Goal: Task Accomplishment & Management: Use online tool/utility

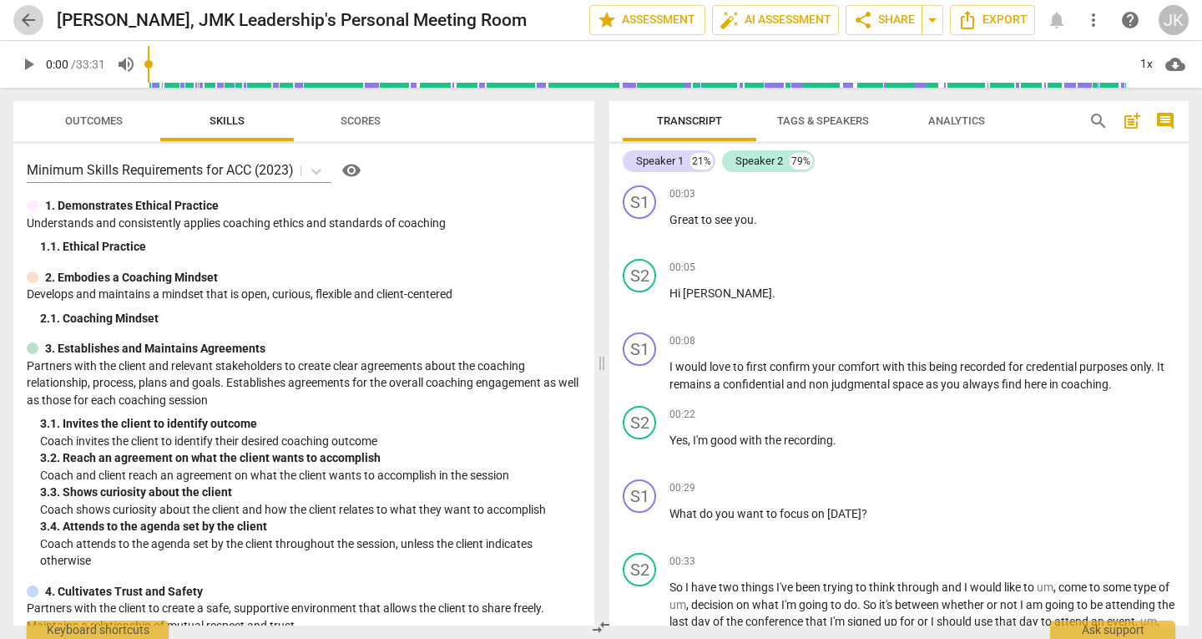
click at [18, 9] on button "arrow_back" at bounding box center [28, 20] width 30 height 30
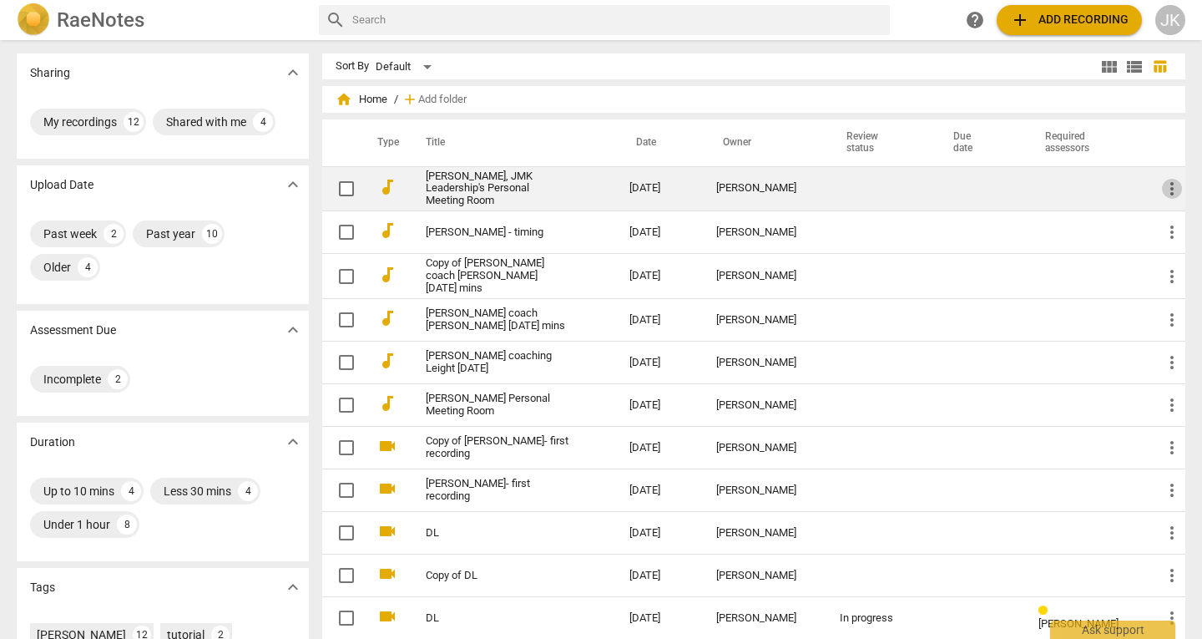
click at [1174, 183] on span "more_vert" at bounding box center [1172, 189] width 20 height 20
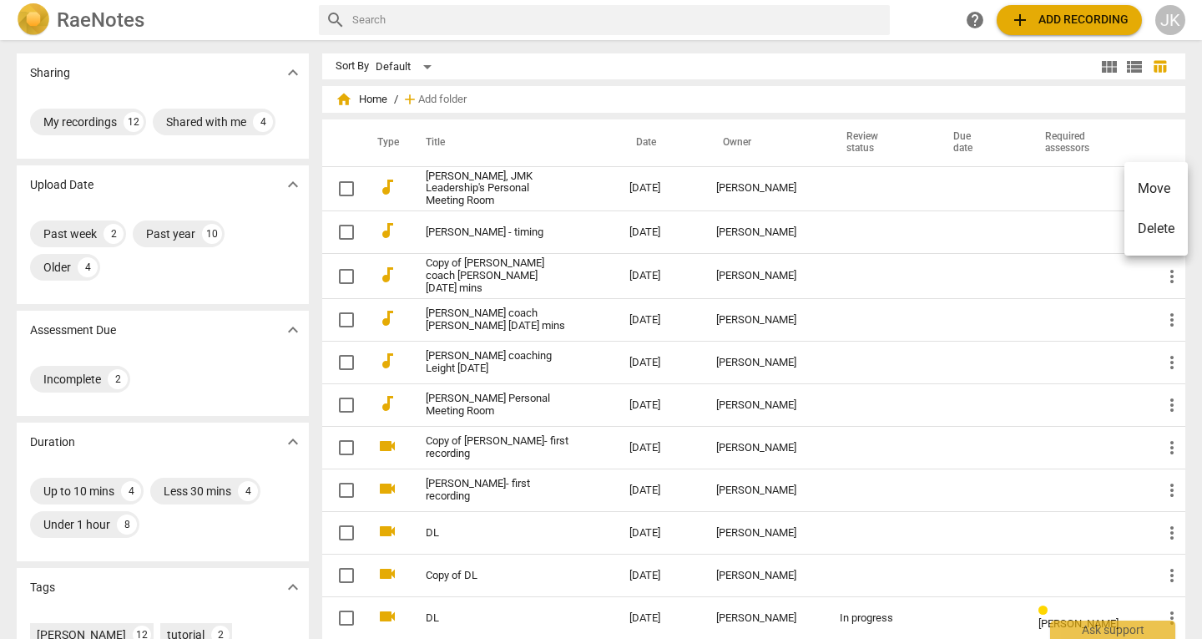
click at [1063, 188] on div at bounding box center [601, 319] width 1202 height 639
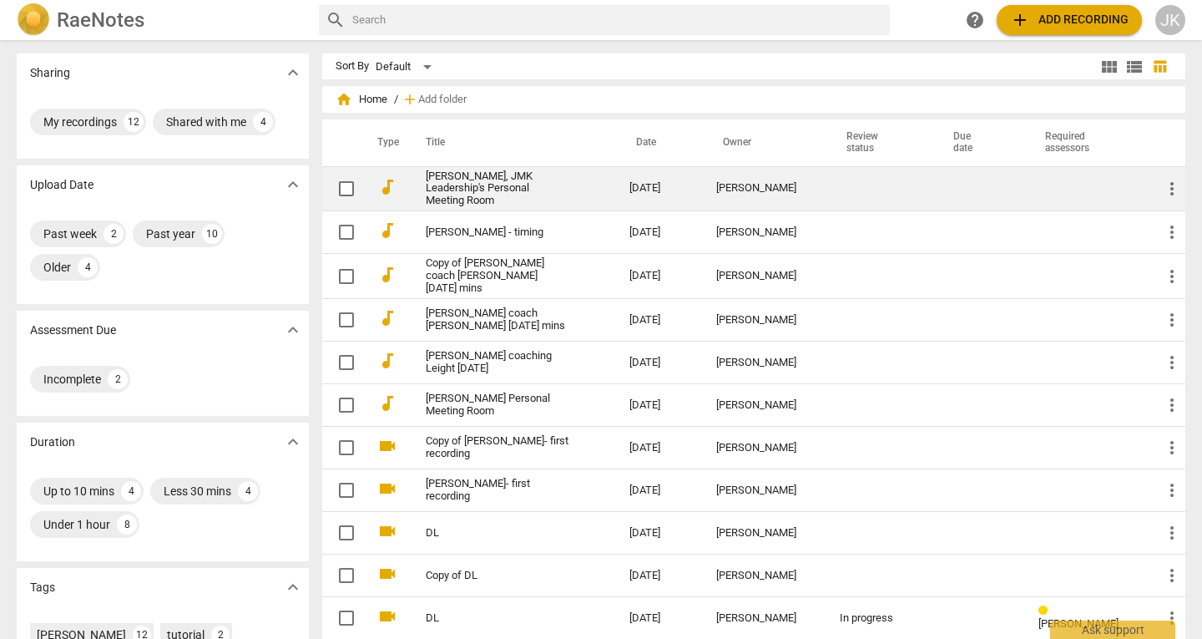
click at [456, 188] on link "[PERSON_NAME], JMK Leadership's Personal Meeting Room" at bounding box center [498, 189] width 144 height 38
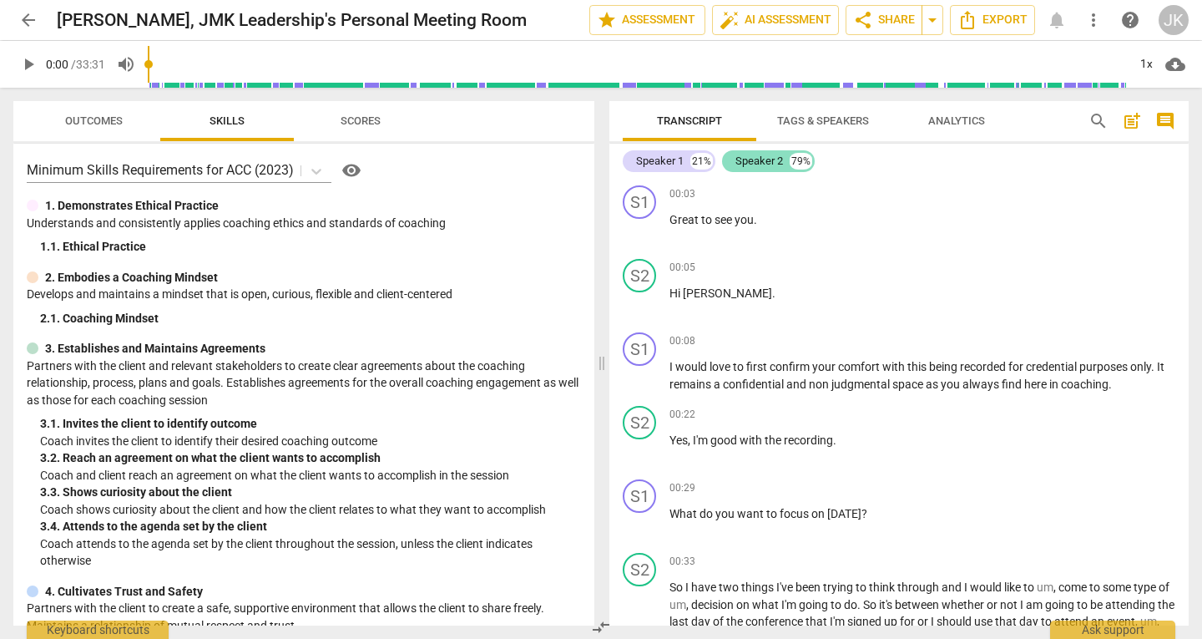
click at [754, 164] on div "Speaker 2" at bounding box center [759, 161] width 48 height 17
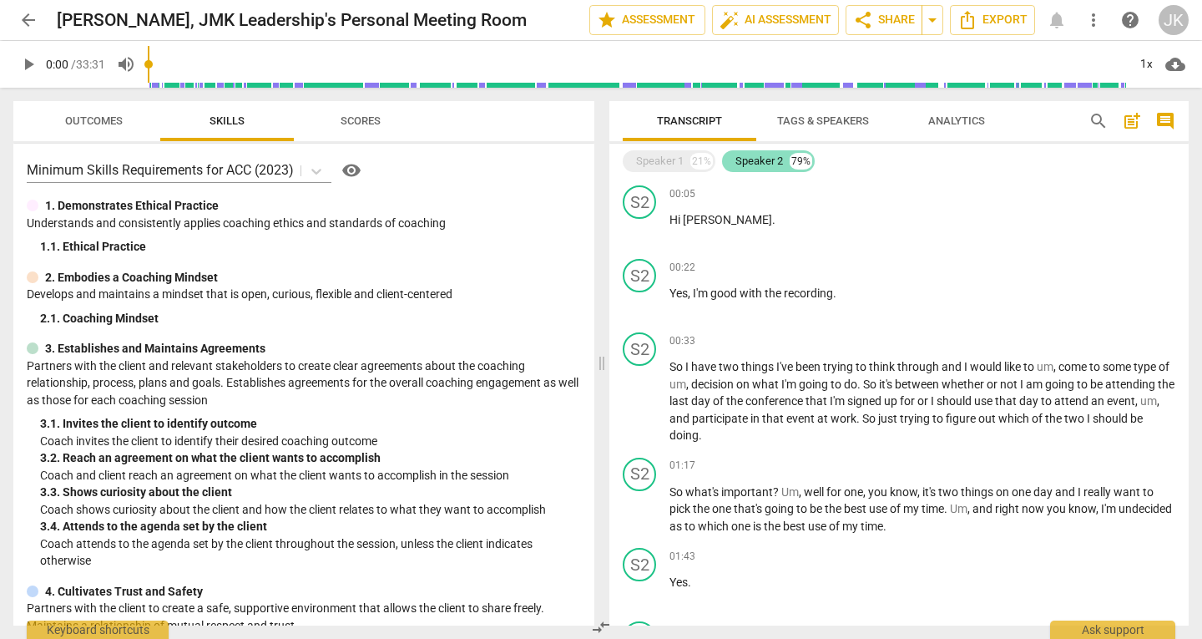
click at [754, 164] on div "Speaker 2" at bounding box center [759, 161] width 48 height 17
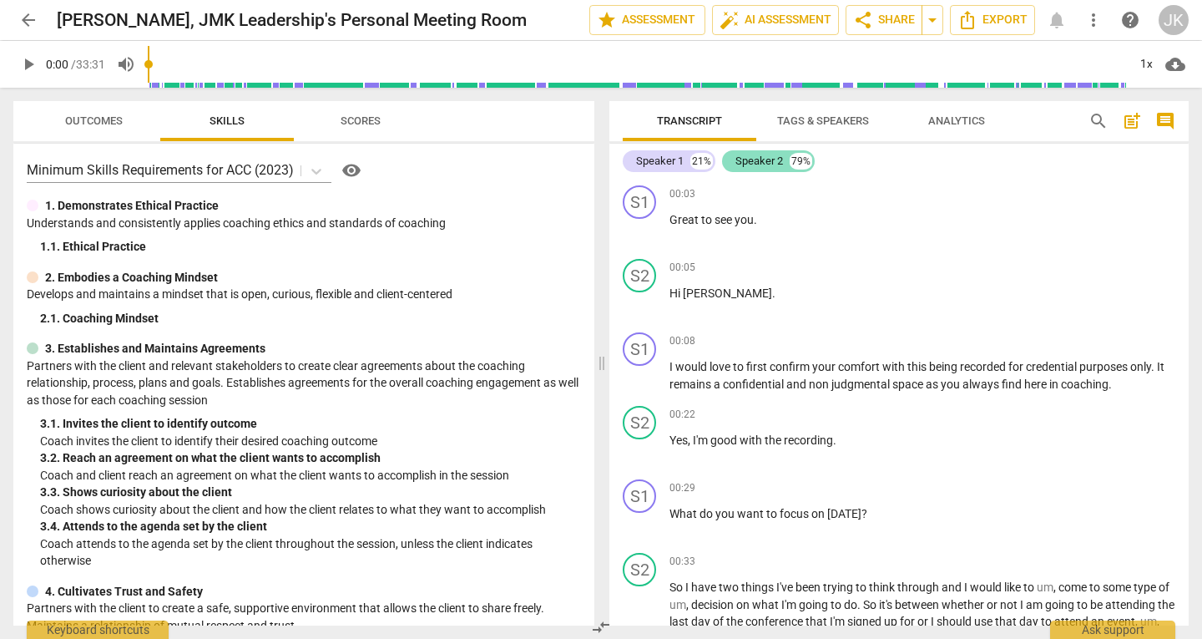
click at [754, 164] on div "Speaker 2" at bounding box center [759, 161] width 48 height 17
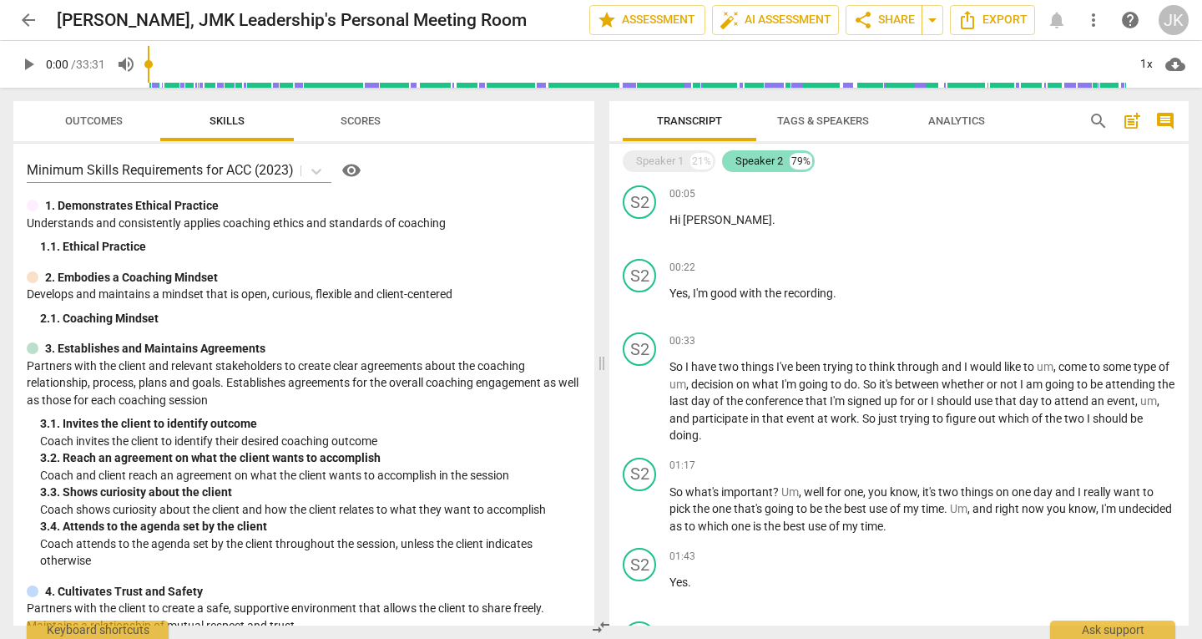
click at [754, 164] on div "Speaker 2" at bounding box center [759, 161] width 48 height 17
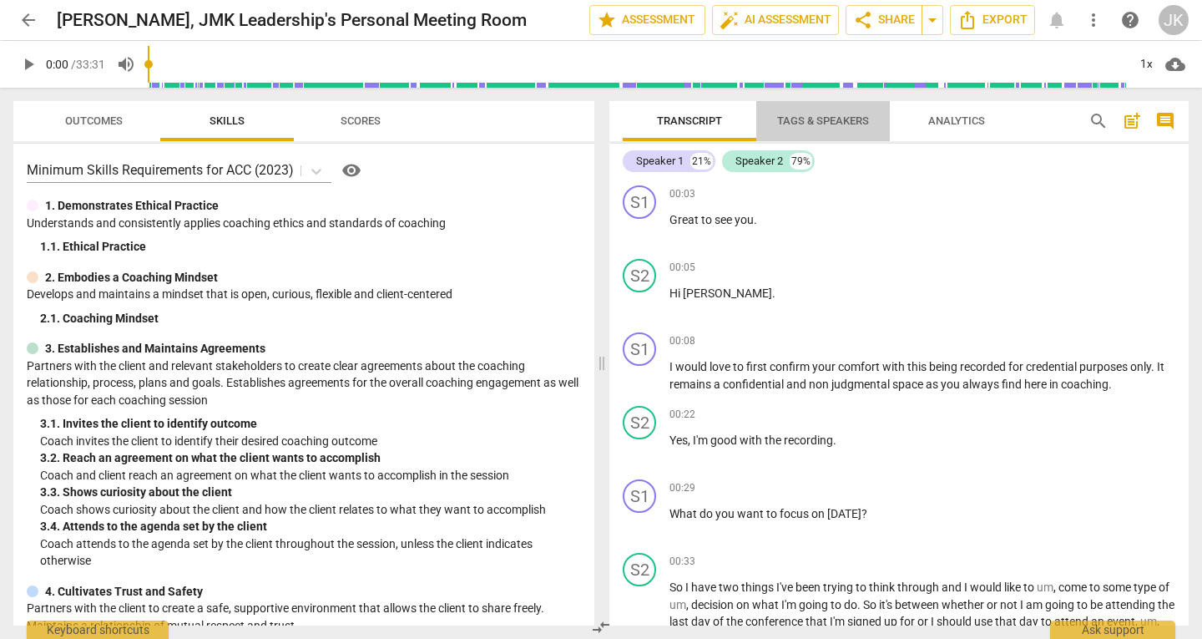
click at [790, 124] on span "Tags & Speakers" at bounding box center [823, 120] width 92 height 13
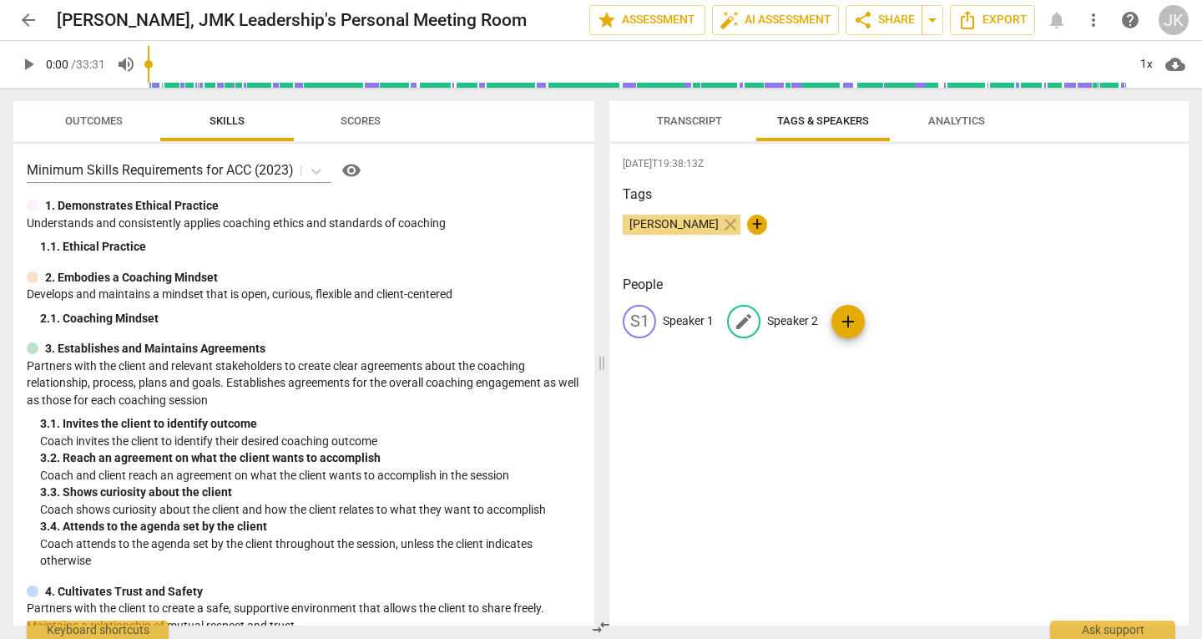
click at [789, 314] on p "Speaker 2" at bounding box center [792, 321] width 51 height 18
type input "Camissa"
click at [670, 320] on p "Speaker 1" at bounding box center [688, 321] width 51 height 18
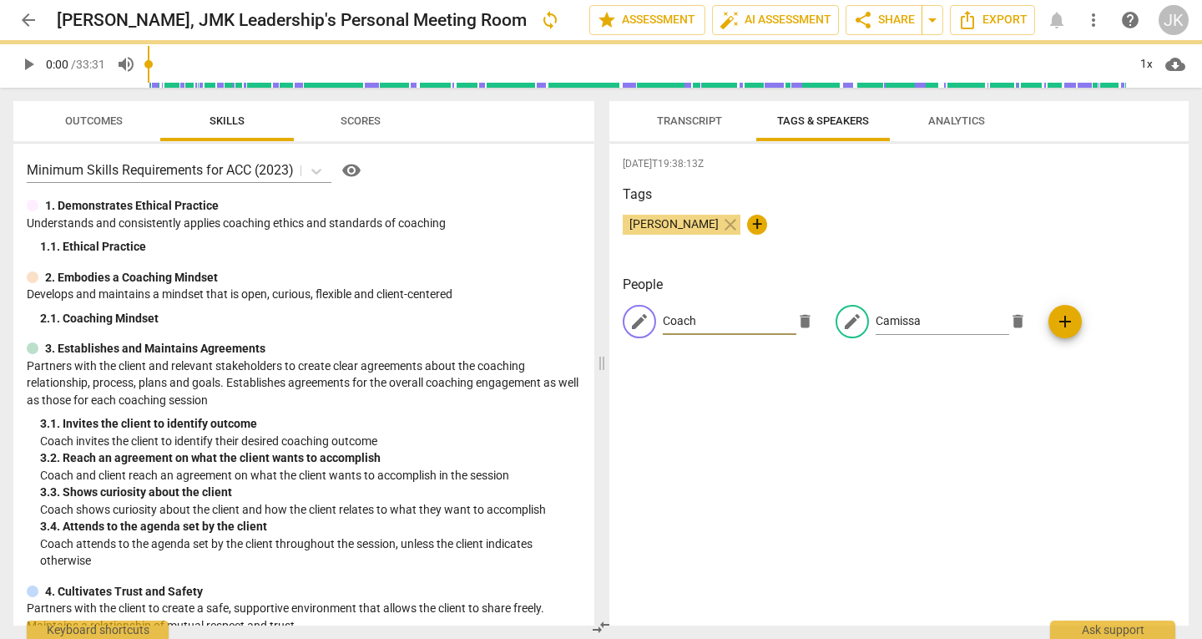
type input "Coach"
click at [835, 268] on div "2025-10-09T19:38:13Z Tags Jamie Kohen close + People edit Coach delete edit Cam…" at bounding box center [898, 385] width 579 height 482
click at [1015, 399] on div "2025-10-09T19:38:13Z Tags Jamie Kohen close + People edit Coach delete edit Cam…" at bounding box center [898, 385] width 579 height 482
click at [694, 121] on span "Transcript" at bounding box center [689, 120] width 65 height 13
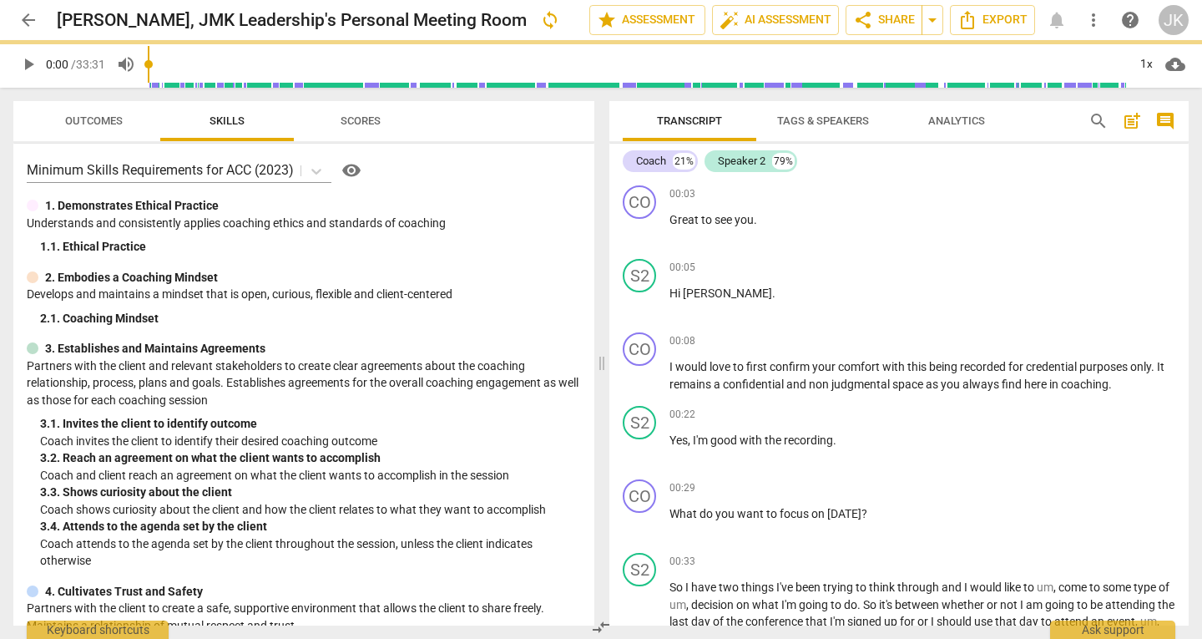
click at [31, 21] on span "arrow_back" at bounding box center [28, 20] width 20 height 20
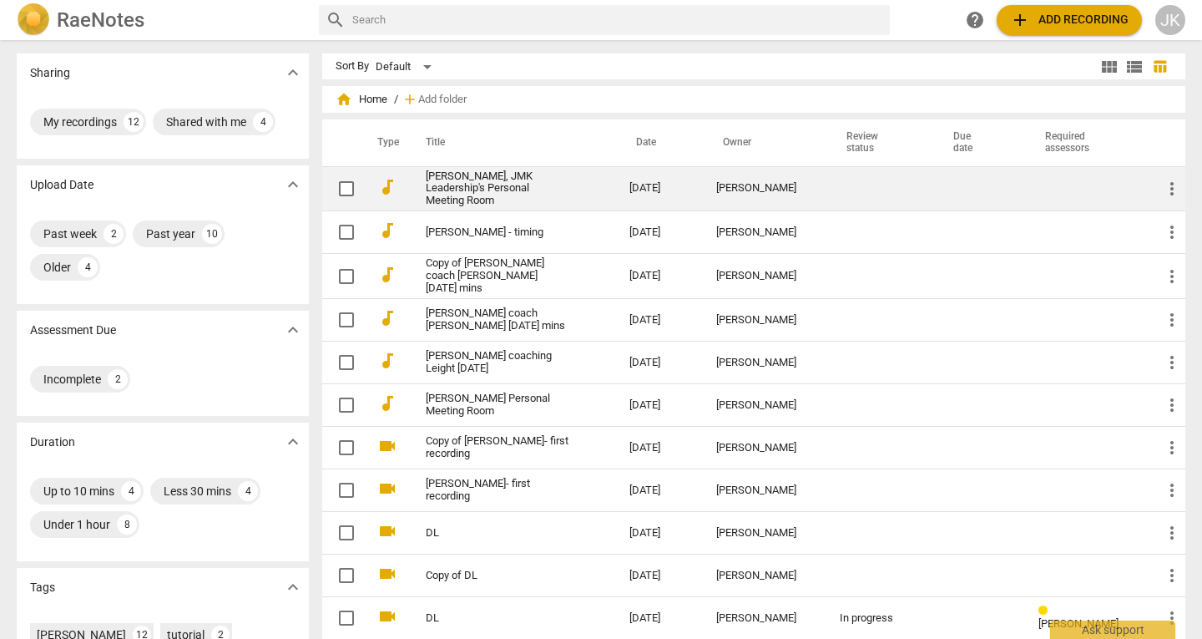
click at [435, 182] on link "[PERSON_NAME], JMK Leadership's Personal Meeting Room" at bounding box center [498, 189] width 144 height 38
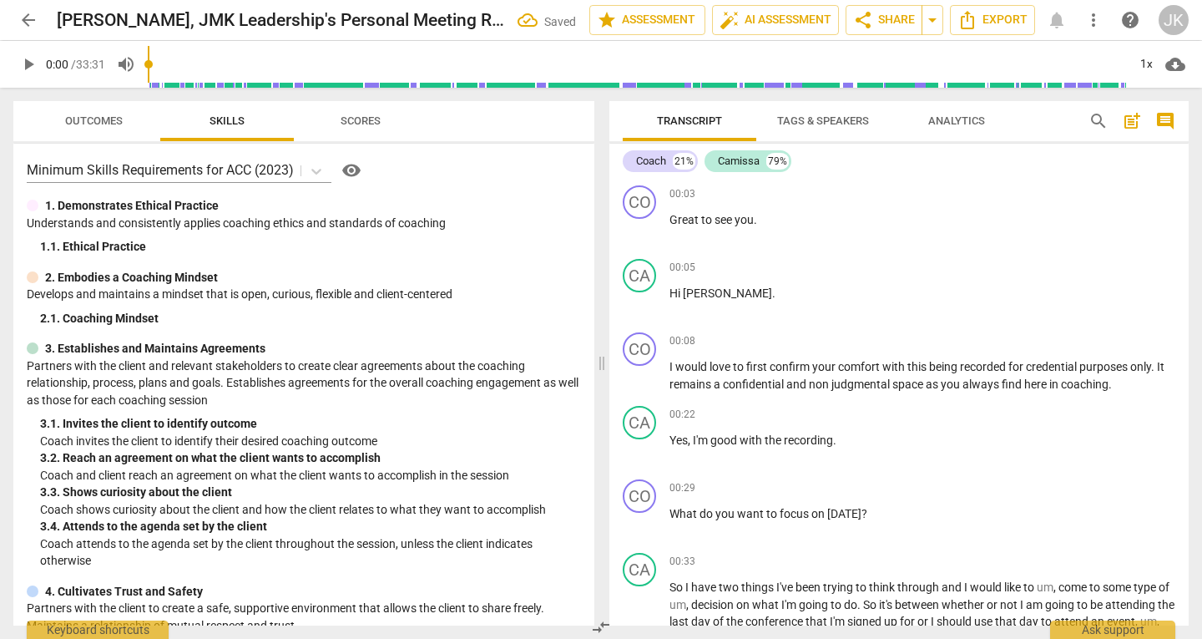
click at [105, 126] on span "Outcomes" at bounding box center [94, 120] width 58 height 13
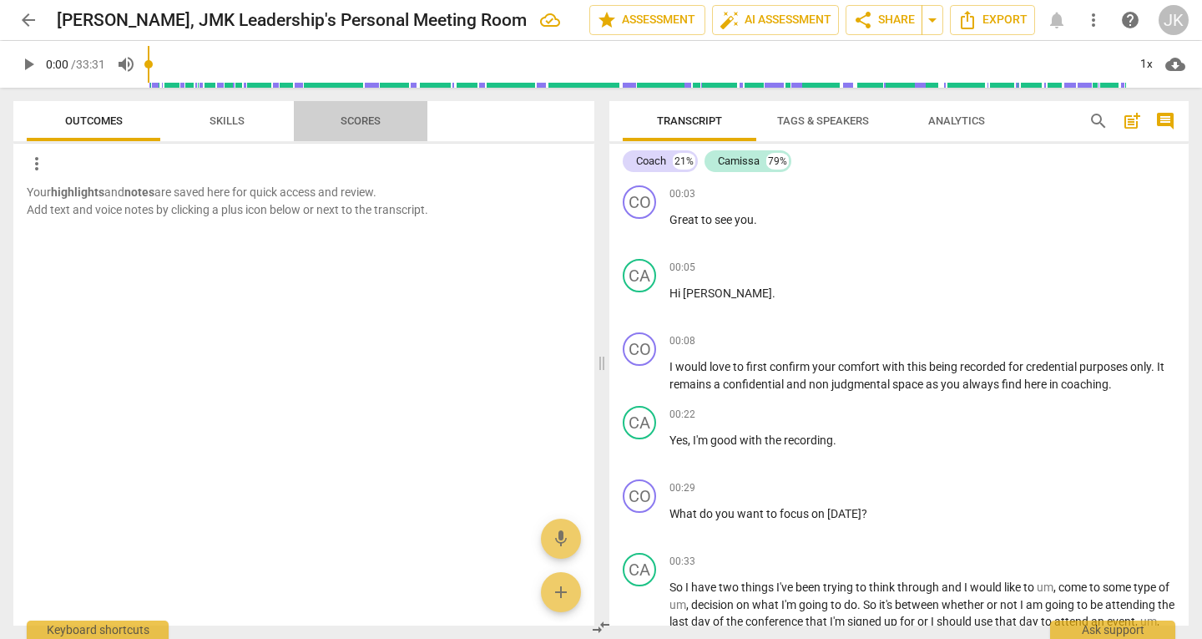
click at [346, 124] on span "Scores" at bounding box center [361, 120] width 40 height 13
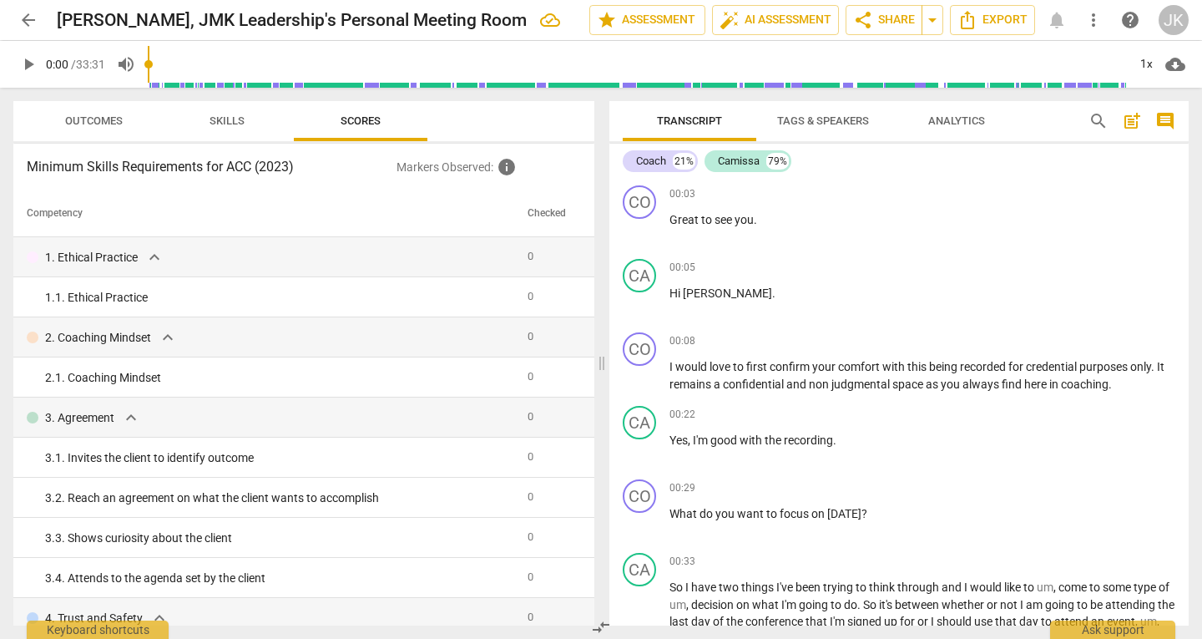
click at [230, 119] on span "Skills" at bounding box center [226, 120] width 35 height 13
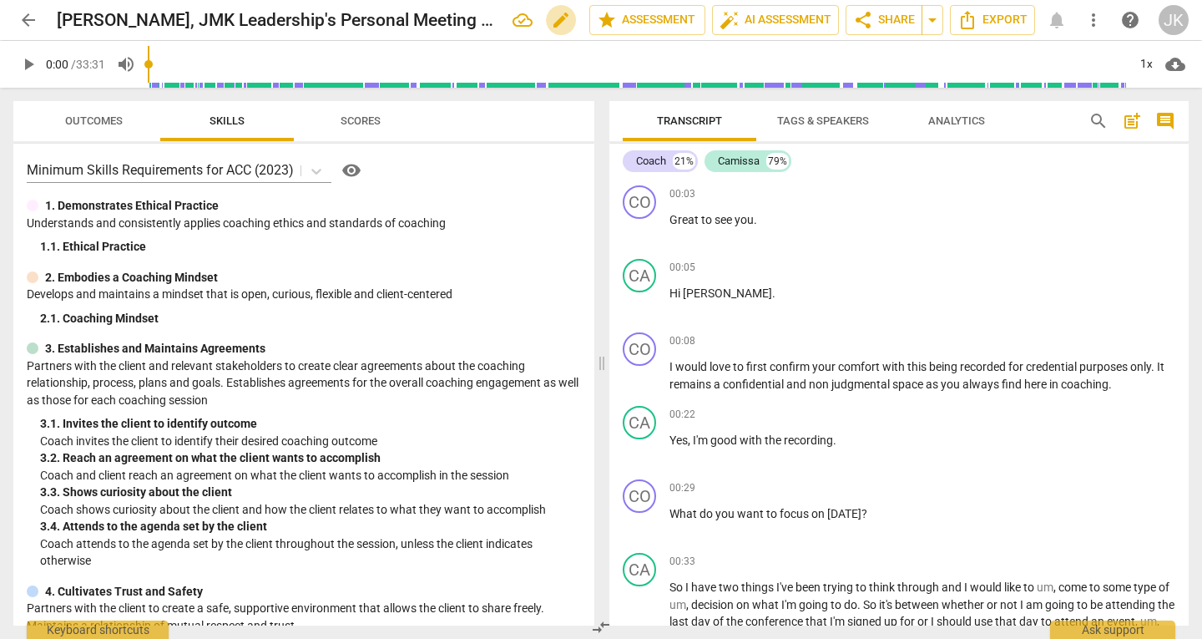
click at [558, 11] on span "edit" at bounding box center [561, 20] width 20 height 20
click at [359, 19] on input "[PERSON_NAME], JMK Leadership's Personal Meeting Room" at bounding box center [286, 20] width 459 height 32
type input "Camissa- day 3 conference"
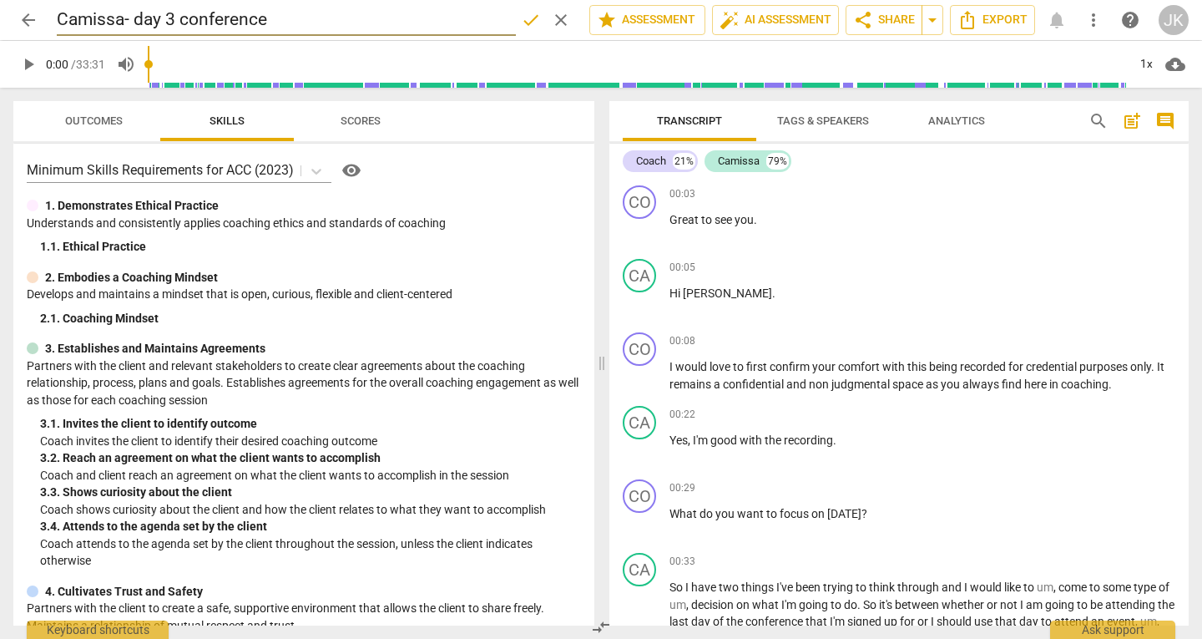
click at [522, 31] on button "done" at bounding box center [531, 20] width 30 height 30
click at [27, 18] on span "arrow_back" at bounding box center [28, 20] width 20 height 20
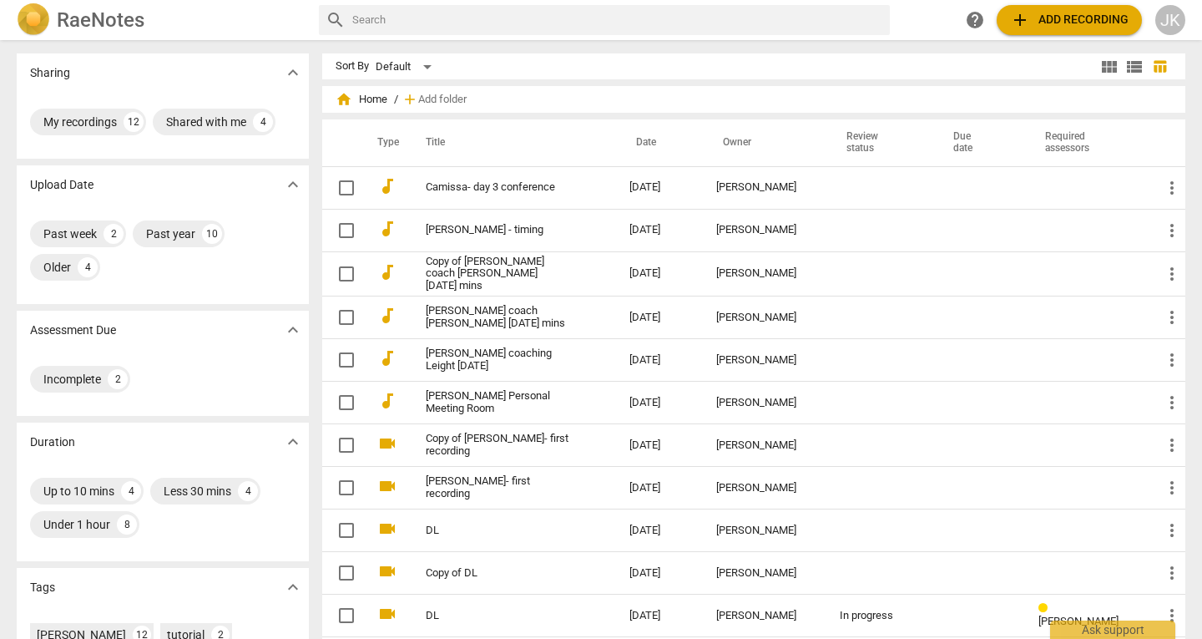
click at [1088, 28] on span "add Add recording" at bounding box center [1069, 20] width 119 height 20
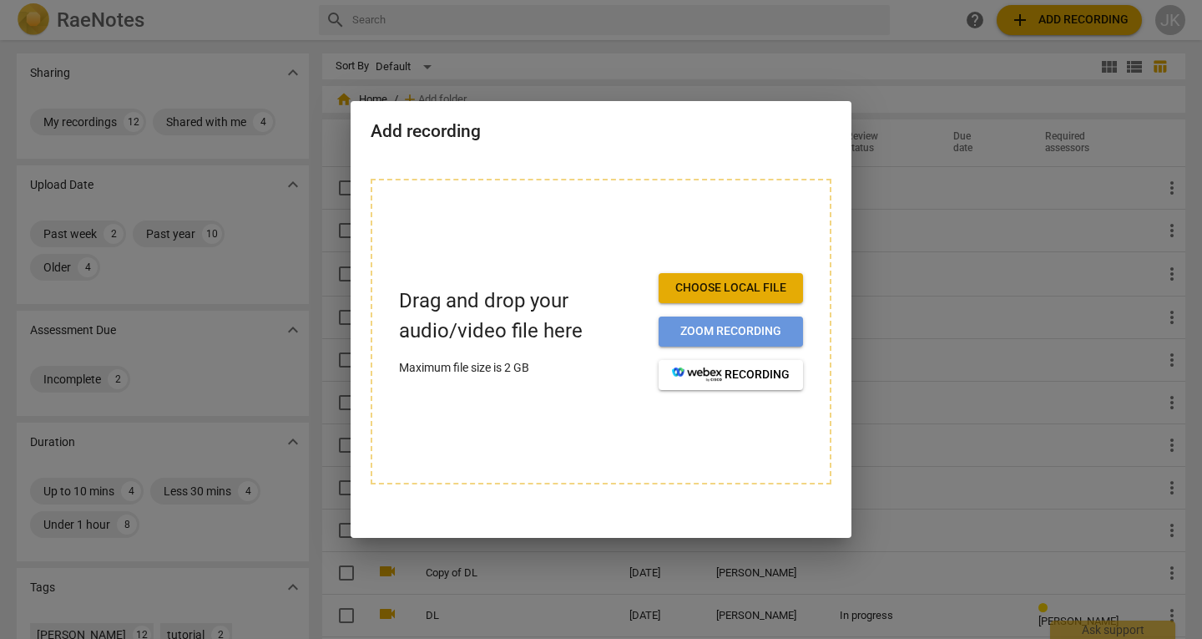
click at [738, 333] on span "Zoom recording" at bounding box center [731, 331] width 118 height 17
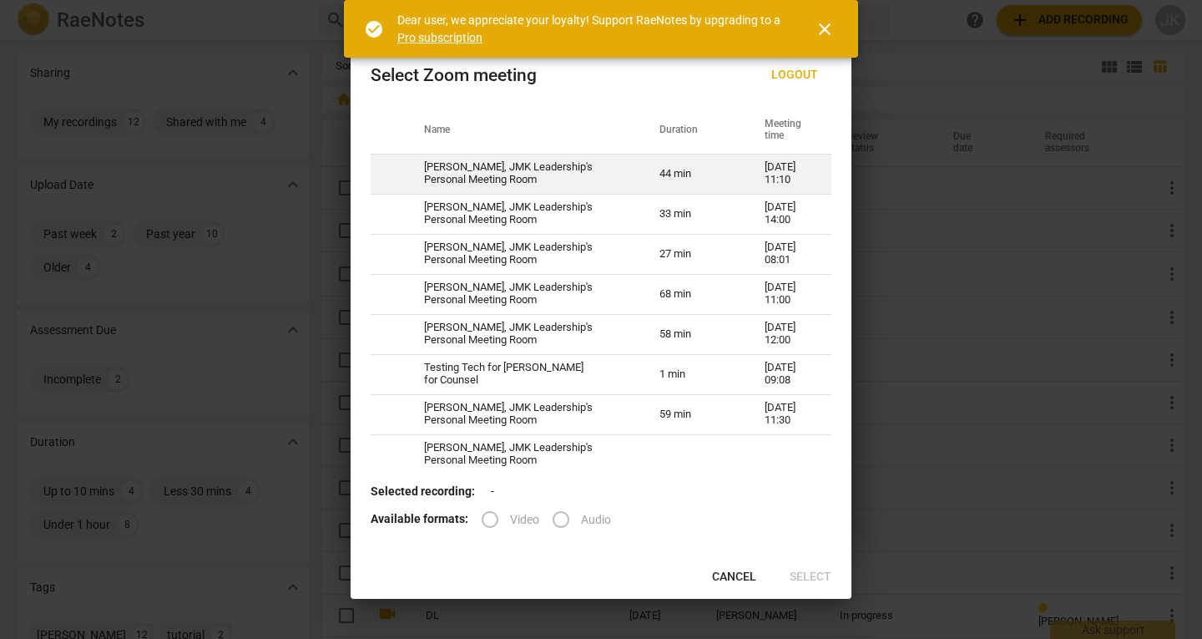
click at [594, 174] on td "Jamie Kohen, JMK Leadership's Personal Meeting Room" at bounding box center [521, 174] width 235 height 40
radio input "true"
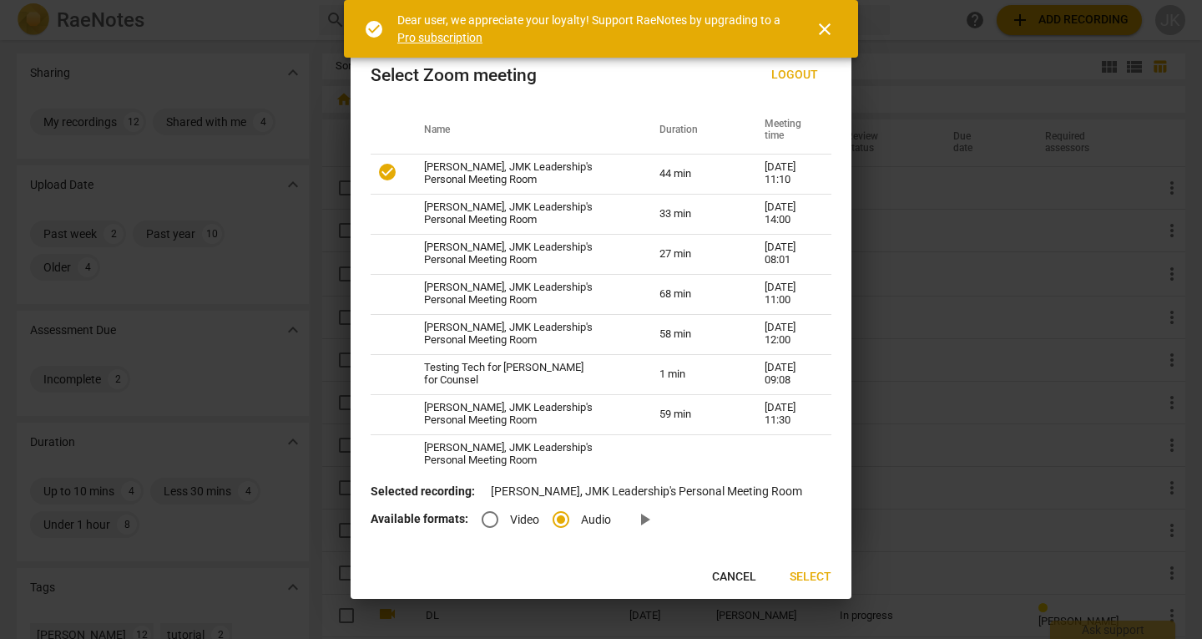
click at [810, 581] on span "Select" at bounding box center [811, 576] width 42 height 17
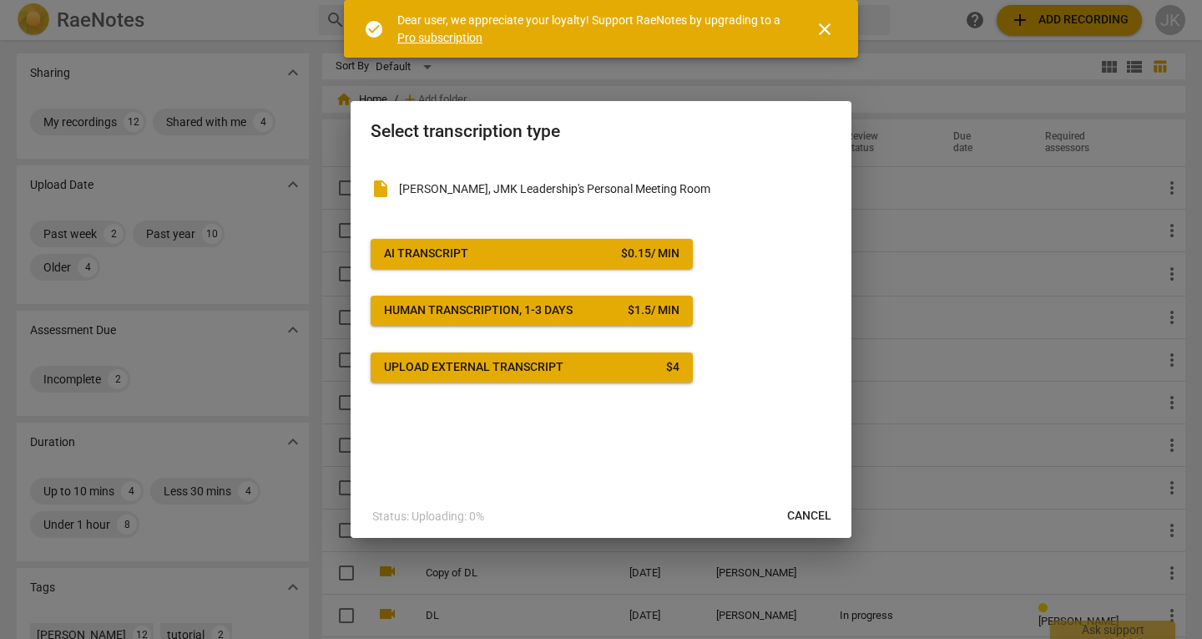
click at [581, 245] on span "AI Transcript $ 0.15 / min" at bounding box center [531, 253] width 295 height 17
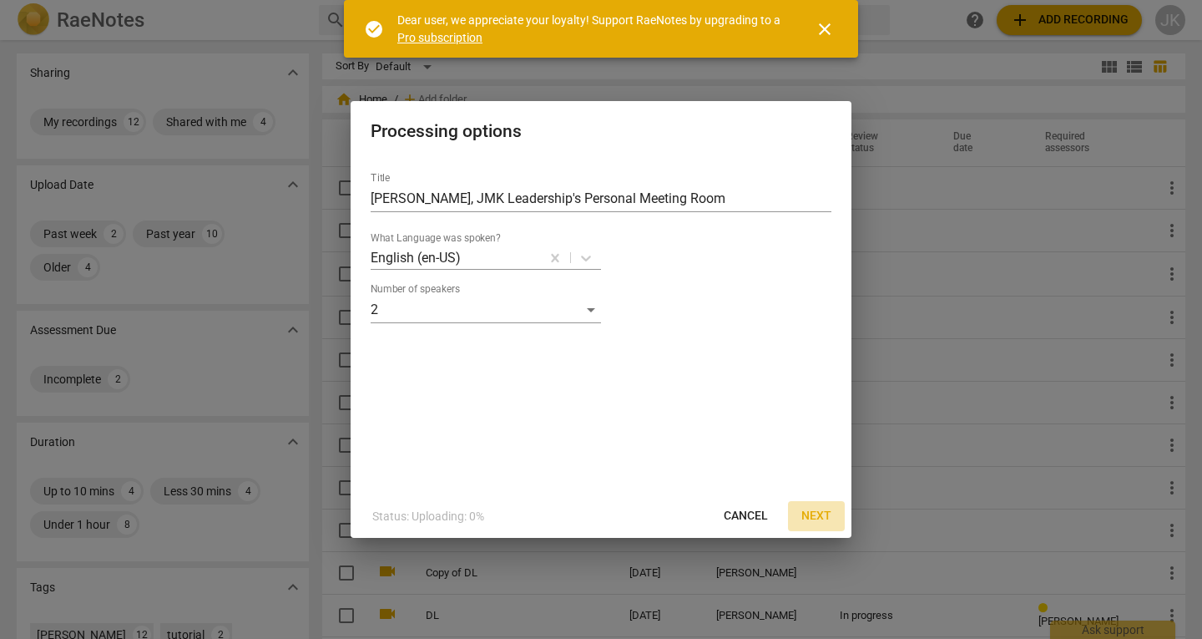
click at [816, 518] on span "Next" at bounding box center [816, 515] width 30 height 17
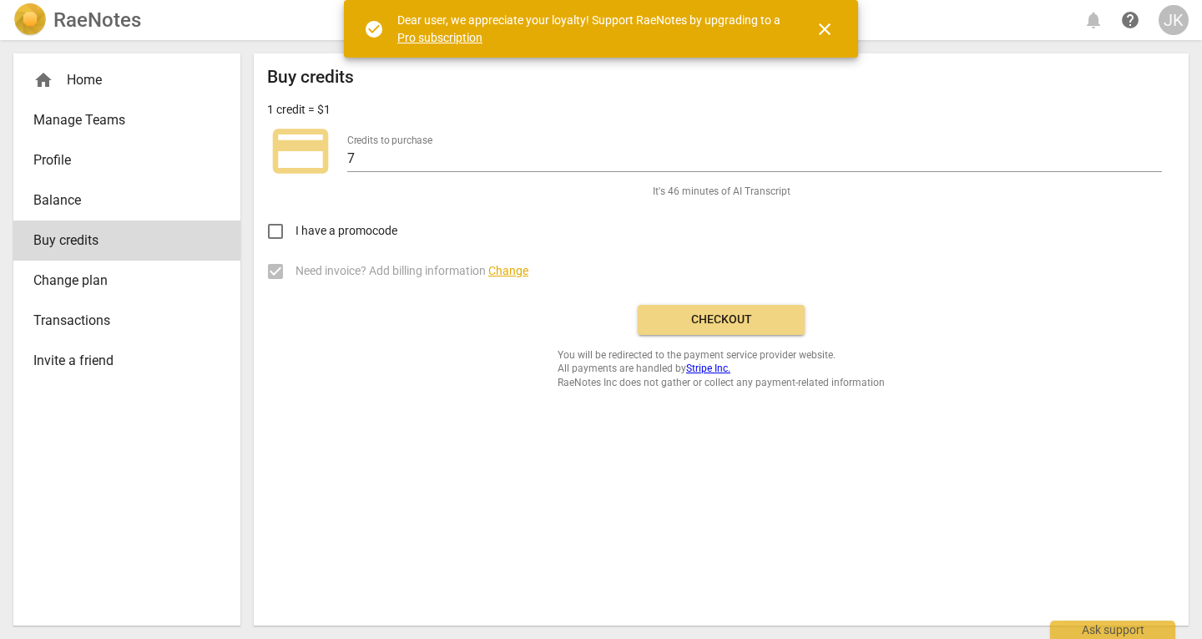
click at [727, 322] on span "Checkout" at bounding box center [721, 319] width 140 height 17
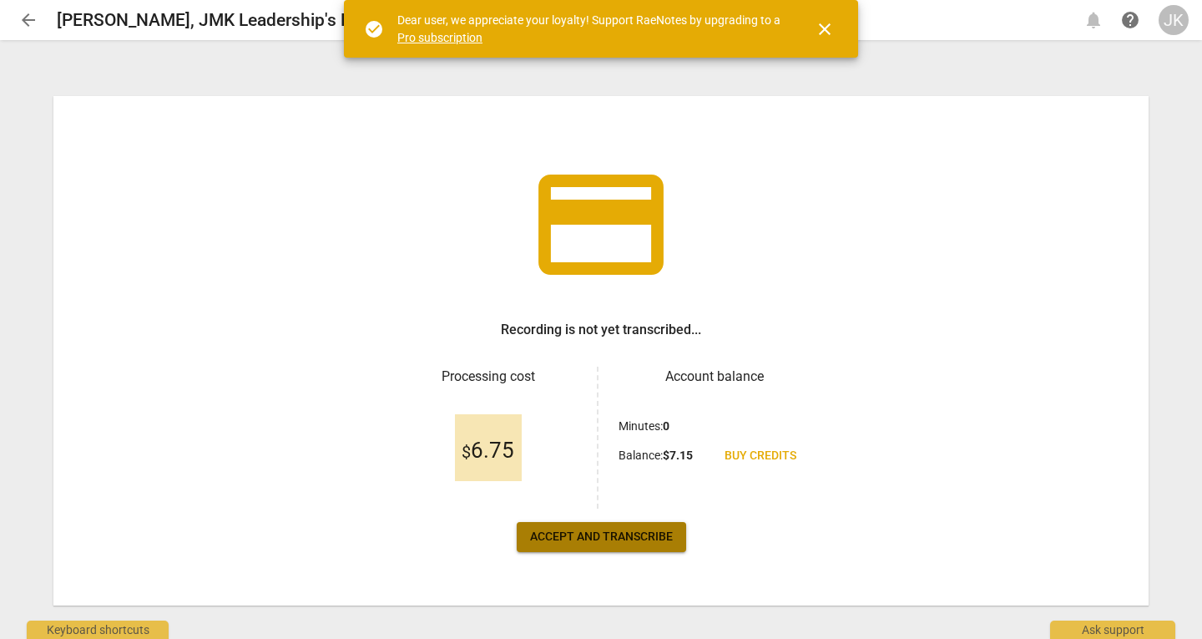
click at [556, 542] on span "Accept and transcribe" at bounding box center [601, 536] width 143 height 17
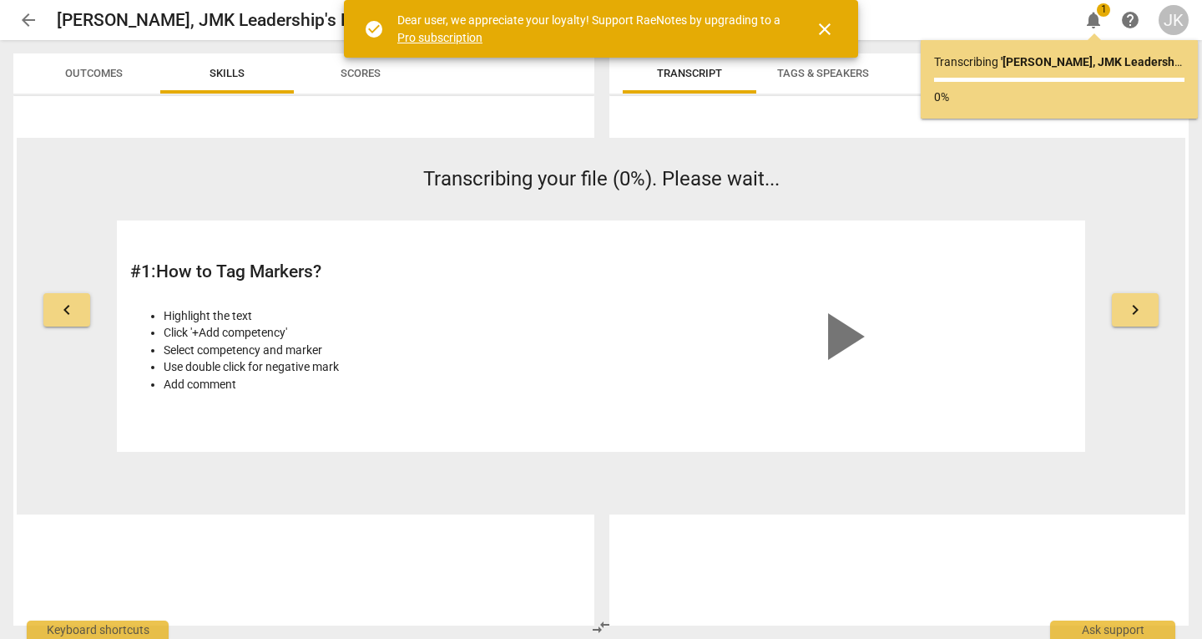
click at [825, 28] on span "close" at bounding box center [825, 29] width 20 height 20
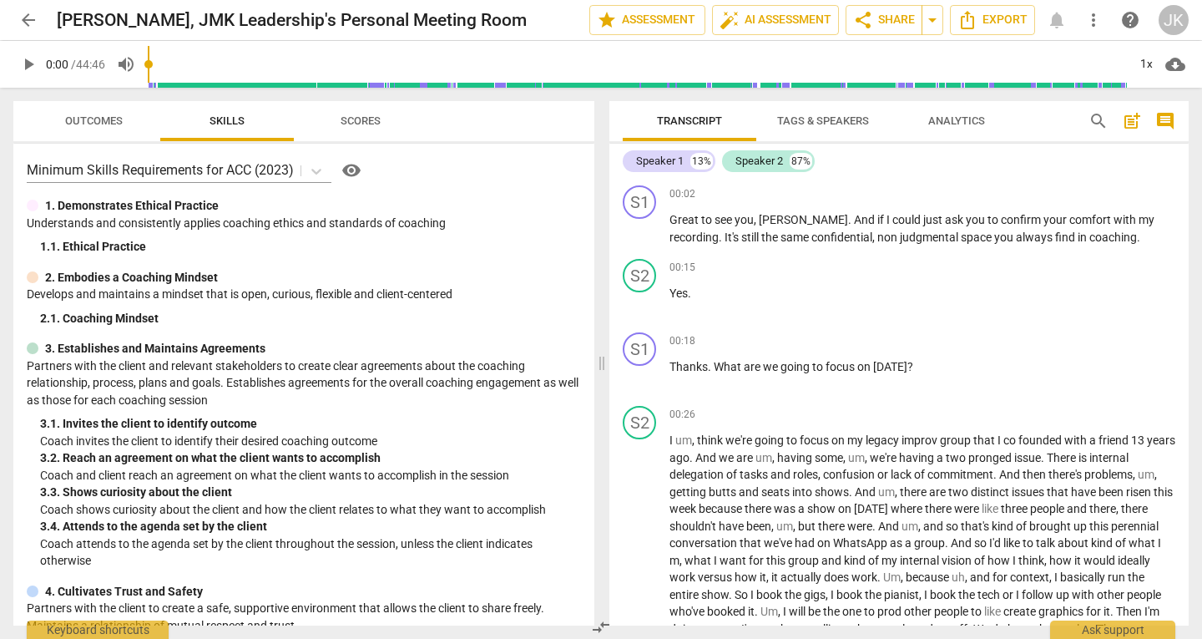
click at [33, 19] on span "arrow_back" at bounding box center [28, 20] width 20 height 20
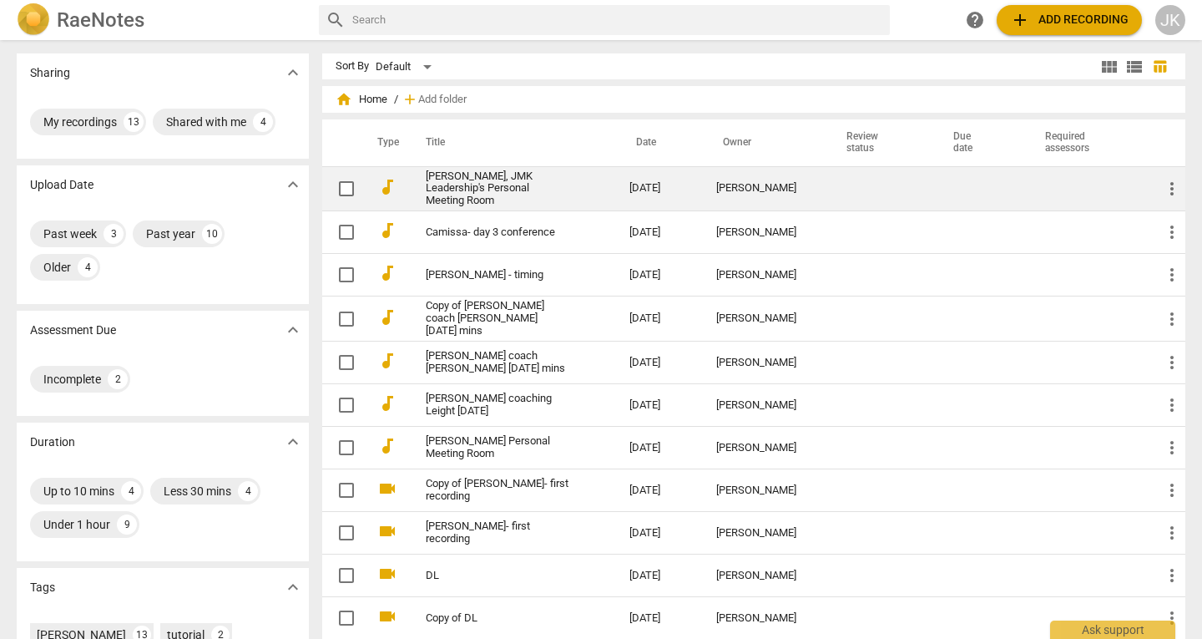
click at [457, 186] on link "[PERSON_NAME], JMK Leadership's Personal Meeting Room" at bounding box center [498, 189] width 144 height 38
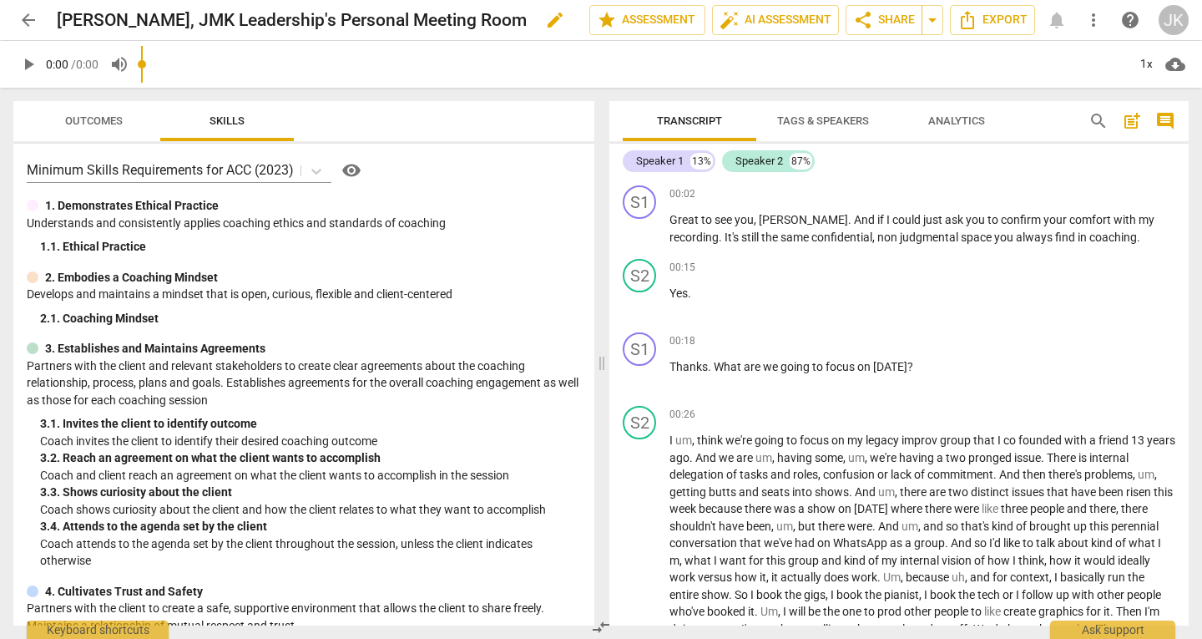
click at [545, 25] on span "edit" at bounding box center [555, 20] width 20 height 20
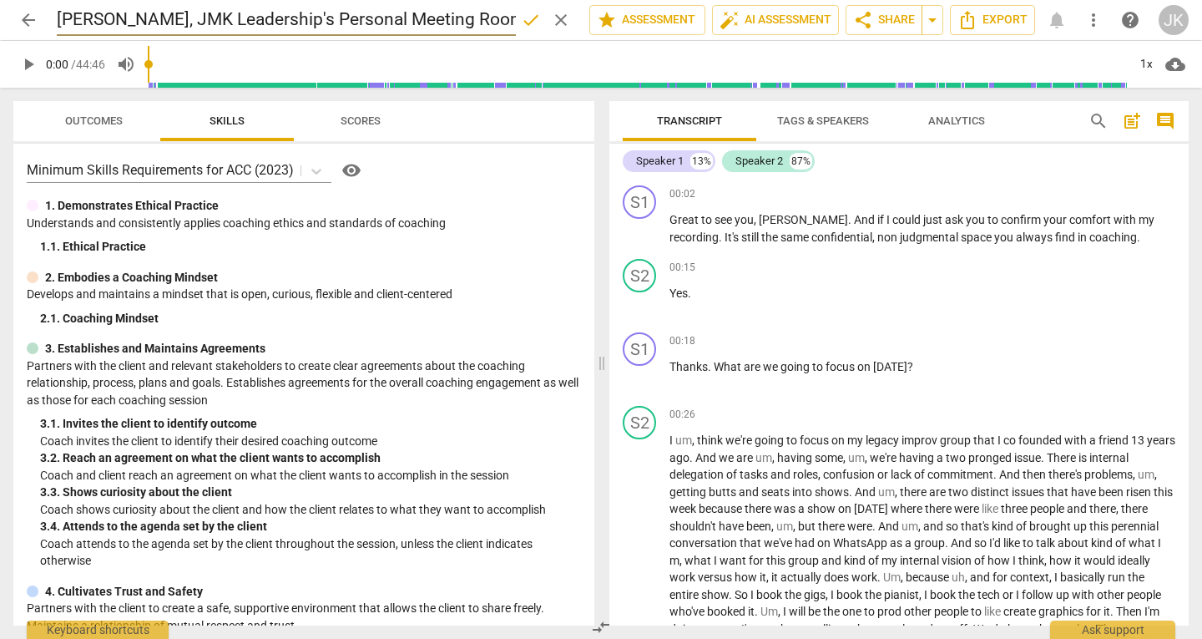
click at [466, 11] on input "[PERSON_NAME], JMK Leadership's Personal Meeting Room" at bounding box center [286, 20] width 459 height 32
type input "Sloane- improv group consequences"
click at [528, 16] on span "done" at bounding box center [531, 20] width 20 height 20
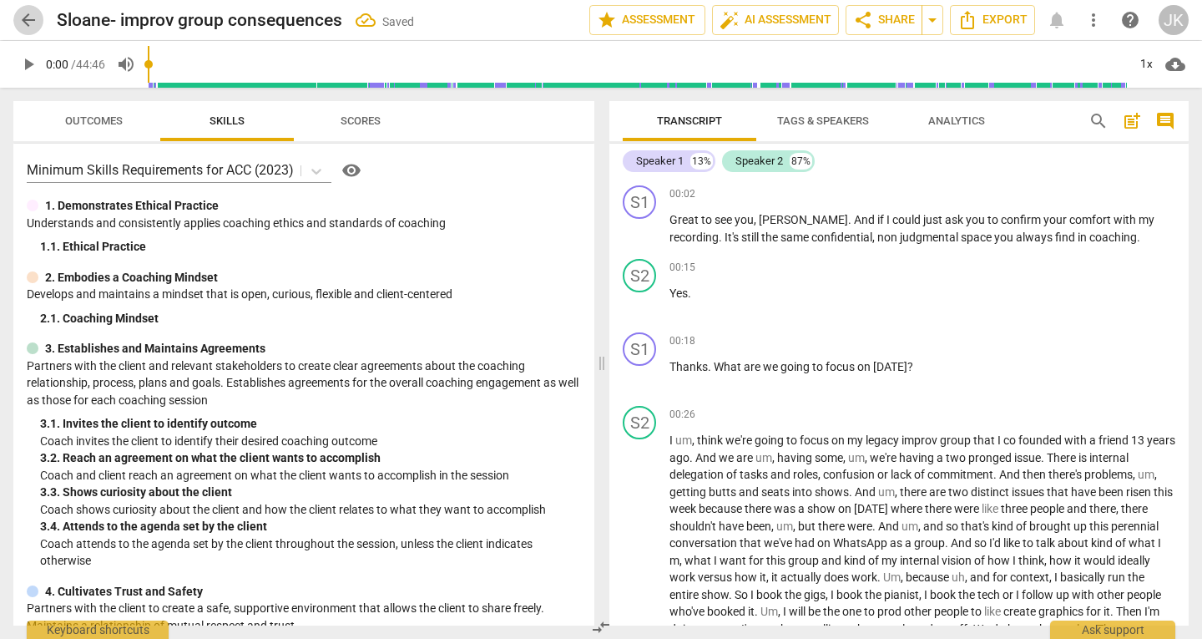
click at [23, 13] on span "arrow_back" at bounding box center [28, 20] width 20 height 20
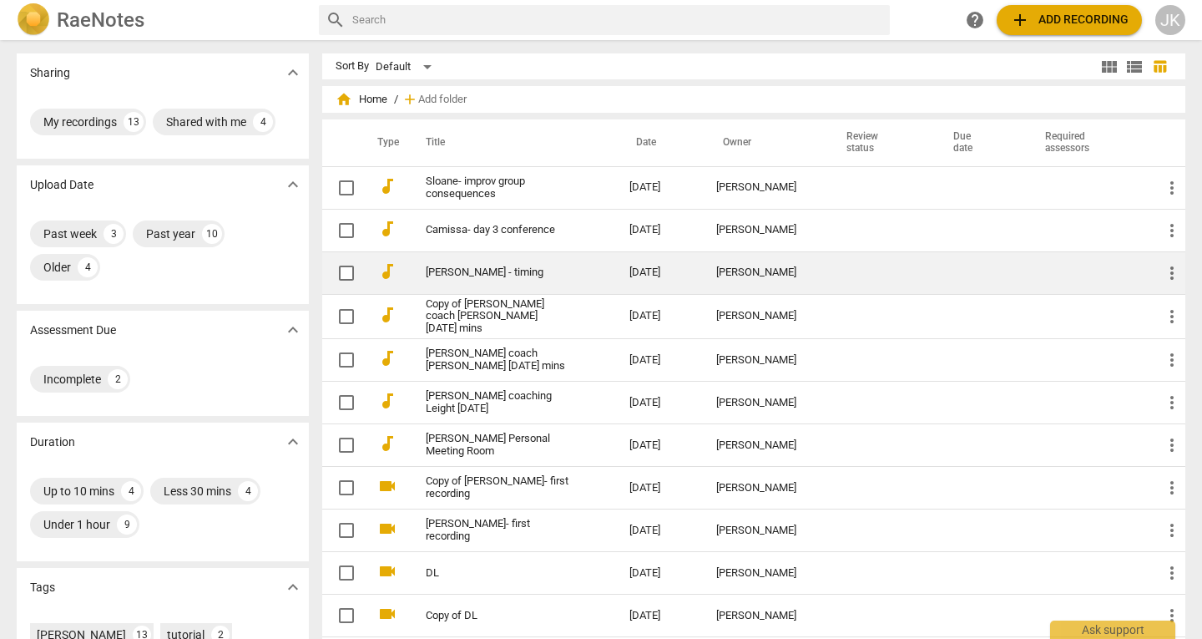
click at [1170, 271] on span "more_vert" at bounding box center [1172, 273] width 20 height 20
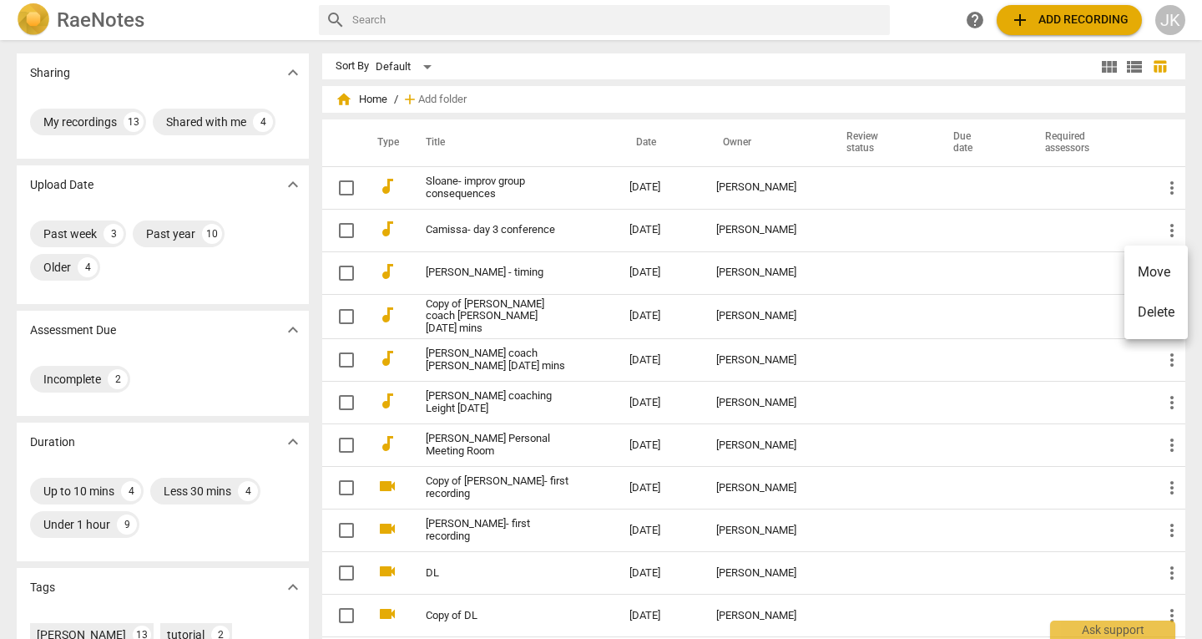
click at [448, 270] on div at bounding box center [601, 319] width 1202 height 639
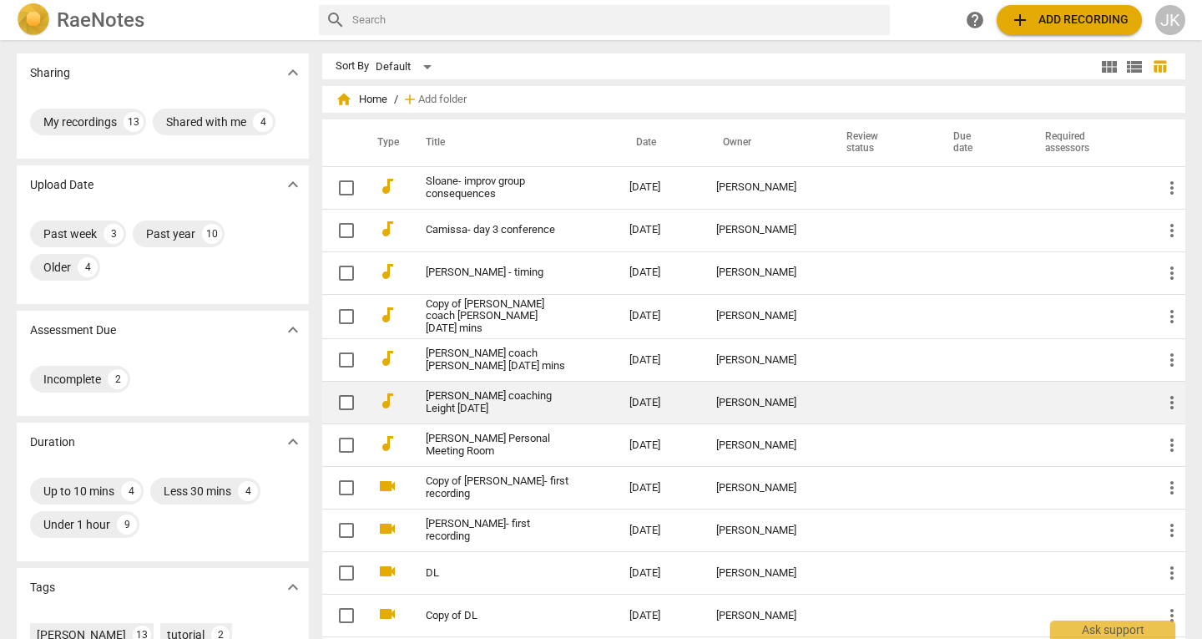
click at [458, 395] on link "[PERSON_NAME] coaching Leight [DATE]" at bounding box center [498, 402] width 144 height 25
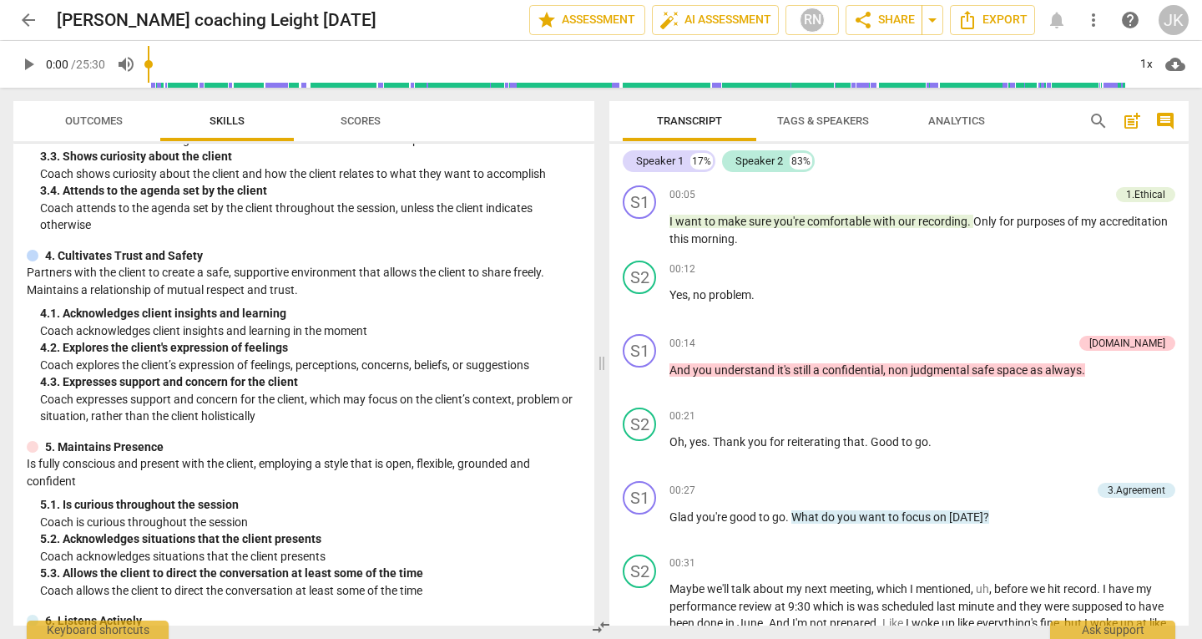
scroll to position [336, 0]
click at [109, 118] on span "Outcomes" at bounding box center [94, 120] width 58 height 13
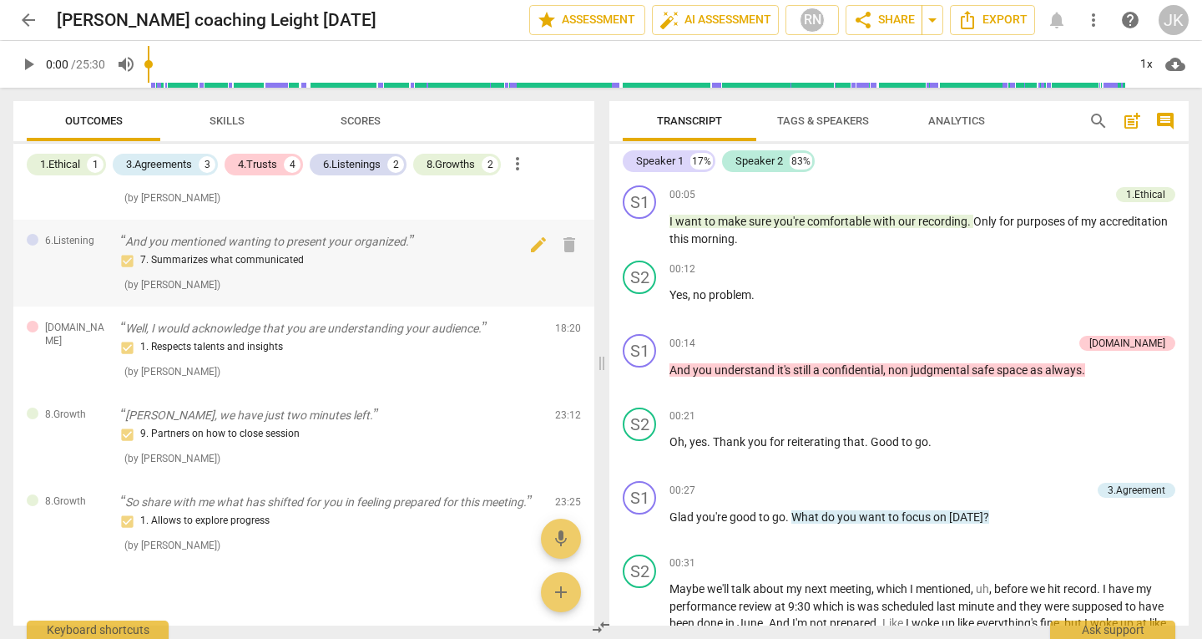
scroll to position [736, 0]
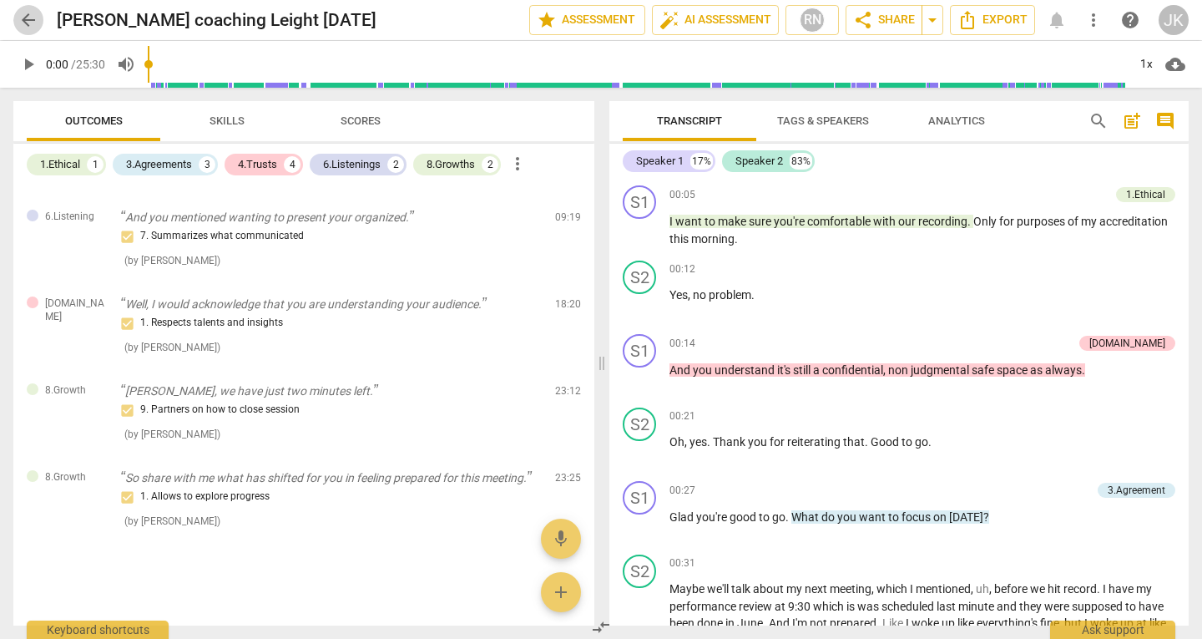
click at [27, 23] on span "arrow_back" at bounding box center [28, 20] width 20 height 20
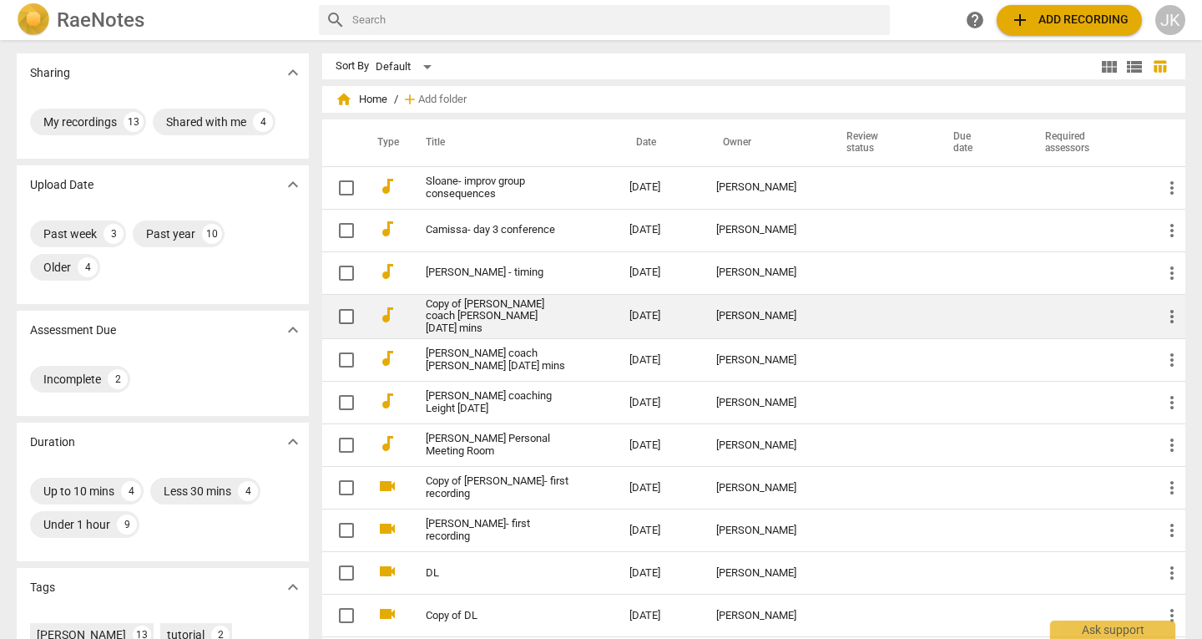
click at [467, 316] on link "Copy of [PERSON_NAME] coach [PERSON_NAME] [DATE] mins" at bounding box center [498, 317] width 144 height 38
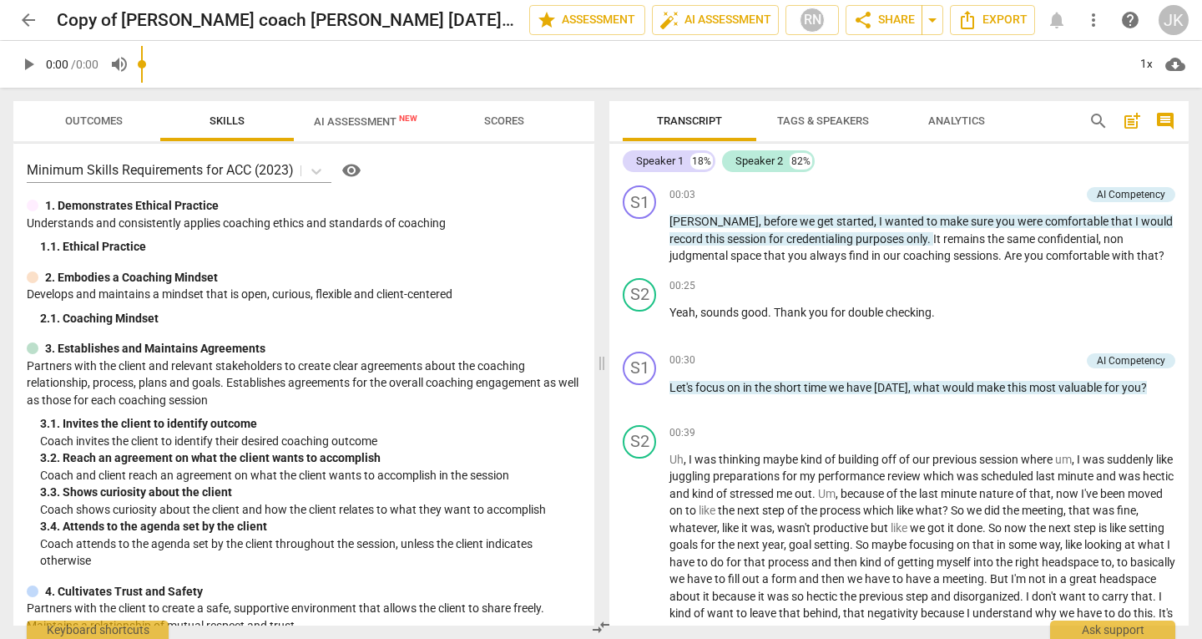
click at [69, 76] on div "play_arrow 0:00 / 0:00 volume_up 1x cloud_download" at bounding box center [600, 64] width 1175 height 47
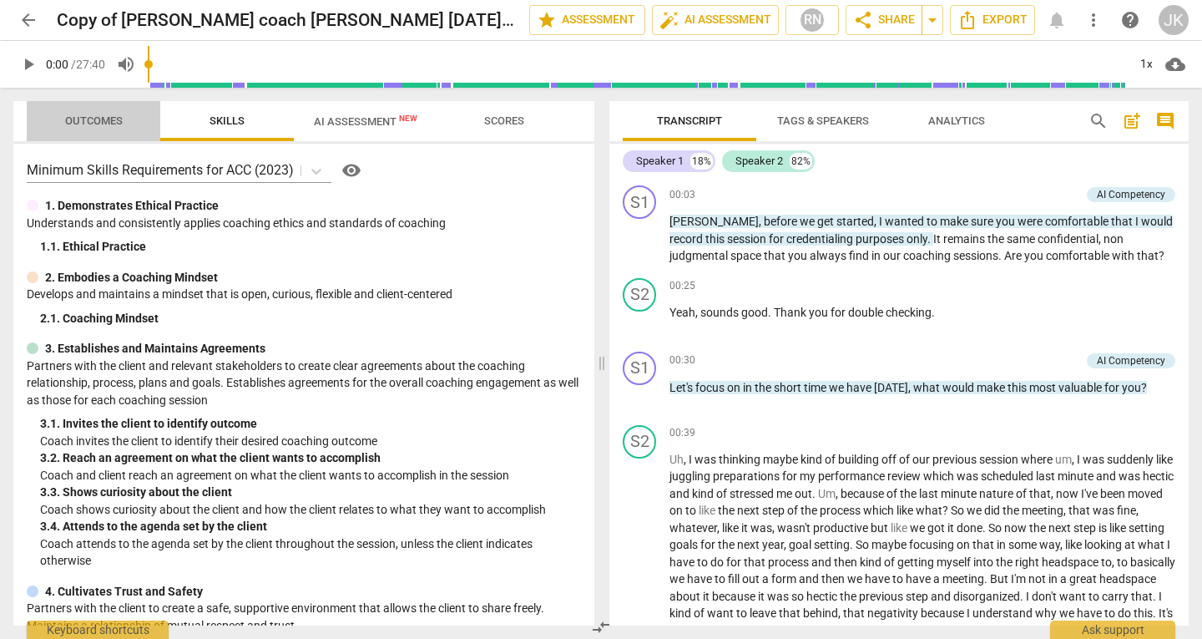
click at [67, 124] on span "Outcomes" at bounding box center [94, 120] width 58 height 13
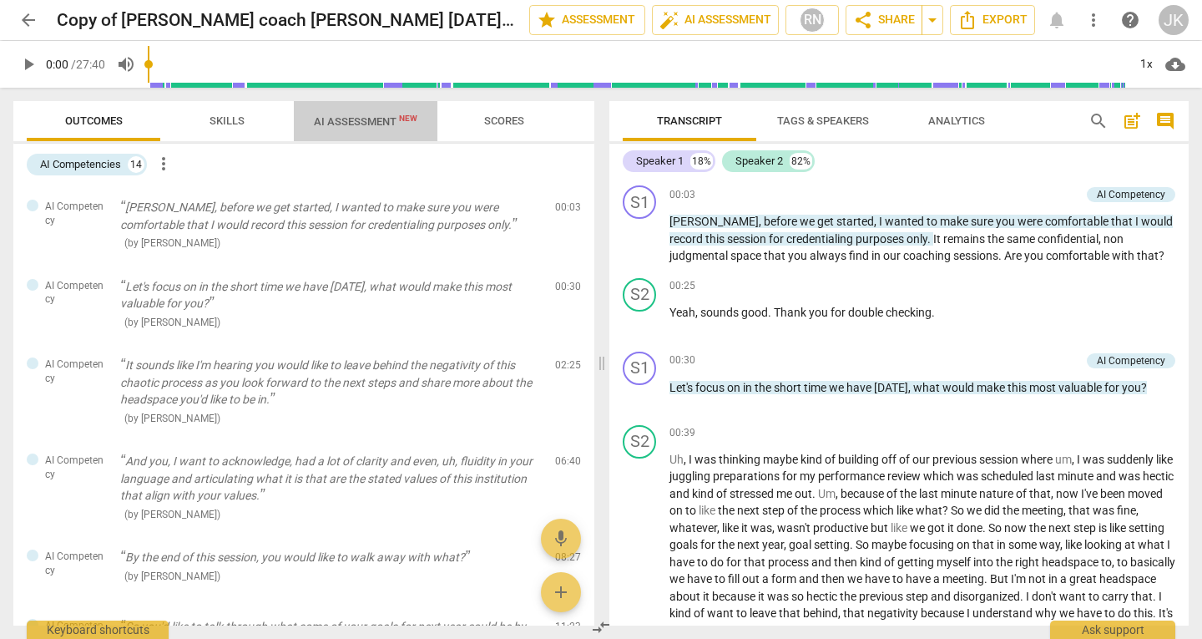
click at [330, 128] on span "AI Assessment New" at bounding box center [365, 121] width 103 height 13
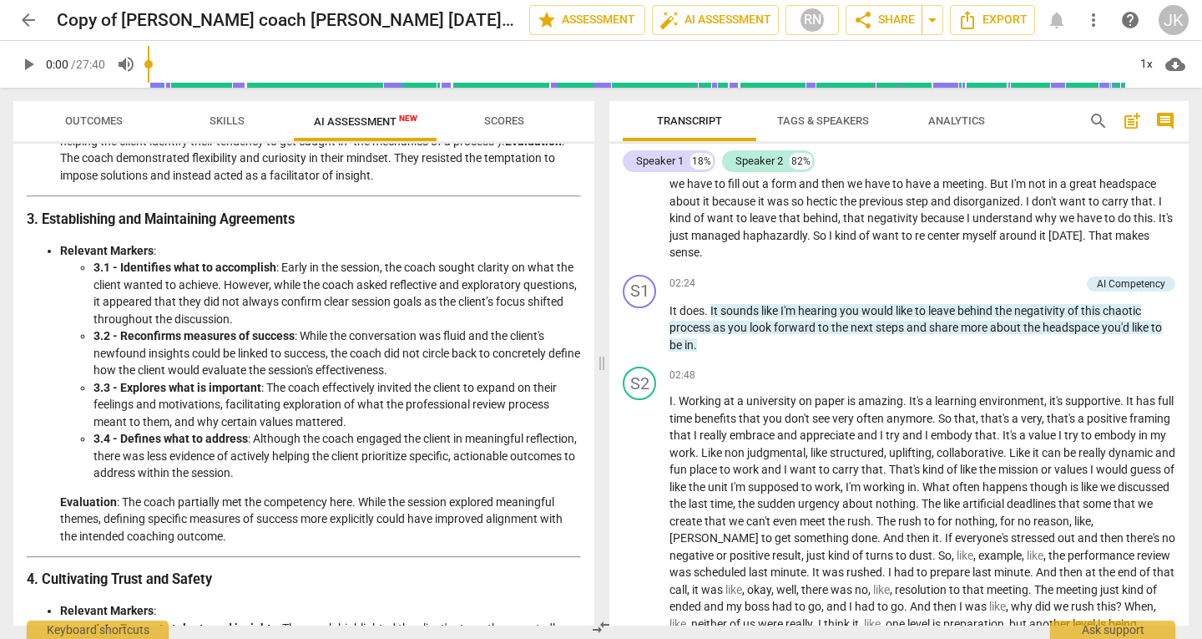
scroll to position [396, 0]
click at [87, 126] on span "Outcomes" at bounding box center [94, 120] width 58 height 13
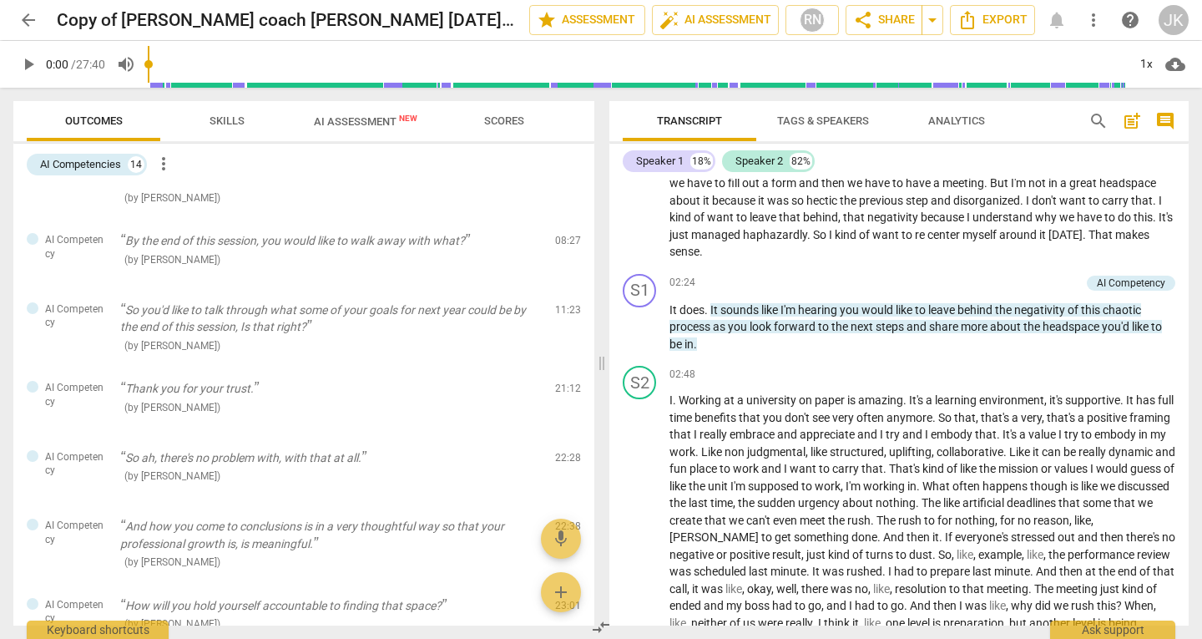
scroll to position [317, 0]
click at [22, 19] on span "arrow_back" at bounding box center [28, 20] width 20 height 20
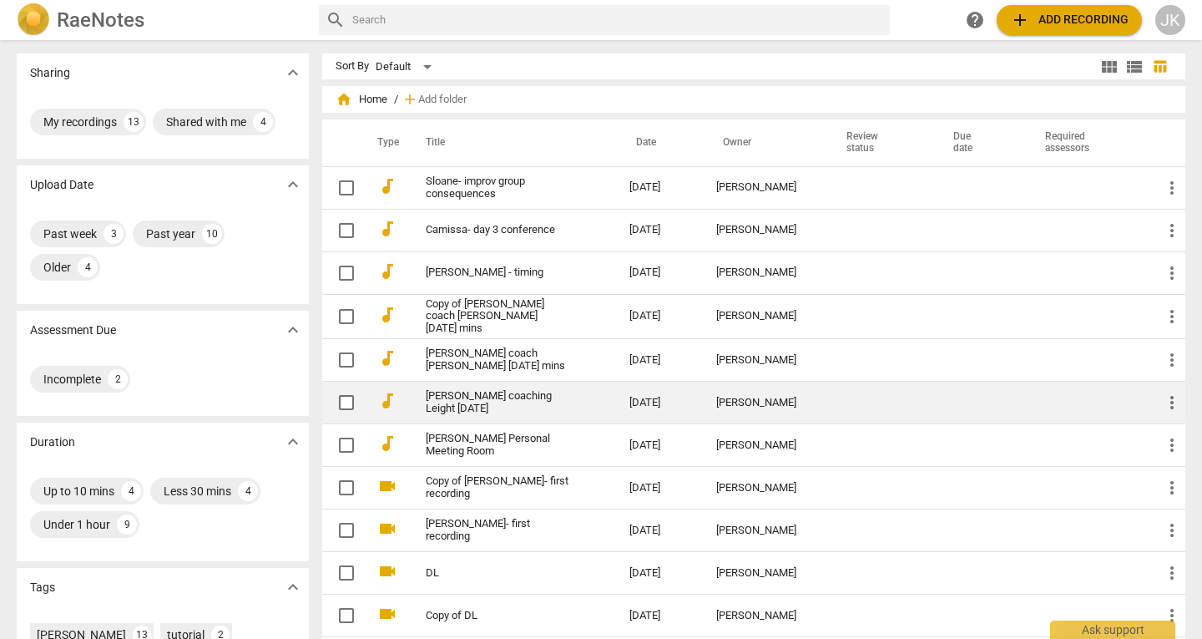
click at [491, 396] on link "[PERSON_NAME] coaching Leight [DATE]" at bounding box center [498, 402] width 144 height 25
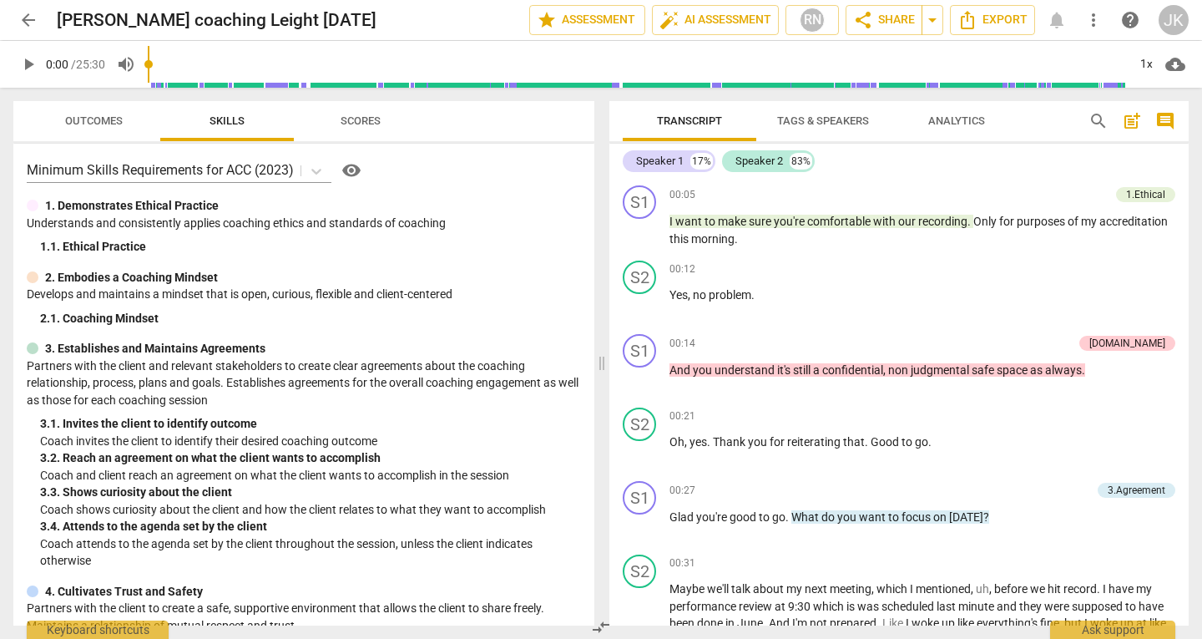
click at [352, 126] on span "Scores" at bounding box center [361, 120] width 40 height 13
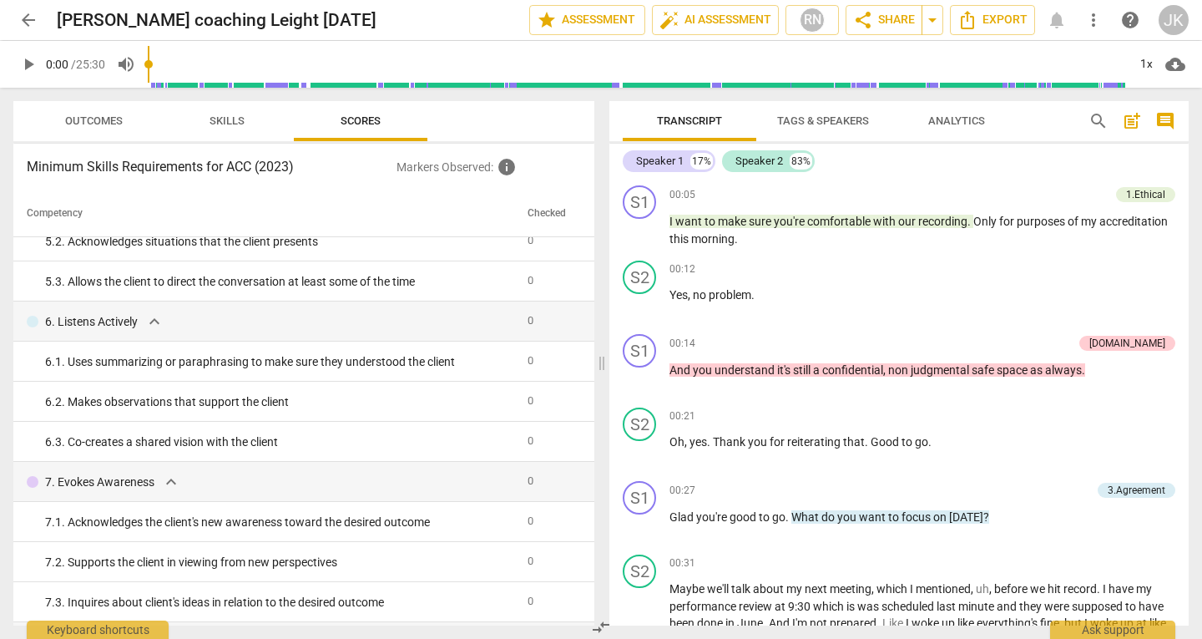
scroll to position [774, 0]
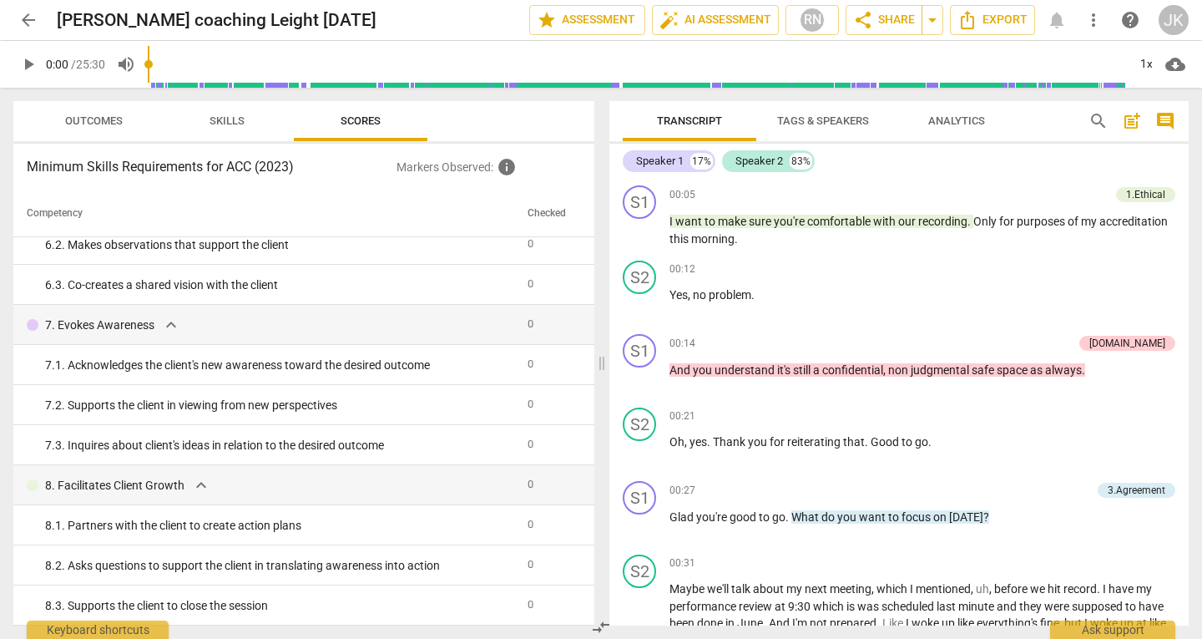
click at [75, 125] on span "Outcomes" at bounding box center [94, 120] width 58 height 13
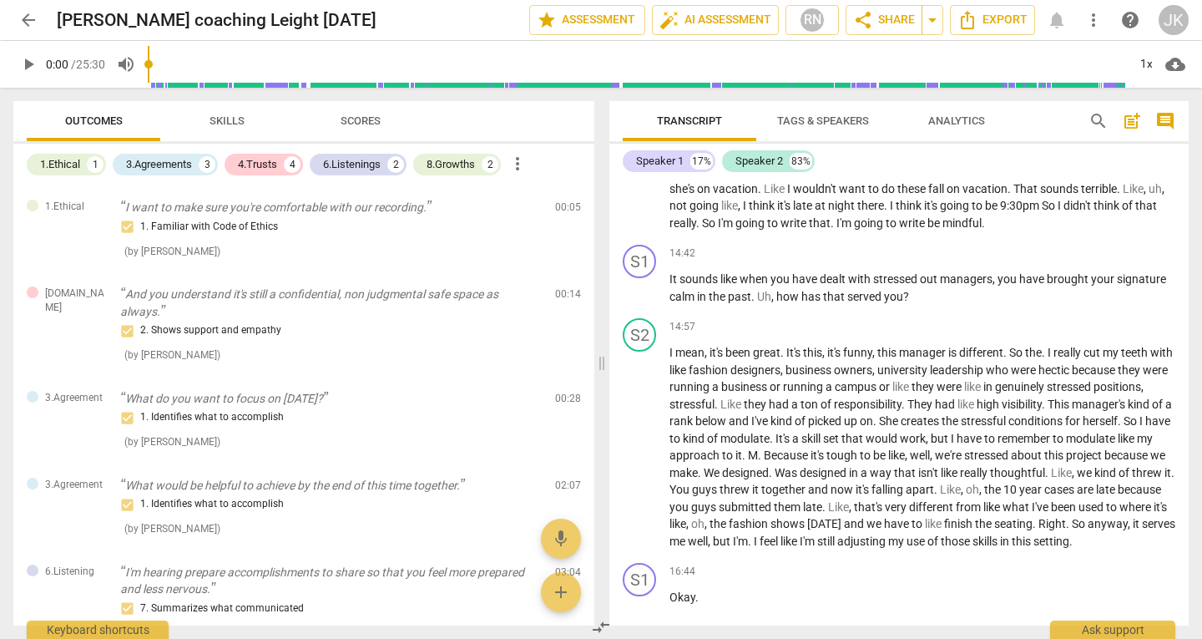
scroll to position [3176, 0]
click at [1096, 121] on span "search" at bounding box center [1098, 121] width 20 height 20
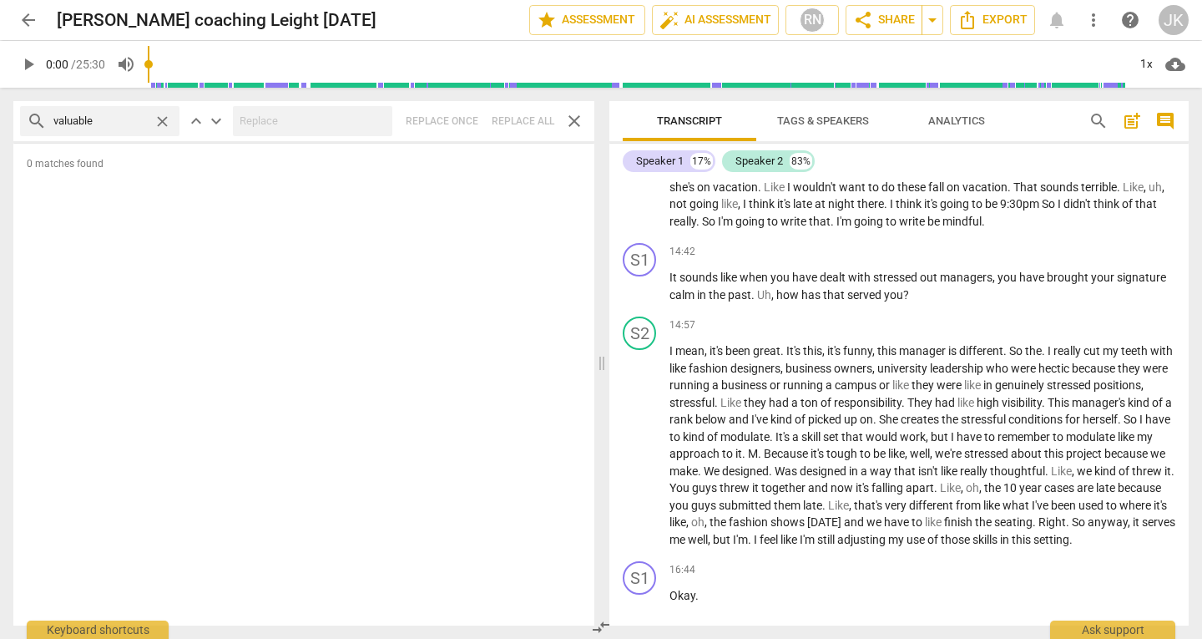
type input "valuable"
click at [27, 21] on span "arrow_back" at bounding box center [28, 20] width 20 height 20
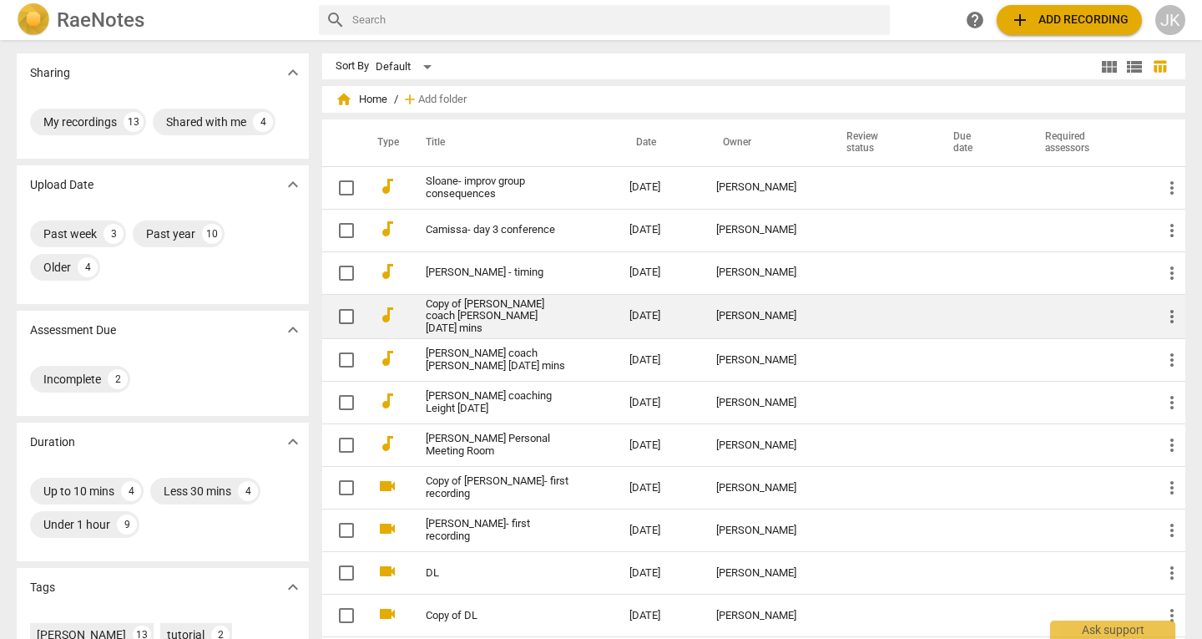
click at [443, 309] on link "Copy of [PERSON_NAME] coach [PERSON_NAME] [DATE] mins" at bounding box center [498, 317] width 144 height 38
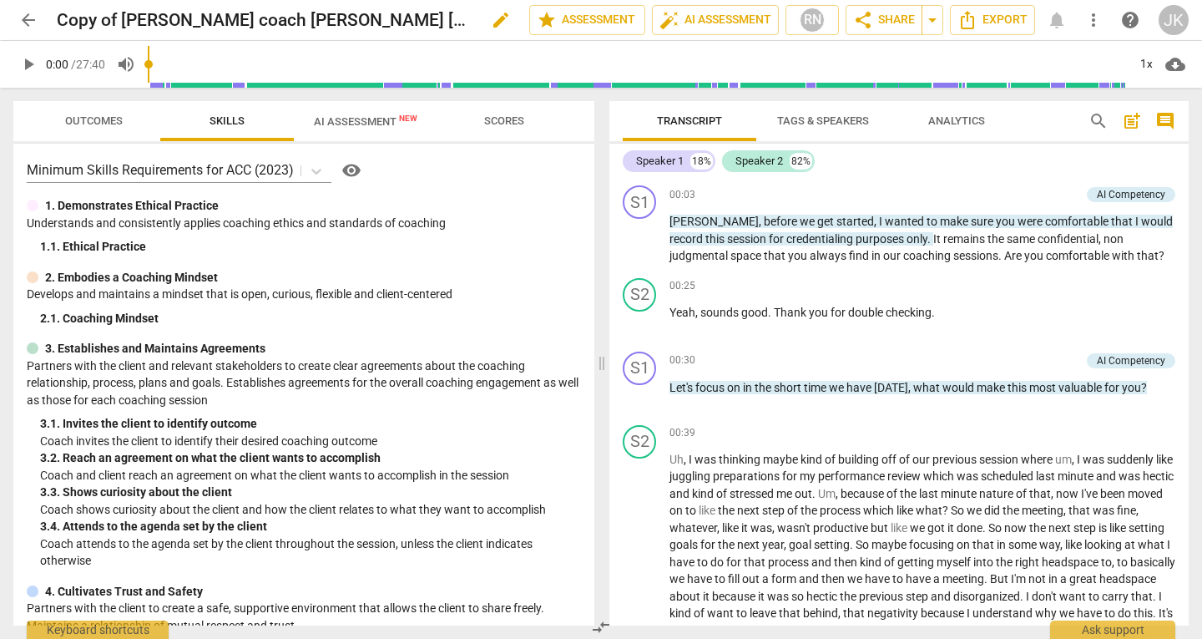
click at [354, 19] on h2 "Copy of [PERSON_NAME] coach [PERSON_NAME] [DATE] mins" at bounding box center [265, 20] width 416 height 21
click at [75, 122] on span "Outcomes" at bounding box center [94, 120] width 58 height 13
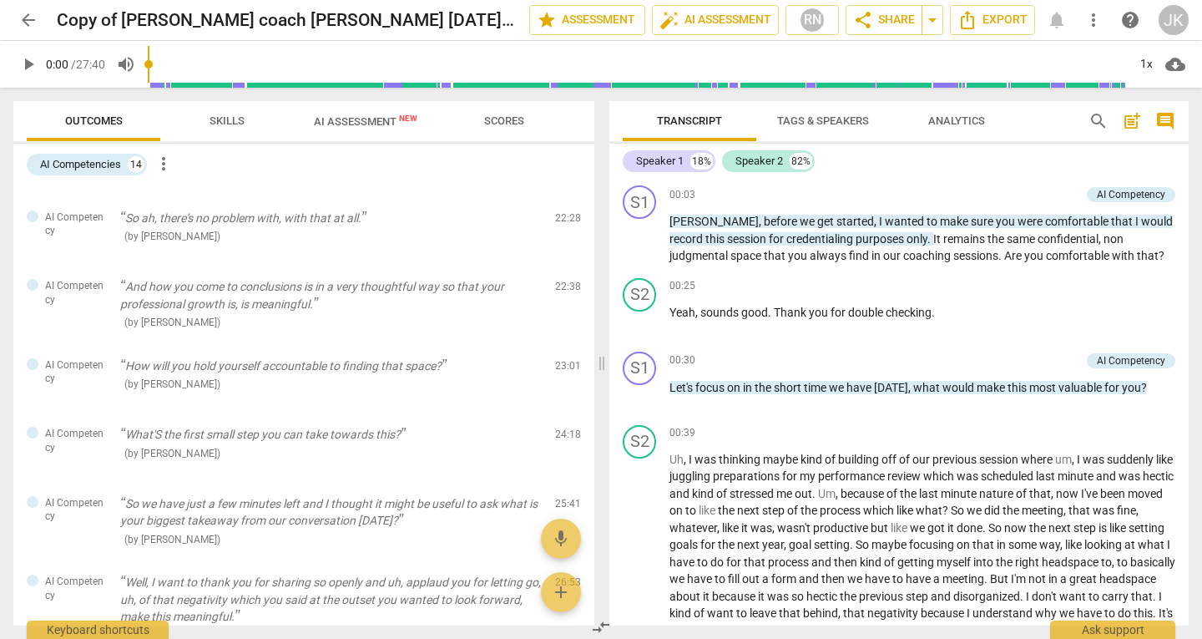
scroll to position [739, 0]
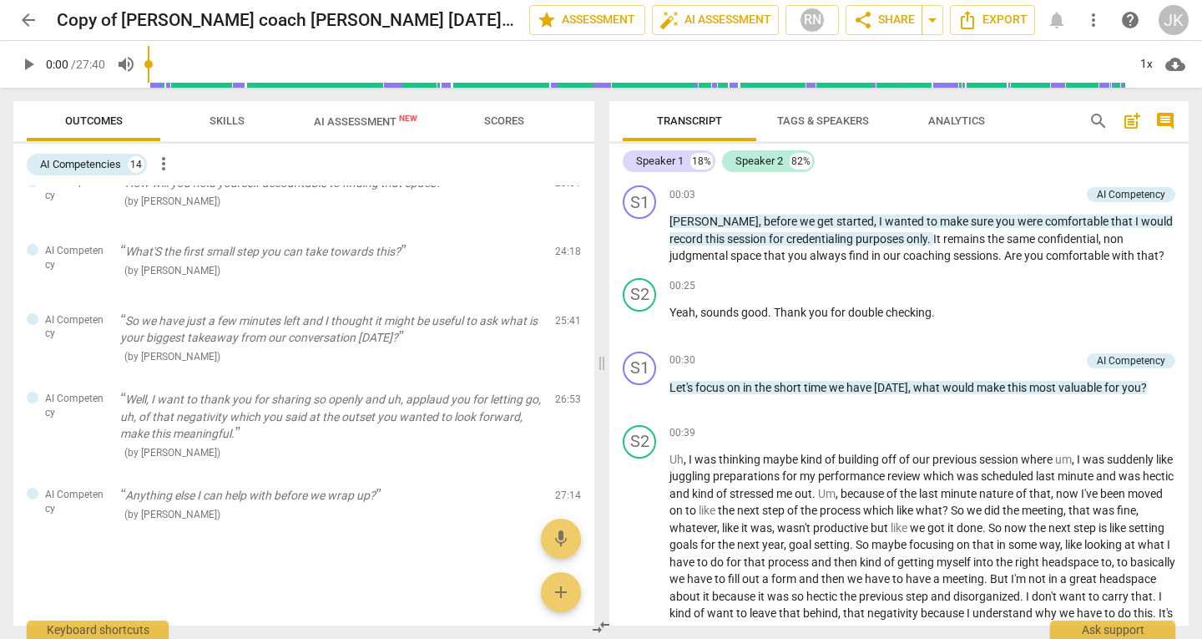
click at [346, 118] on span "AI Assessment New" at bounding box center [365, 121] width 103 height 13
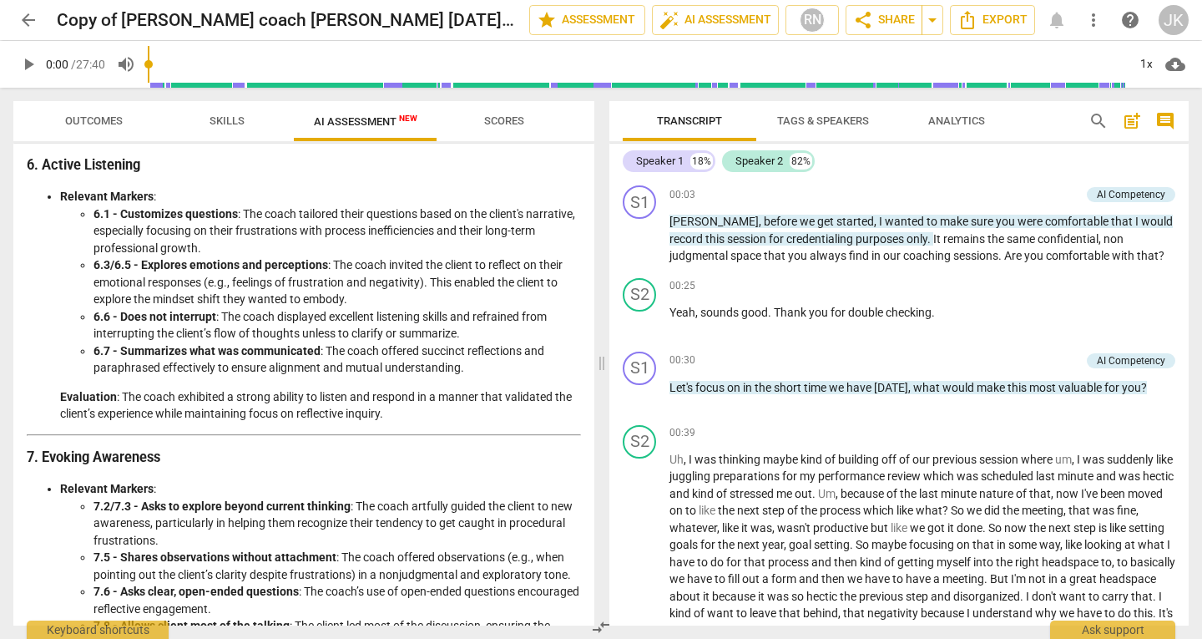
scroll to position [1447, 0]
click at [491, 18] on span "edit" at bounding box center [501, 20] width 20 height 20
click at [281, 22] on input "Copy of [PERSON_NAME] coach [PERSON_NAME] [DATE] mins" at bounding box center [256, 20] width 399 height 32
type input "[PERSON_NAME] coach [PERSON_NAME] Aug PCC 2020 assessment"
click at [467, 20] on span "done" at bounding box center [471, 20] width 20 height 20
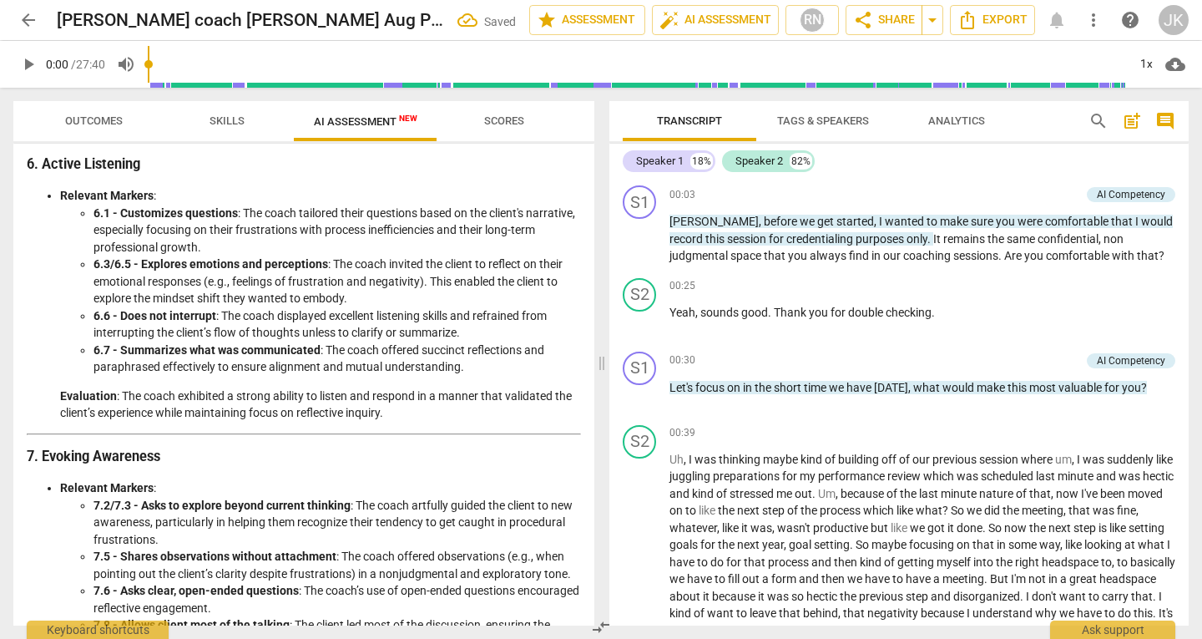
click at [295, 340] on li "6.6 - Does not interrupt : The coach displayed excellent listening skills and r…" at bounding box center [336, 324] width 487 height 34
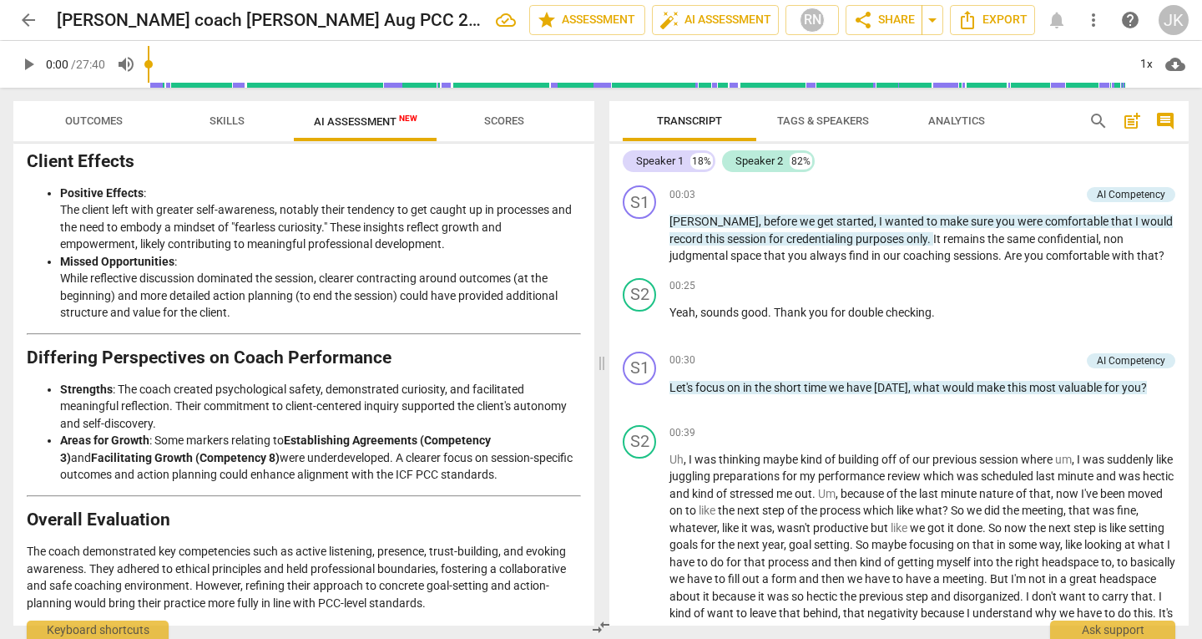
scroll to position [2317, 0]
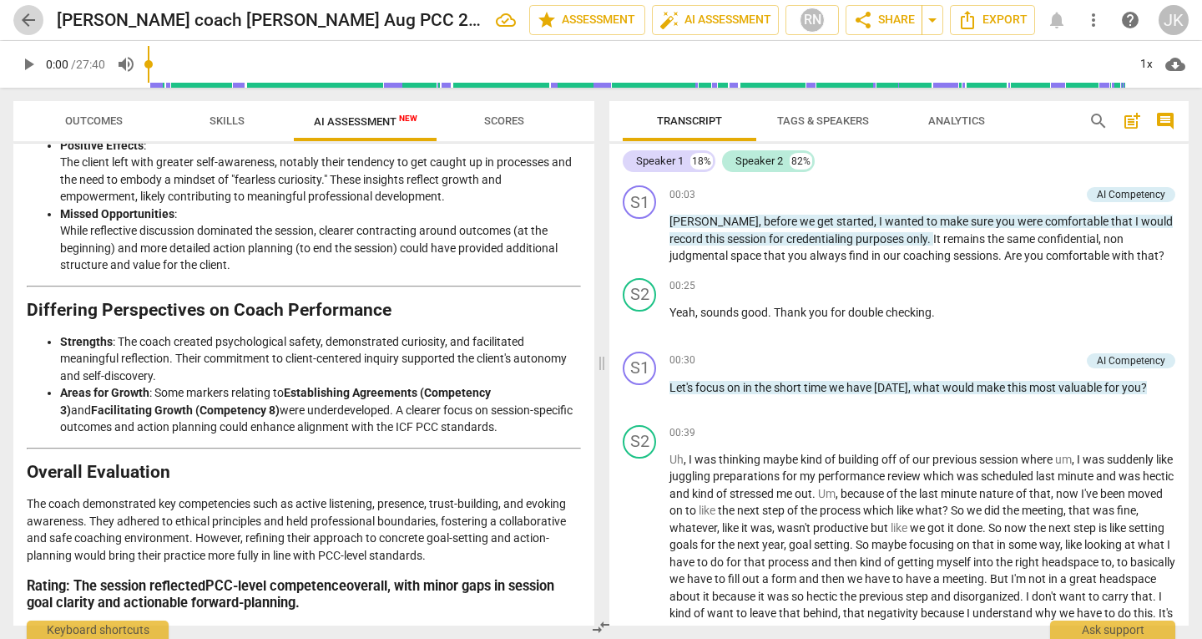
click at [34, 23] on span "arrow_back" at bounding box center [28, 20] width 20 height 20
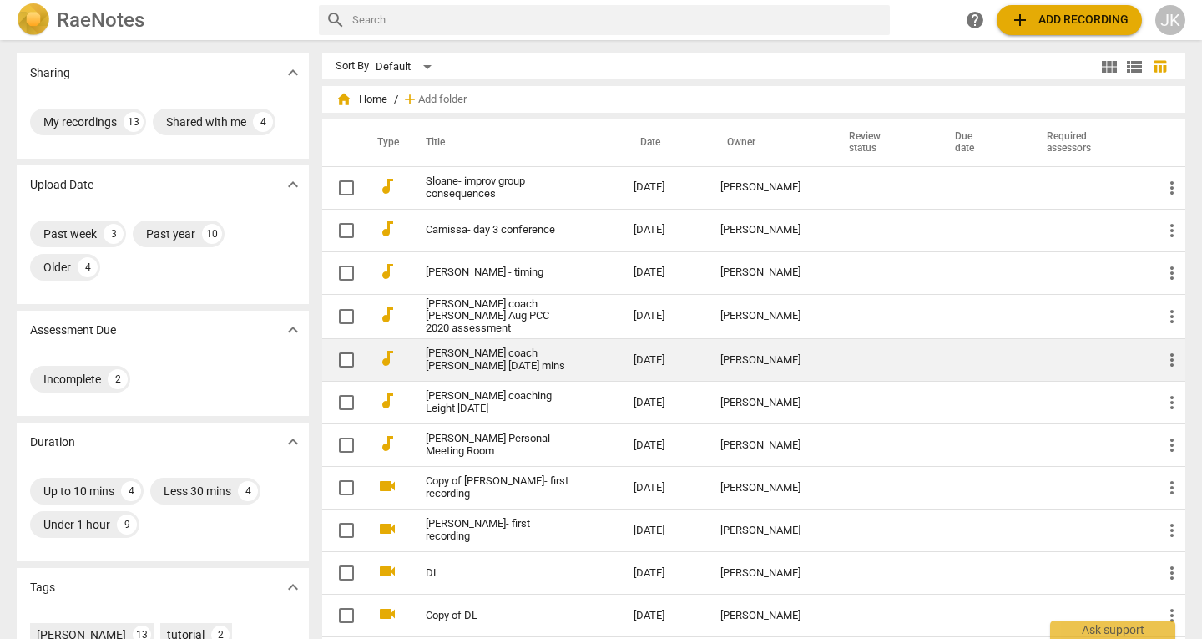
click at [538, 354] on link "[PERSON_NAME] coach [PERSON_NAME] [DATE] mins" at bounding box center [500, 359] width 148 height 25
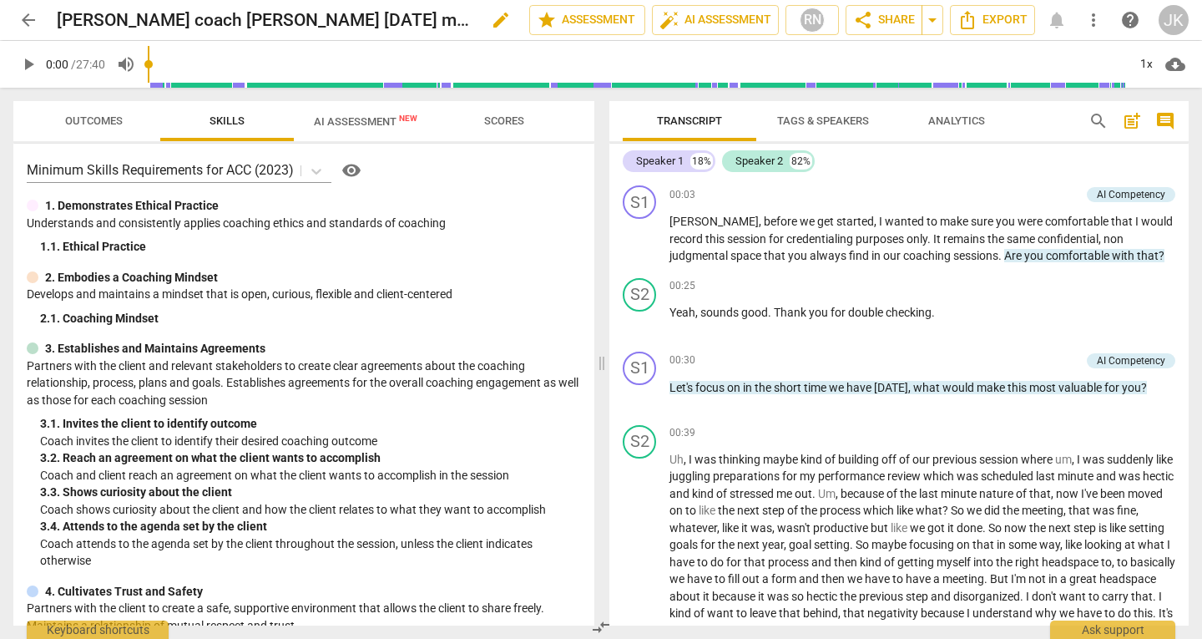
click at [491, 17] on span "edit" at bounding box center [501, 20] width 20 height 20
click at [124, 26] on input "[PERSON_NAME] coach [PERSON_NAME] [DATE] mins" at bounding box center [256, 20] width 399 height 32
type input "[PERSON_NAME] coach [PERSON_NAME] Aug ACC 2023 assessment"
click at [468, 26] on span "done" at bounding box center [471, 20] width 20 height 20
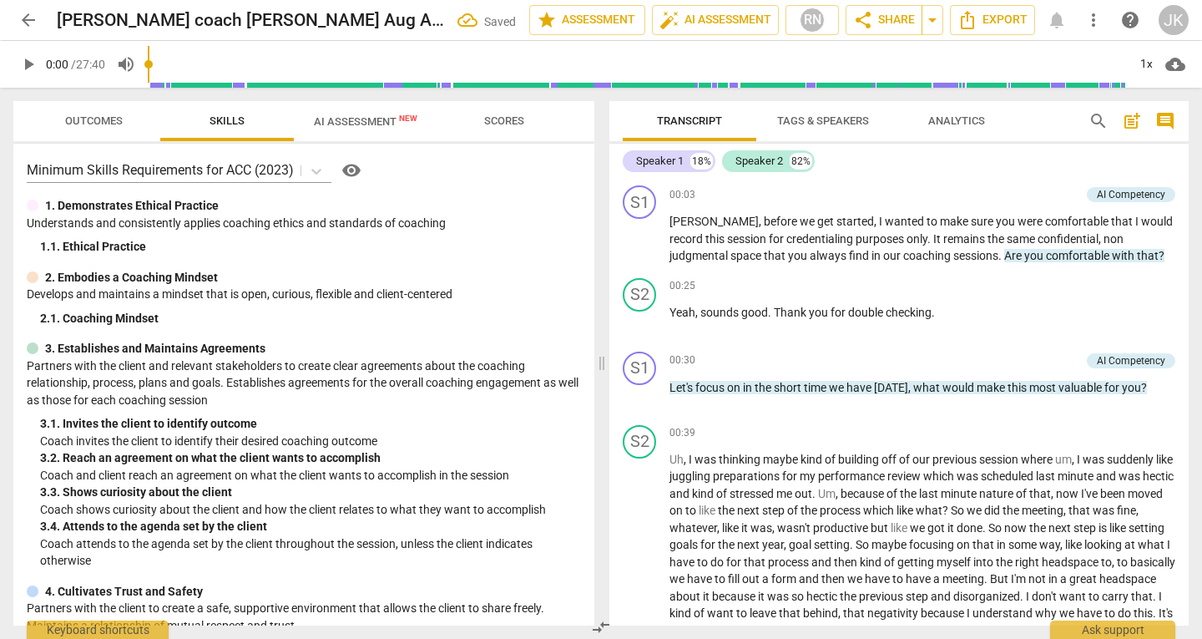
click at [94, 115] on span "Outcomes" at bounding box center [94, 120] width 58 height 13
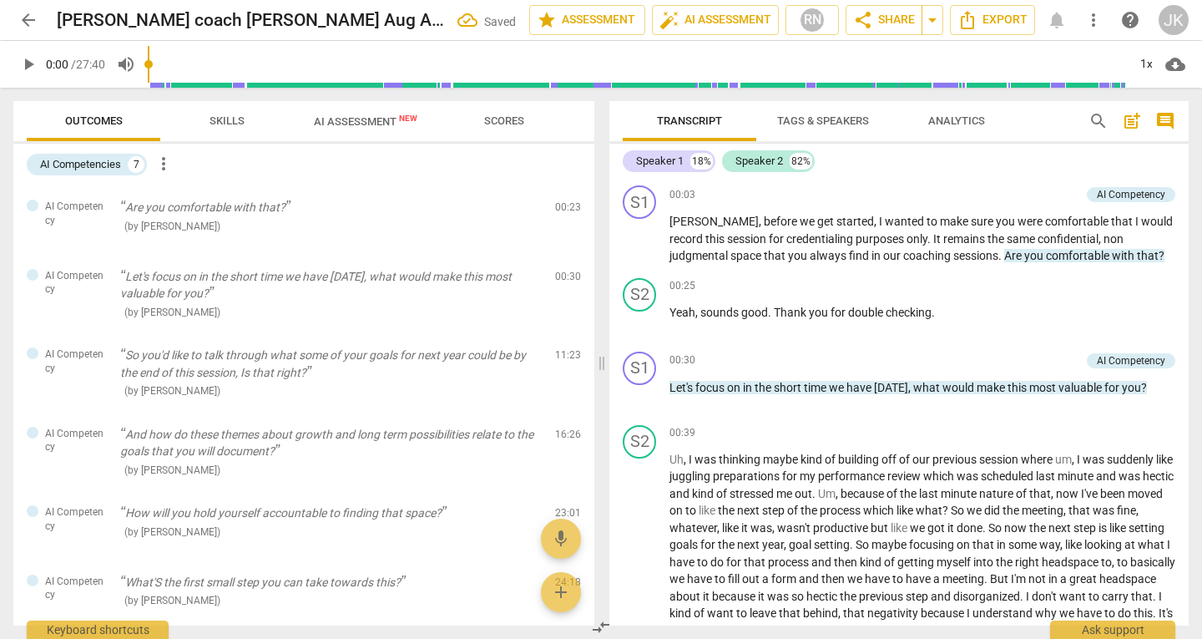
click at [366, 119] on span "AI Assessment New" at bounding box center [365, 121] width 103 height 13
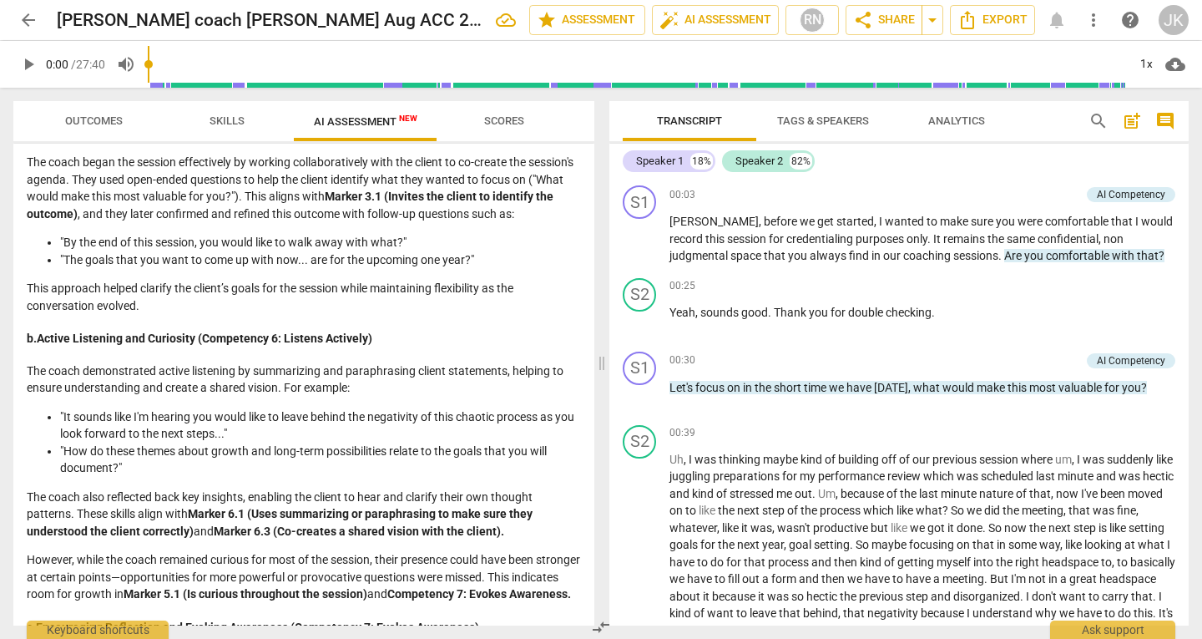
scroll to position [655, 0]
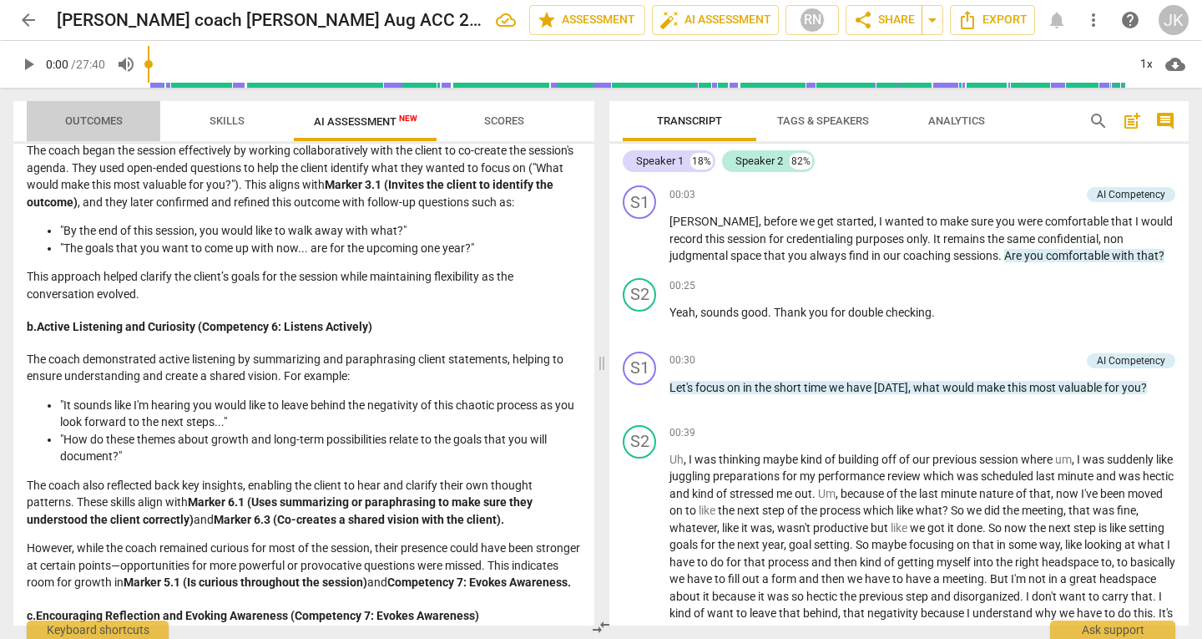
click at [101, 124] on span "Outcomes" at bounding box center [94, 120] width 58 height 13
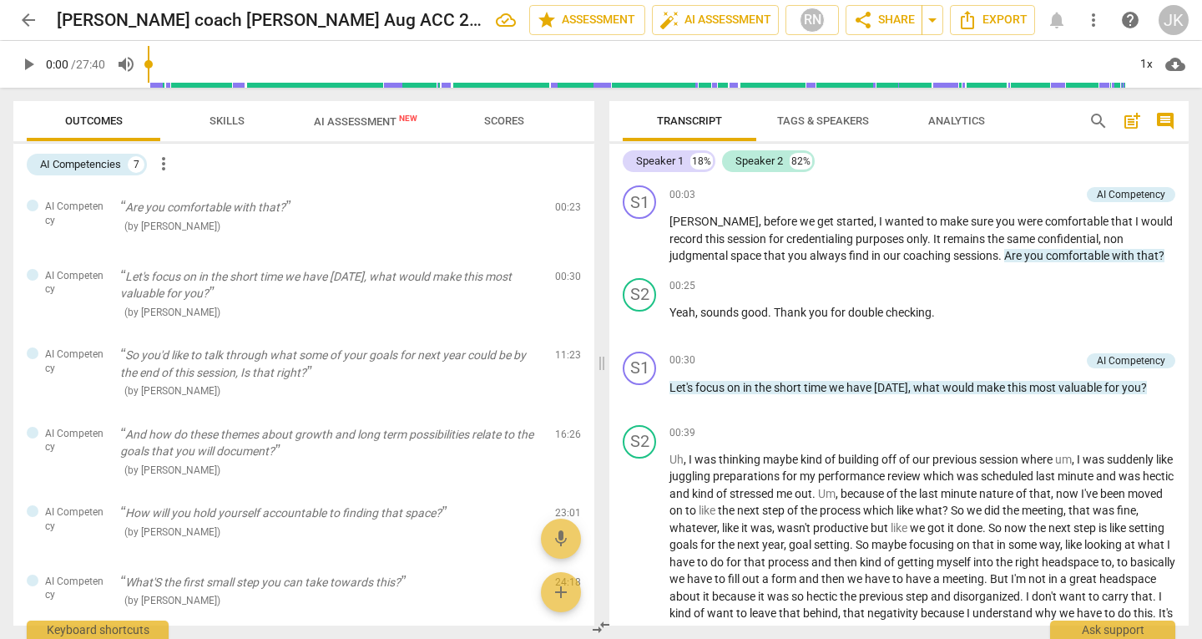
click at [350, 121] on span "AI Assessment New" at bounding box center [365, 121] width 103 height 13
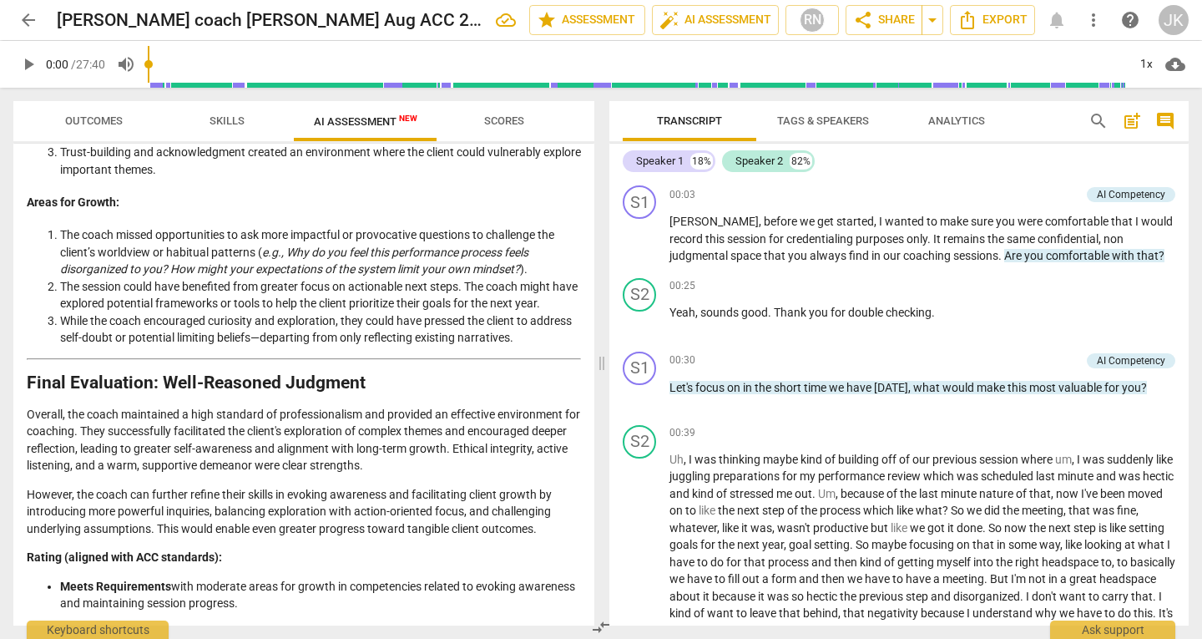
scroll to position [2254, 0]
click at [30, 18] on span "arrow_back" at bounding box center [28, 20] width 20 height 20
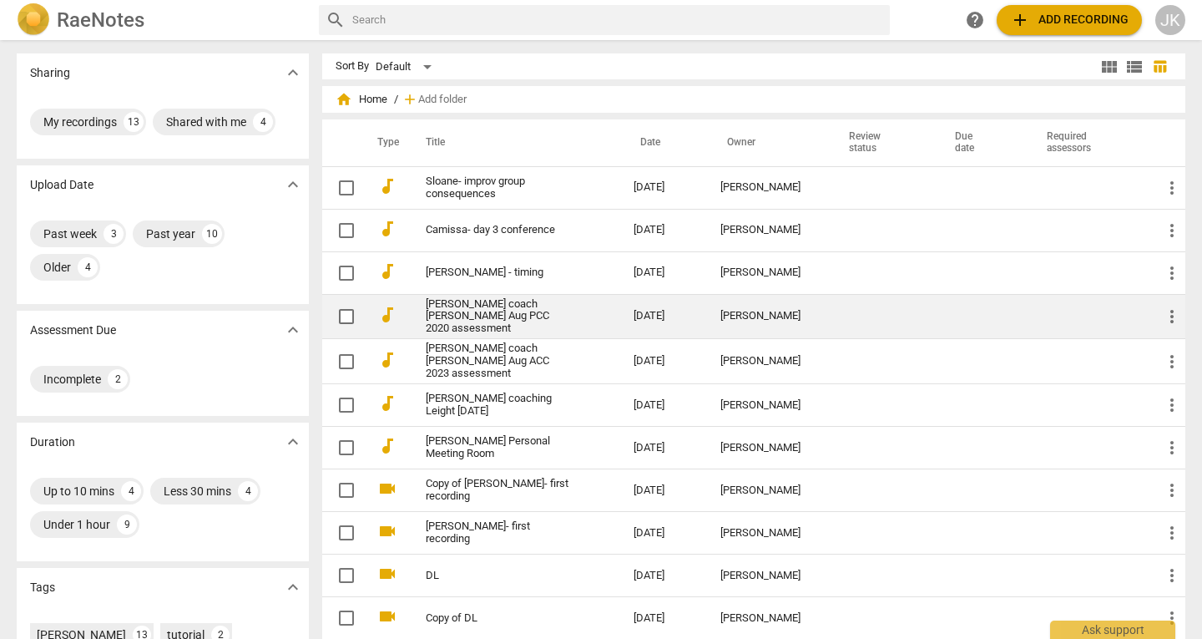
click at [603, 310] on td "[PERSON_NAME] coach [PERSON_NAME] Aug PCC 2020 assessment" at bounding box center [513, 316] width 215 height 45
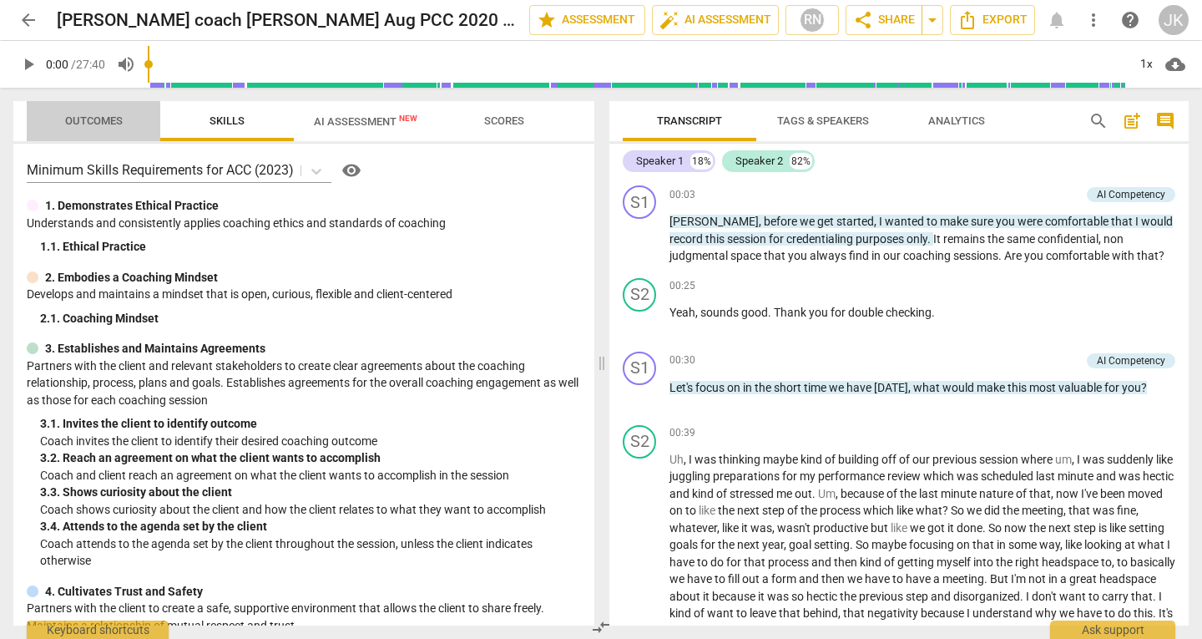
click at [85, 119] on span "Outcomes" at bounding box center [94, 120] width 58 height 13
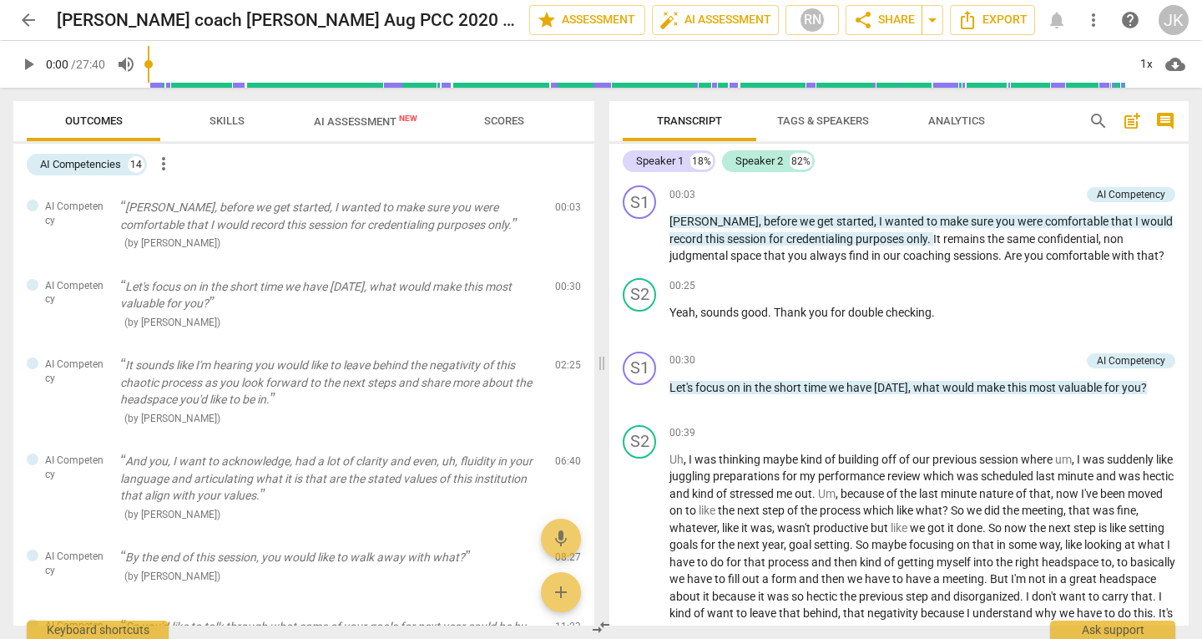
click at [222, 125] on span "Skills" at bounding box center [226, 120] width 35 height 13
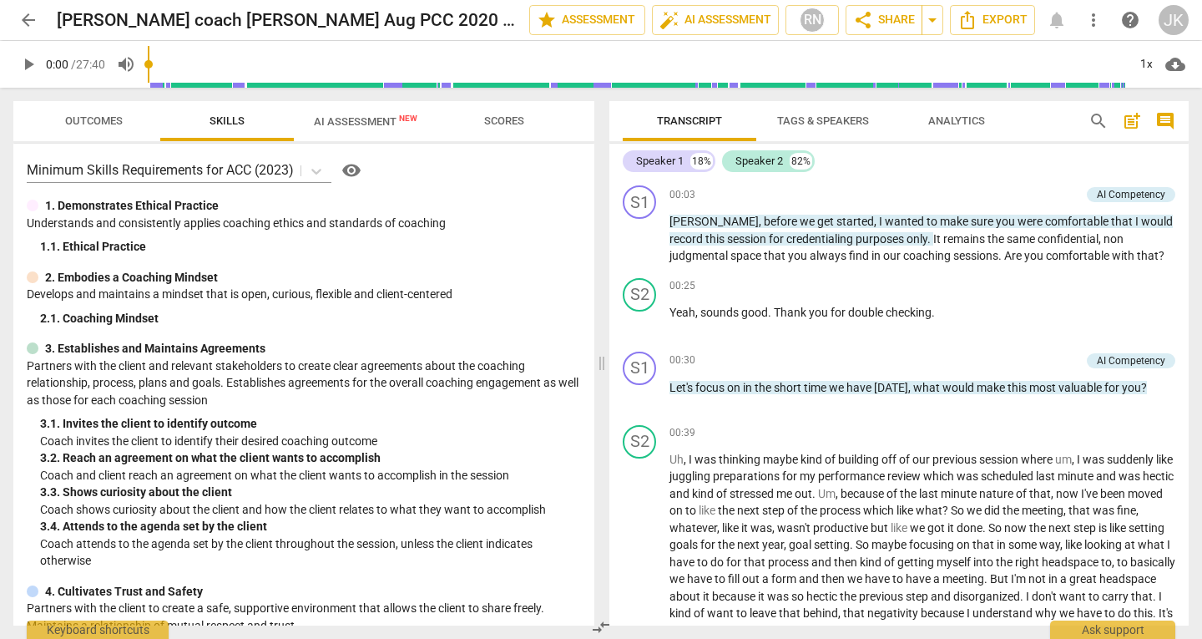
click at [357, 120] on span "AI Assessment New" at bounding box center [365, 121] width 103 height 13
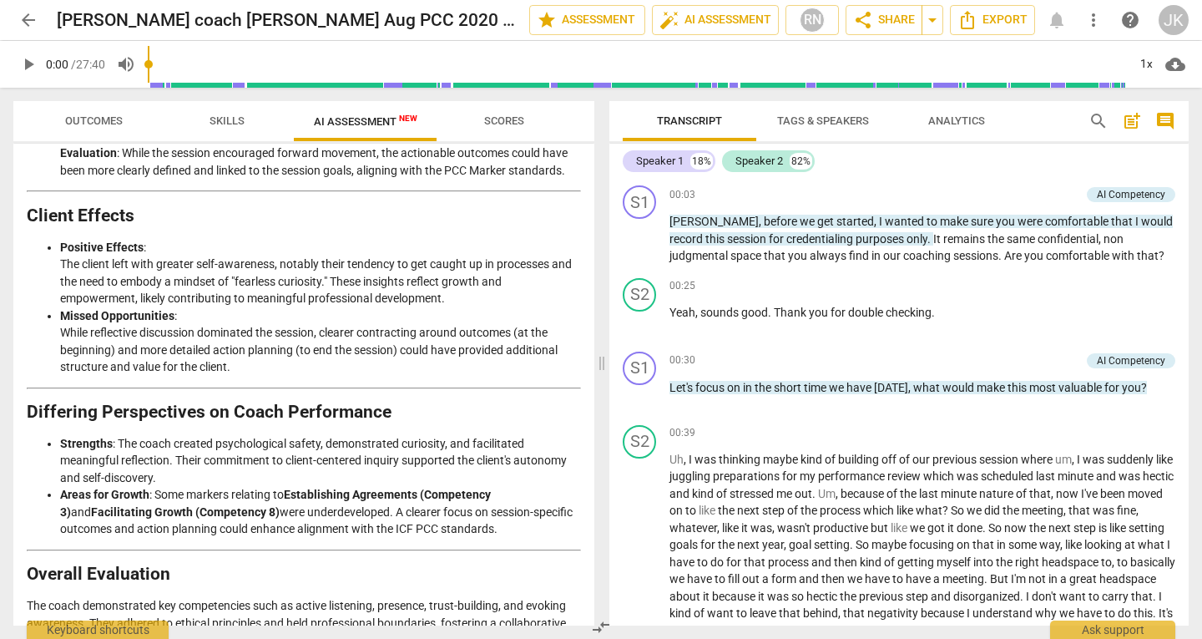
scroll to position [2317, 0]
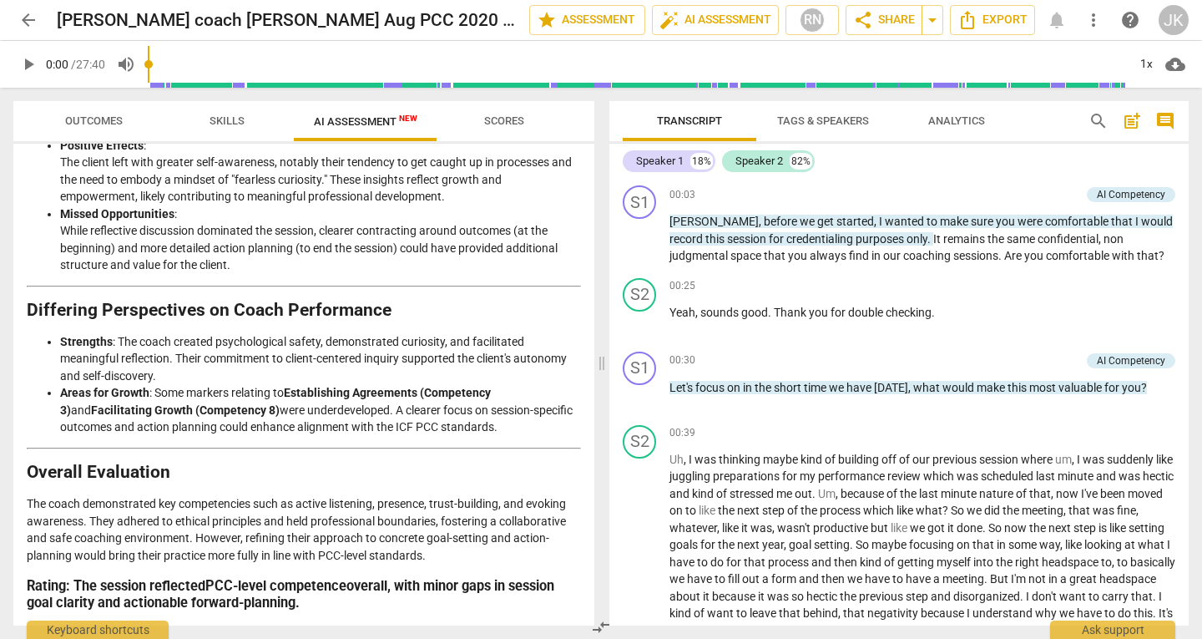
click at [27, 14] on span "arrow_back" at bounding box center [28, 20] width 20 height 20
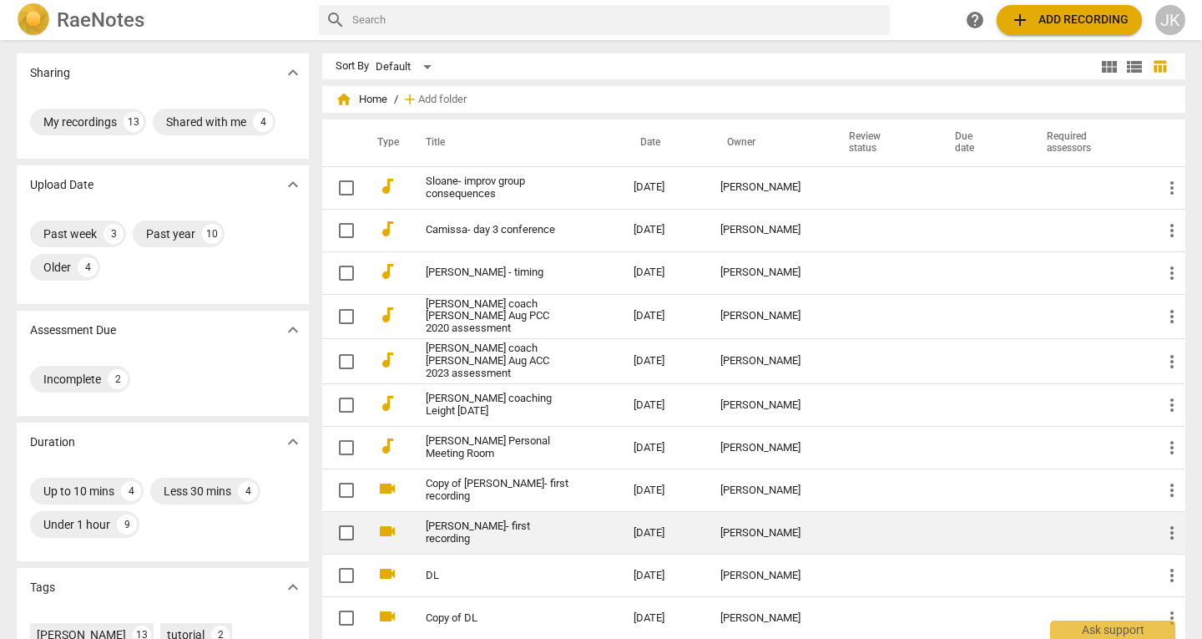
click at [508, 525] on link "[PERSON_NAME]- first recording" at bounding box center [500, 532] width 148 height 25
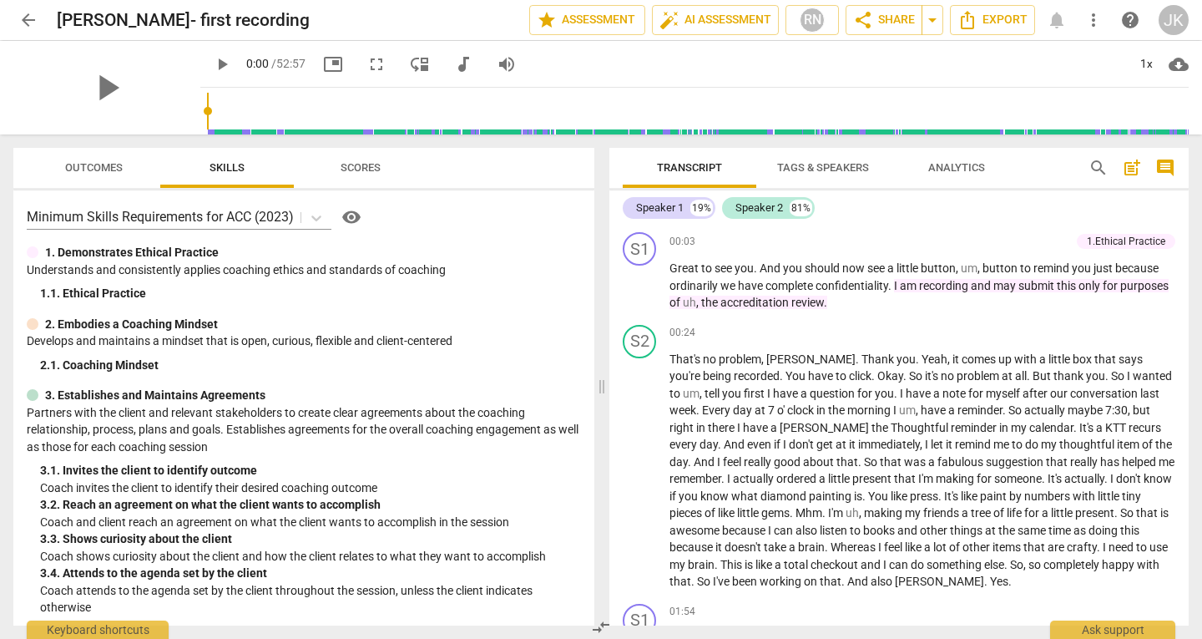
click at [70, 171] on span "Outcomes" at bounding box center [94, 167] width 58 height 13
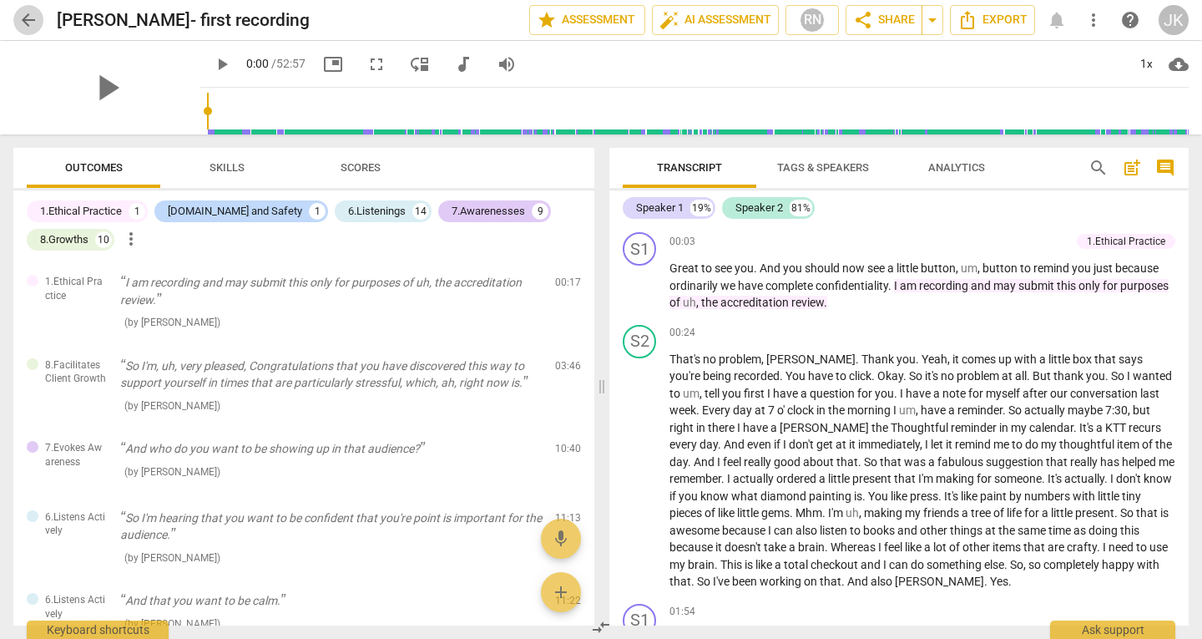
click at [28, 18] on span "arrow_back" at bounding box center [28, 20] width 20 height 20
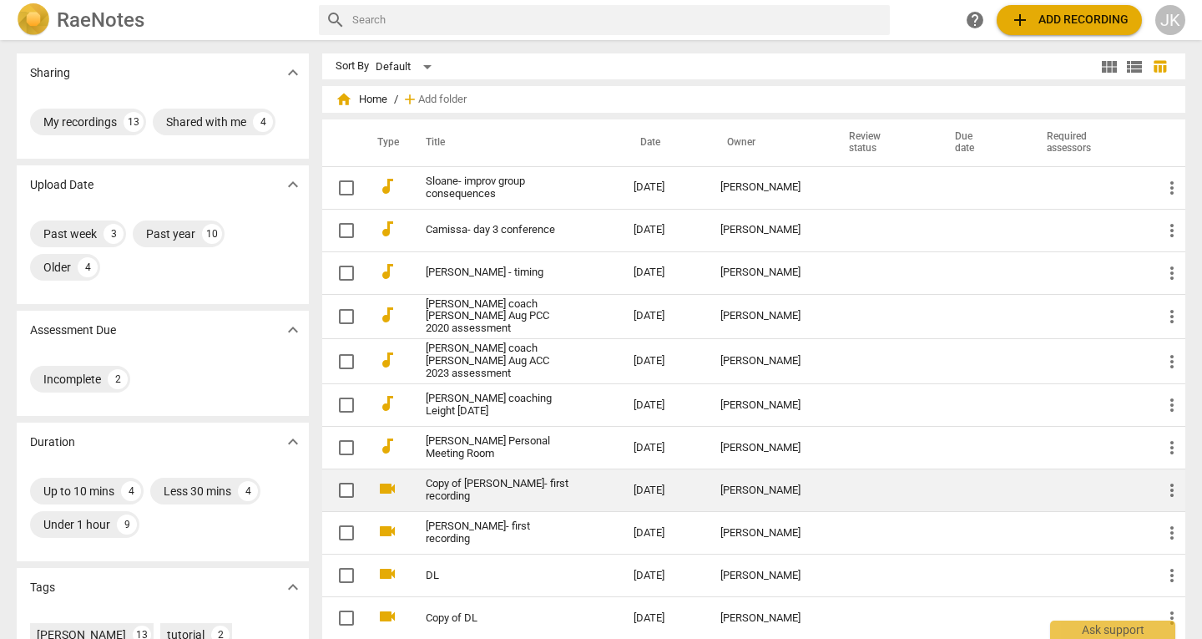
click at [446, 485] on link "Copy of [PERSON_NAME]- first recording" at bounding box center [500, 489] width 148 height 25
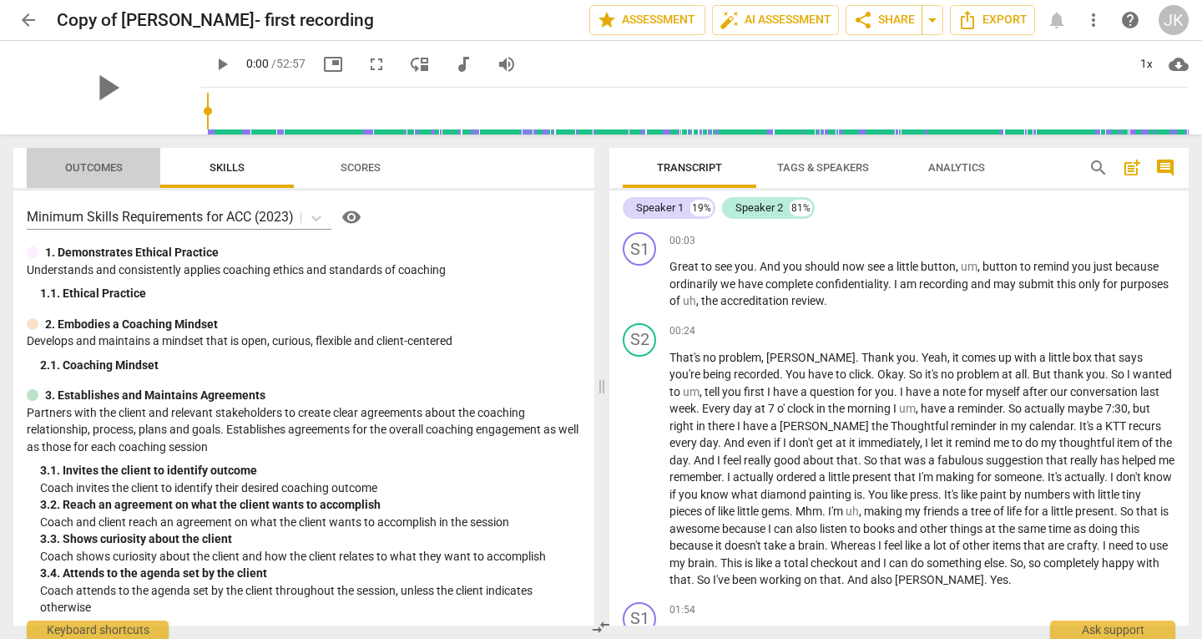
click at [110, 163] on span "Outcomes" at bounding box center [94, 167] width 58 height 13
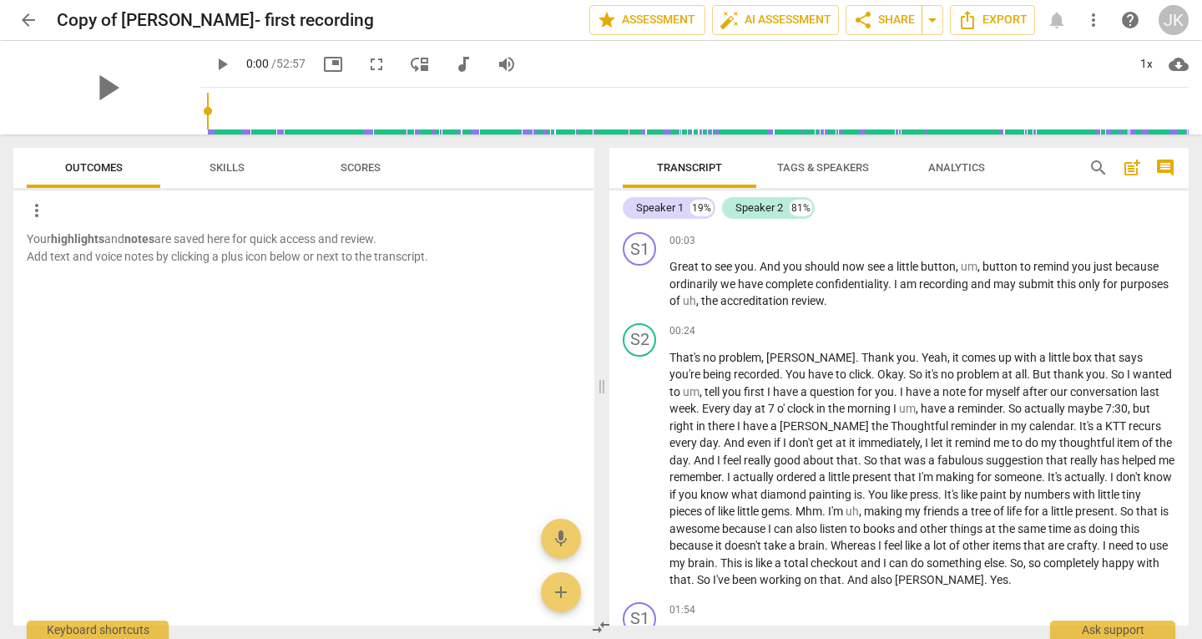
click at [21, 17] on span "arrow_back" at bounding box center [28, 20] width 20 height 20
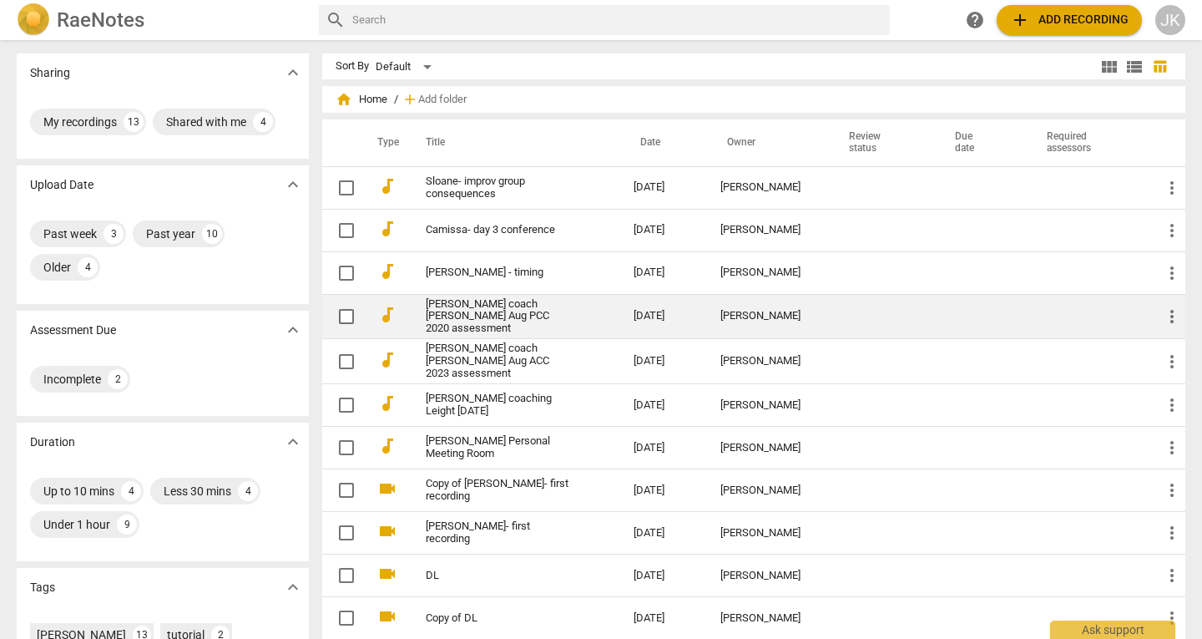
click at [577, 305] on td "[PERSON_NAME] coach [PERSON_NAME] Aug PCC 2020 assessment" at bounding box center [513, 316] width 215 height 45
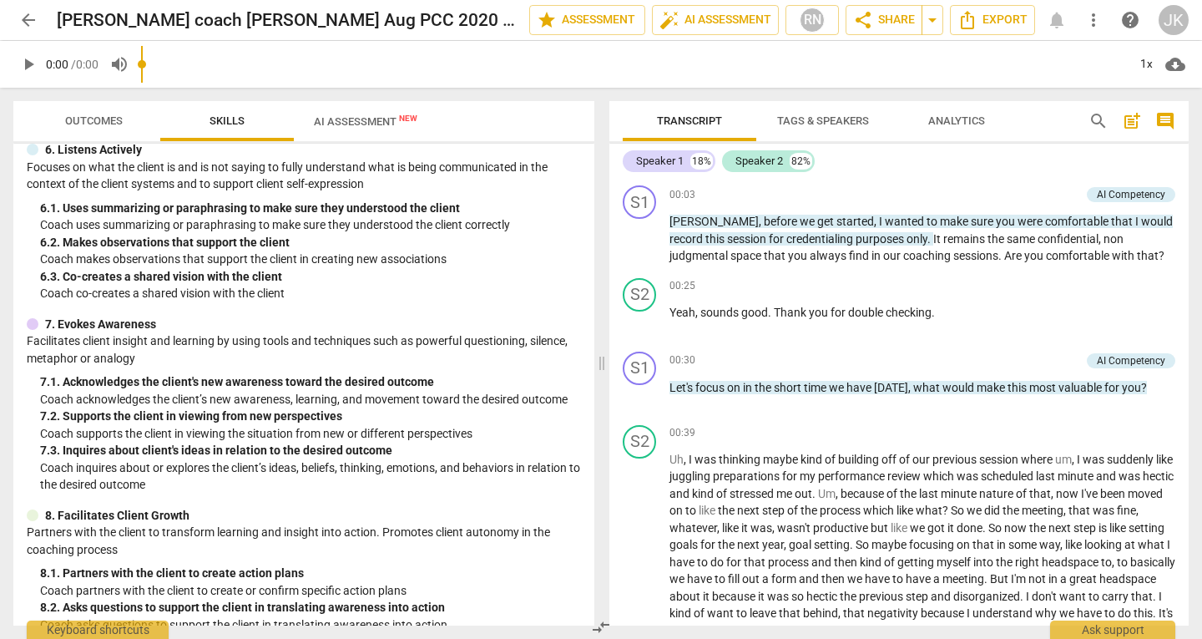
scroll to position [813, 0]
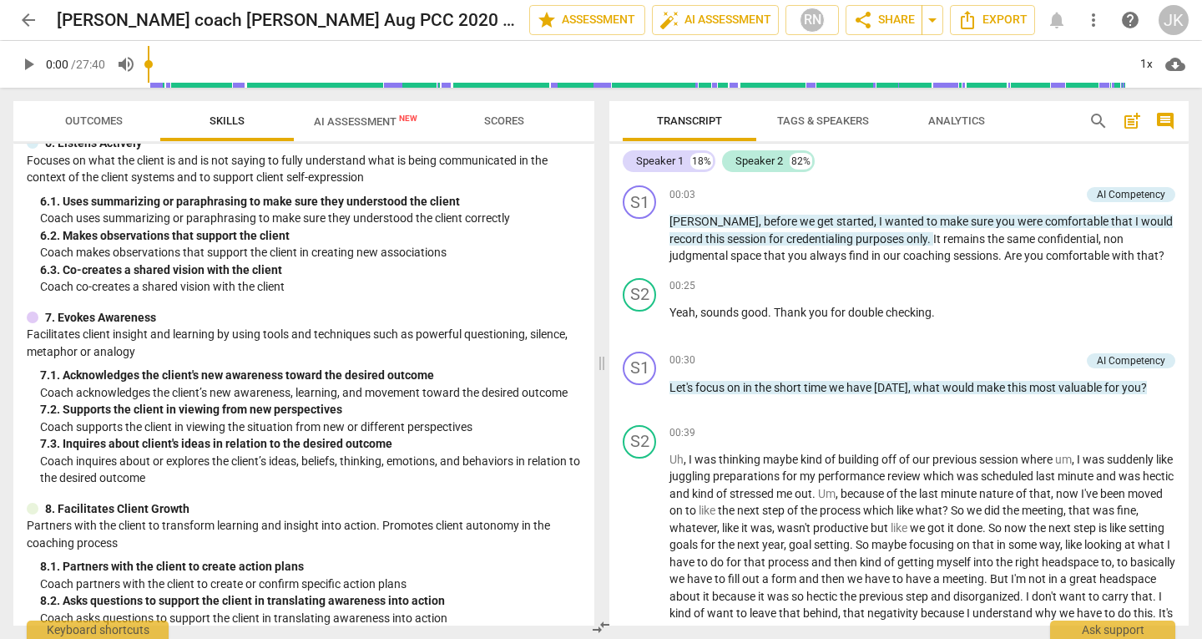
click at [386, 403] on div "7. 2. Supports the client in viewing from new perspectives" at bounding box center [310, 410] width 541 height 18
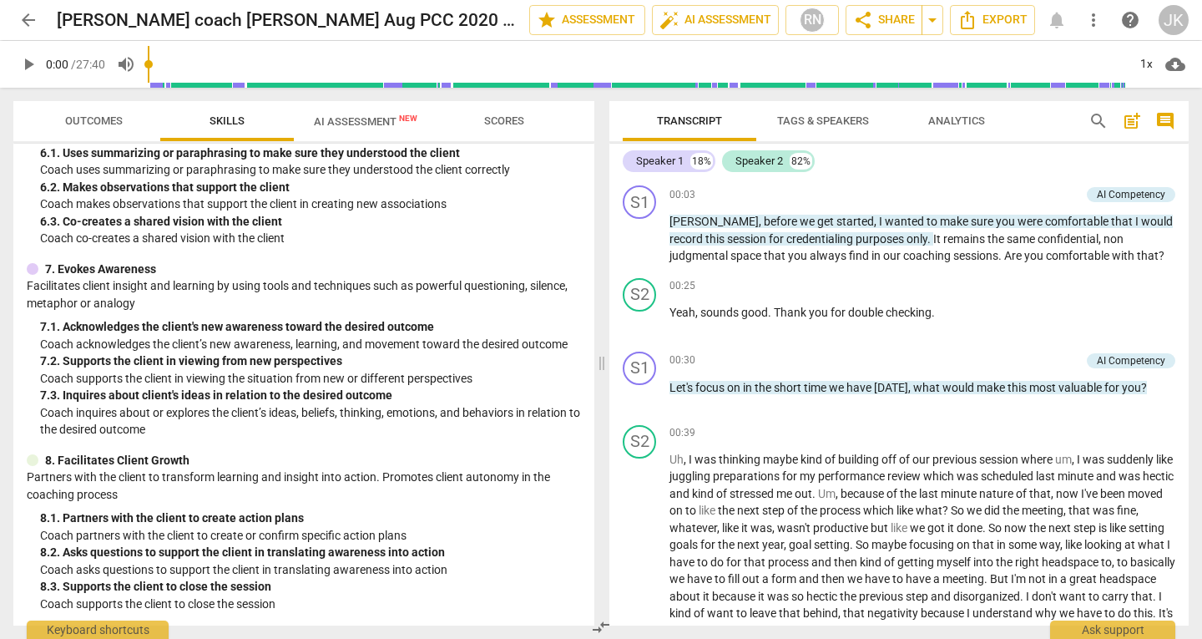
click at [357, 136] on button "AI Assessment New" at bounding box center [366, 121] width 144 height 40
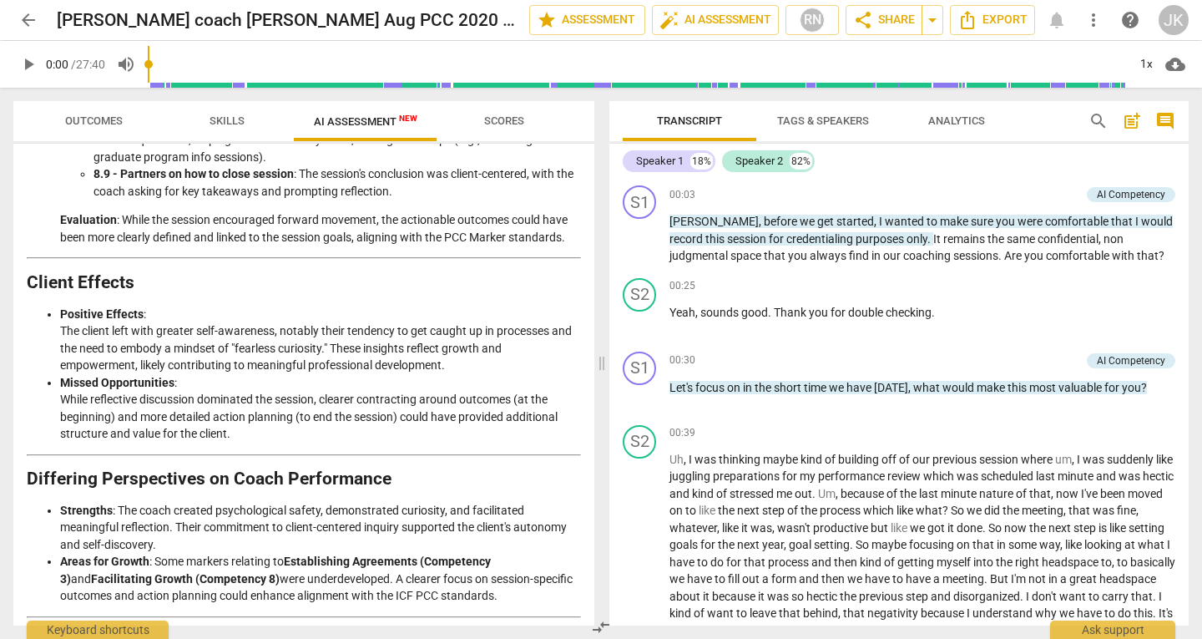
scroll to position [2317, 0]
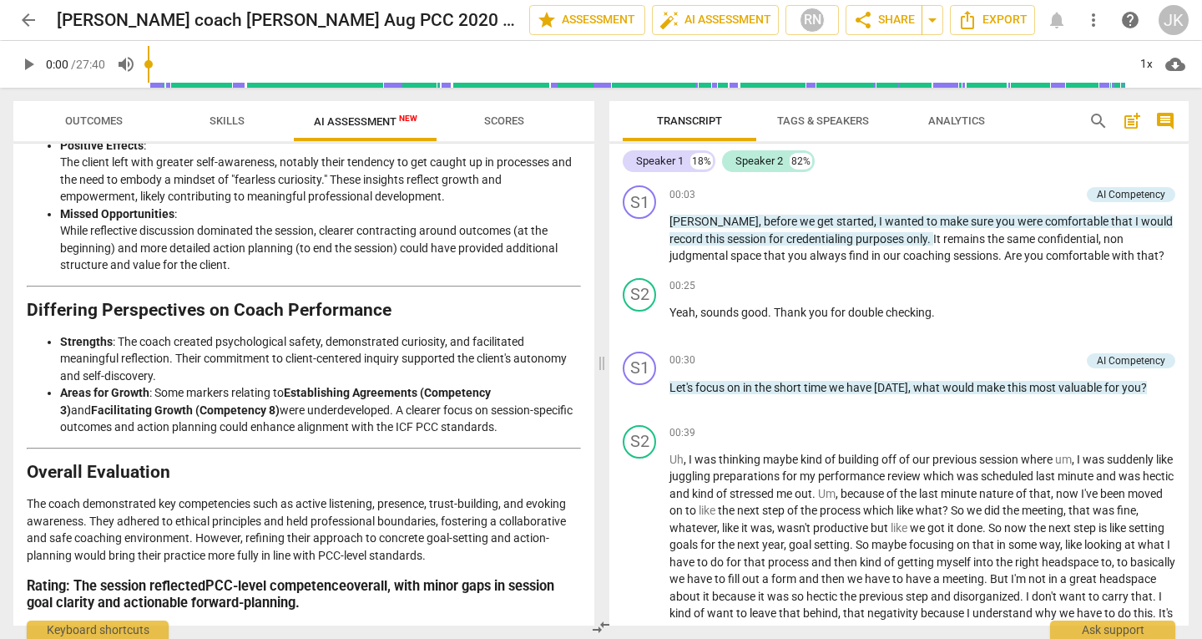
click at [27, 16] on span "arrow_back" at bounding box center [28, 20] width 20 height 20
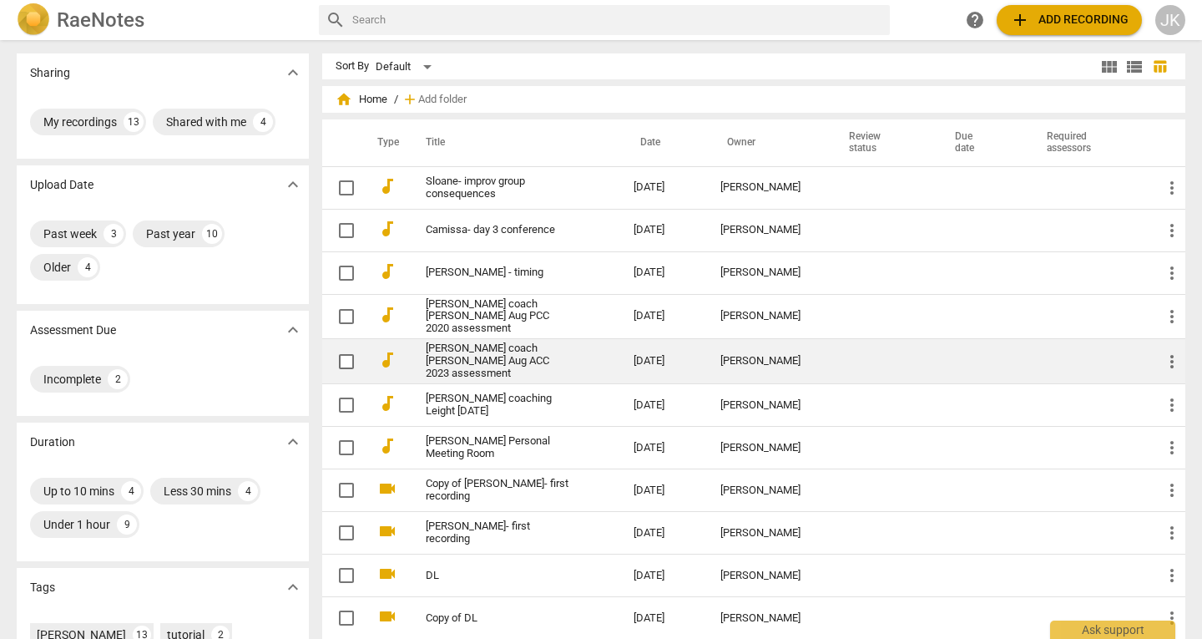
click at [496, 356] on link "[PERSON_NAME] coach [PERSON_NAME] Aug ACC 2023 assessment" at bounding box center [500, 361] width 148 height 38
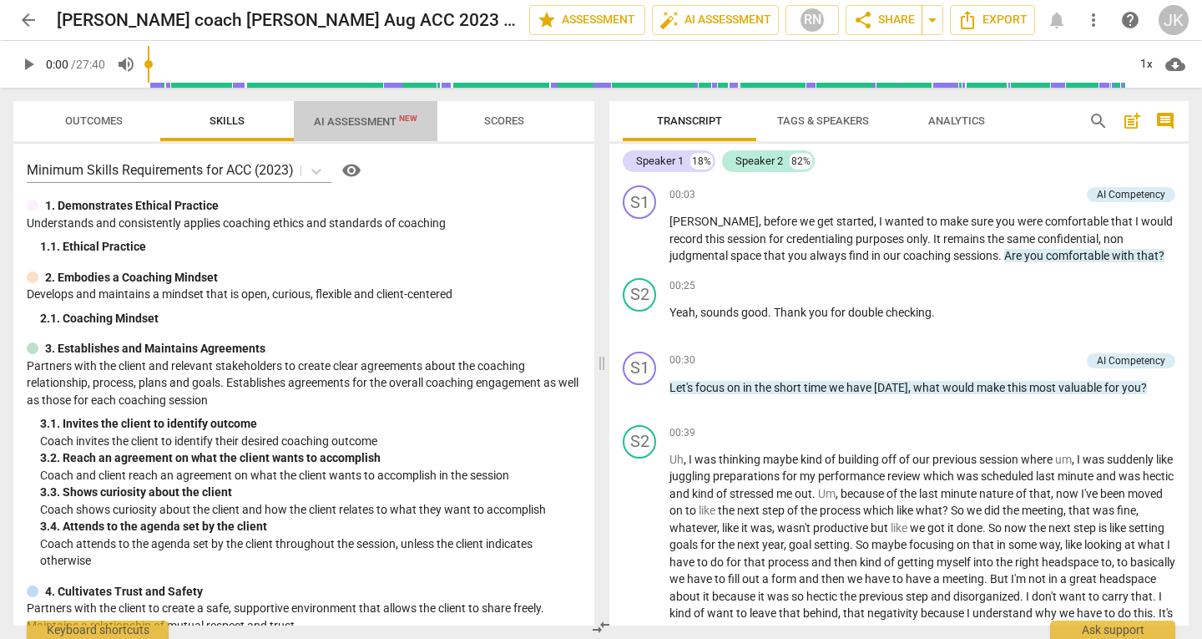
click at [364, 124] on span "AI Assessment New" at bounding box center [365, 121] width 103 height 13
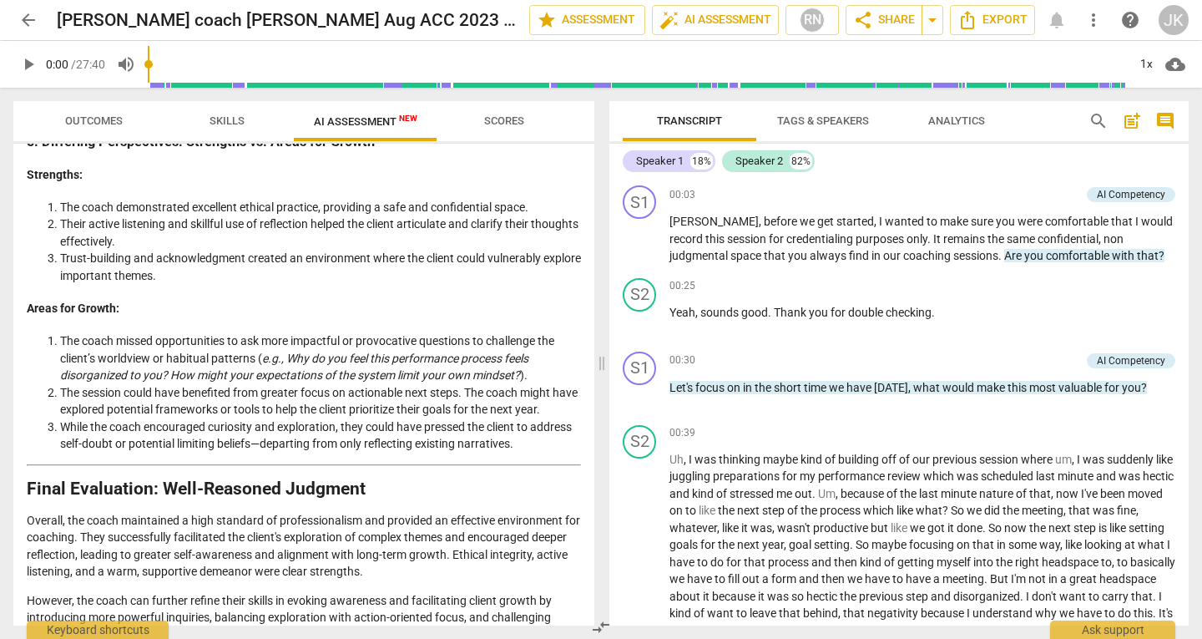
scroll to position [2254, 0]
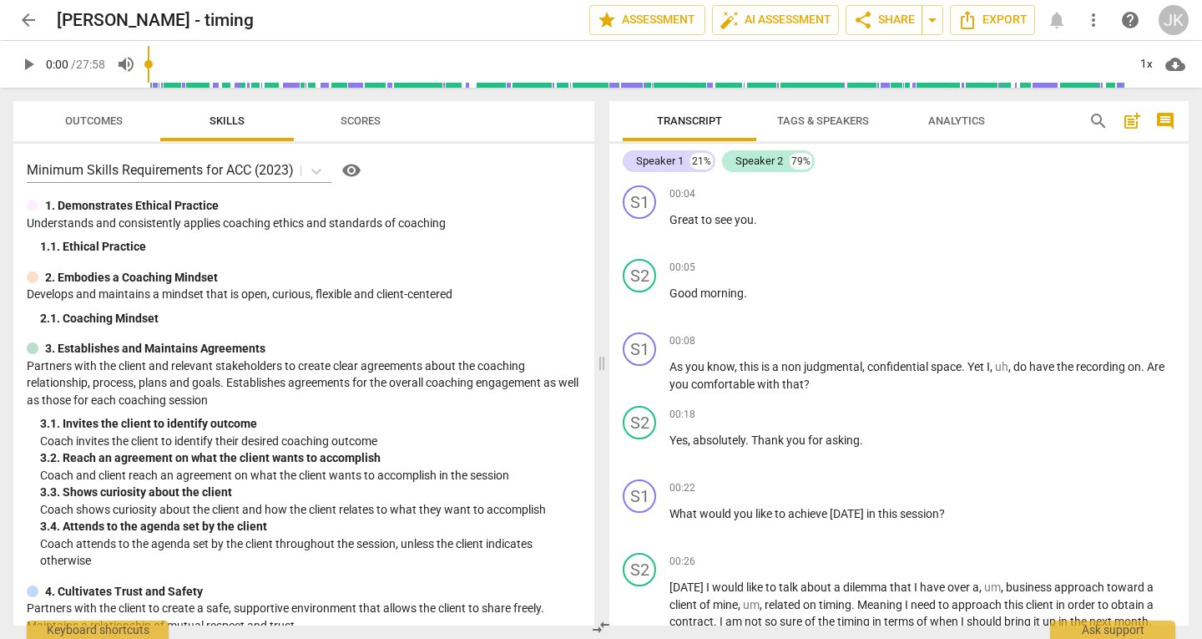
click at [30, 28] on span "arrow_back" at bounding box center [28, 20] width 20 height 20
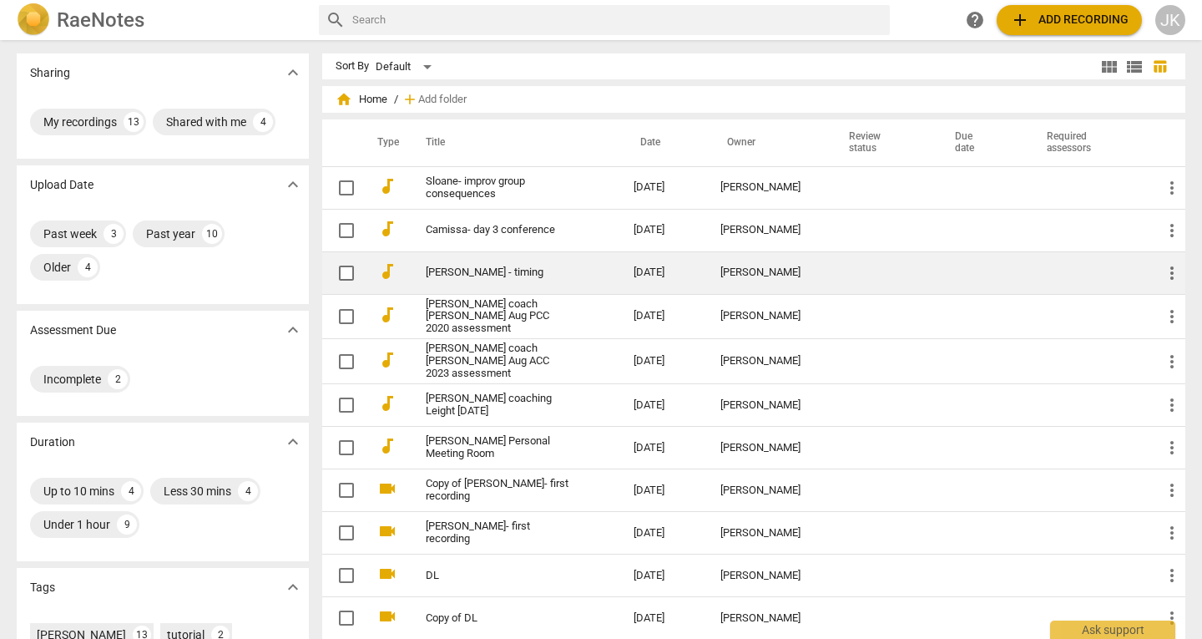
click at [598, 275] on td "[PERSON_NAME] - timing" at bounding box center [513, 272] width 215 height 43
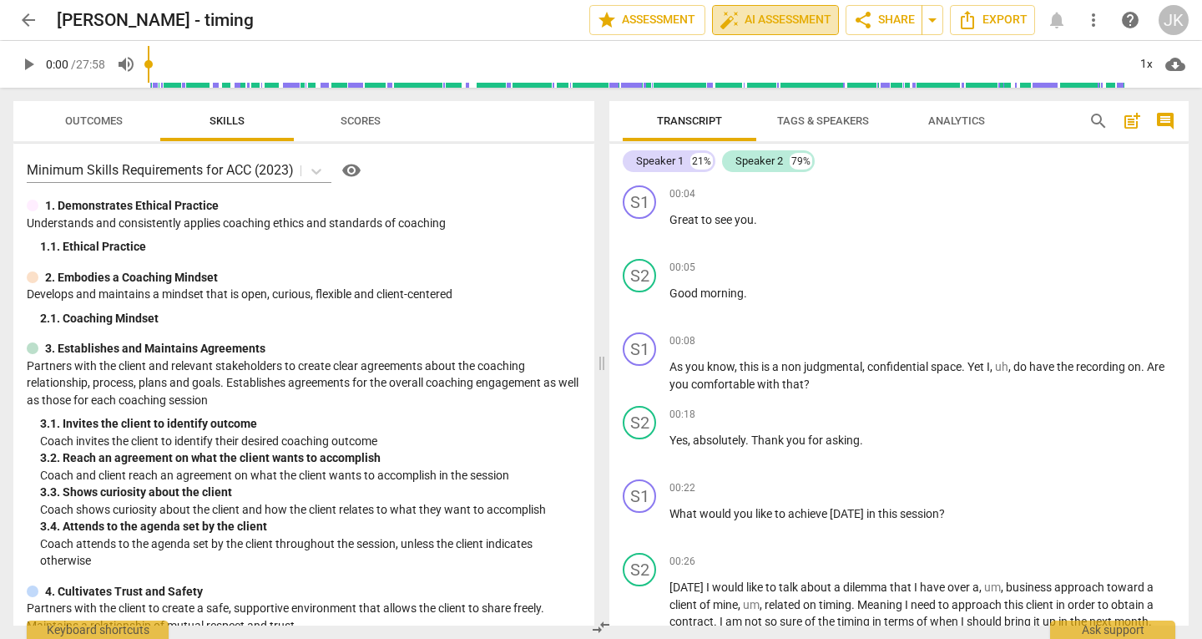
click at [745, 16] on span "auto_fix_high AI Assessment" at bounding box center [775, 20] width 112 height 20
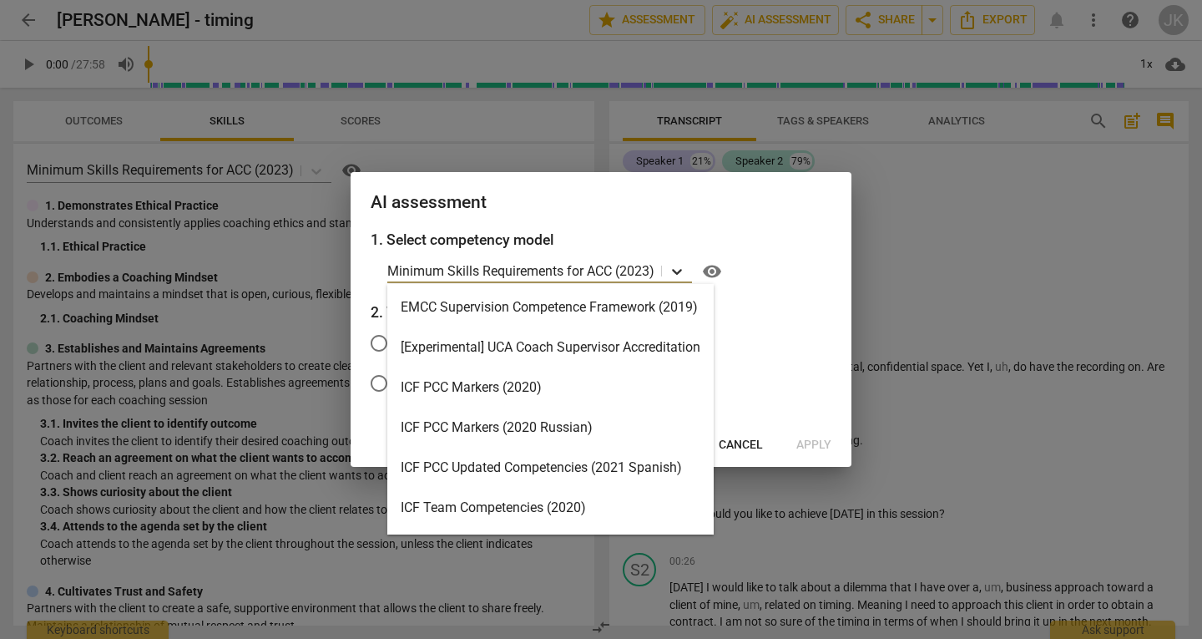
click at [672, 270] on icon at bounding box center [677, 271] width 17 height 17
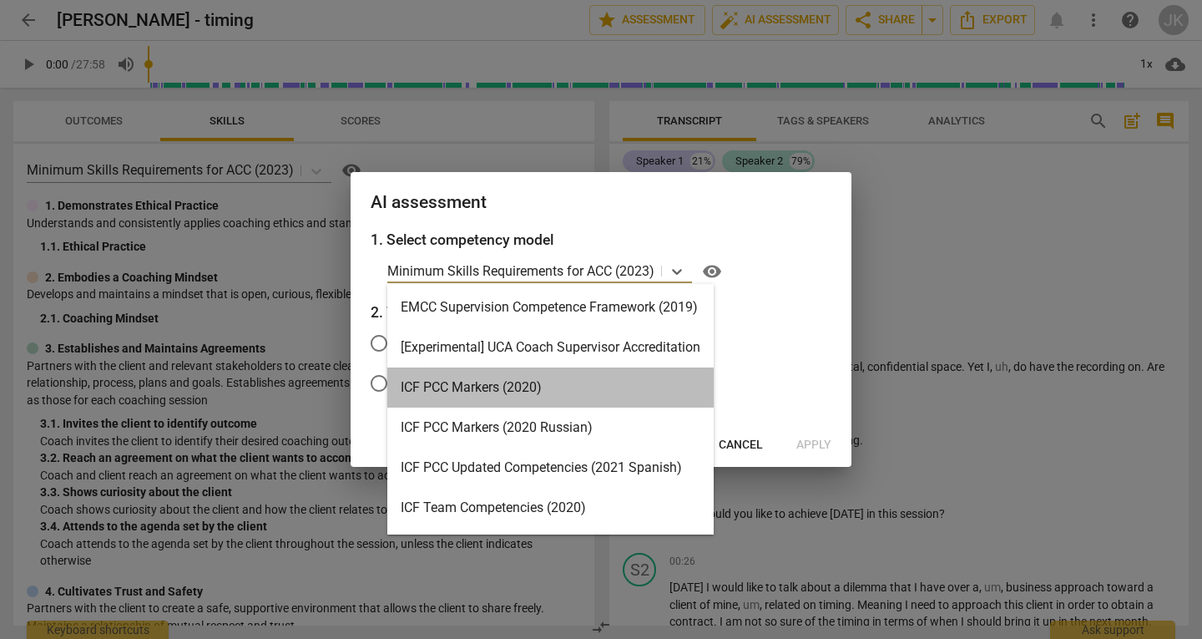
click at [536, 387] on div "ICF PCC Markers (2020)" at bounding box center [550, 387] width 326 height 40
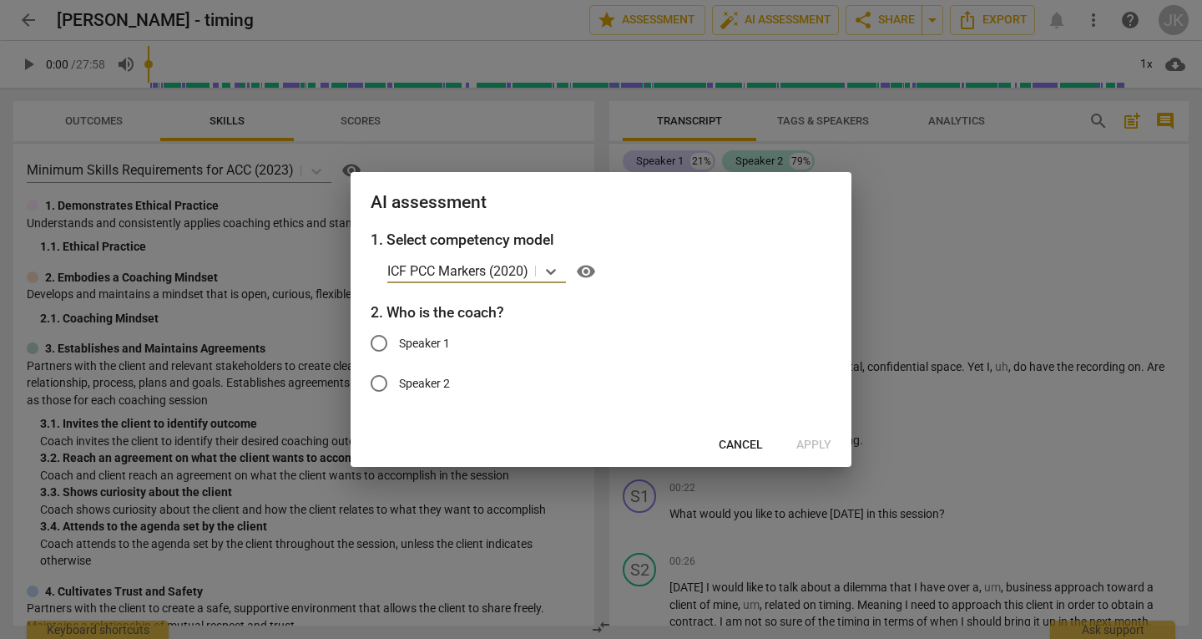
click at [411, 348] on span "Speaker 1" at bounding box center [424, 344] width 51 height 18
click at [399, 348] on input "Speaker 1" at bounding box center [379, 343] width 40 height 40
radio input "true"
click at [819, 444] on span "Apply" at bounding box center [813, 445] width 35 height 17
